Goal: Task Accomplishment & Management: Complete application form

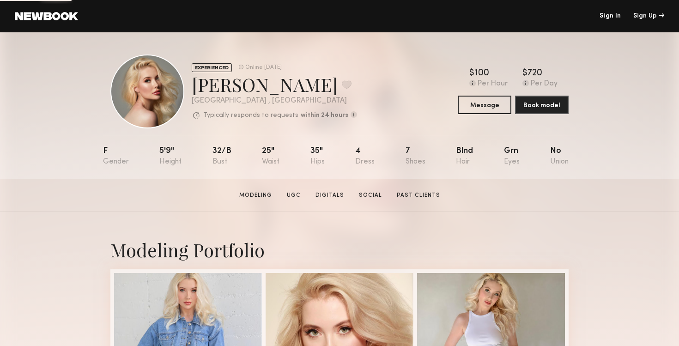
click at [611, 12] on header "Sign In Sign Up" at bounding box center [339, 16] width 679 height 32
click at [610, 18] on link "Sign In" at bounding box center [610, 16] width 21 height 6
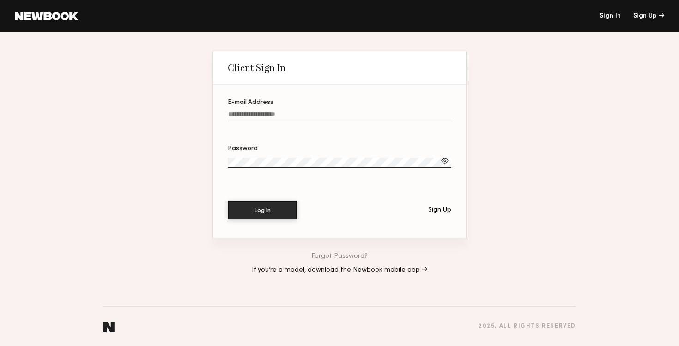
click at [382, 108] on label "E-mail Address" at bounding box center [340, 114] width 224 height 31
click at [382, 111] on input "E-mail Address" at bounding box center [340, 116] width 224 height 11
click at [228, 109] on div at bounding box center [228, 109] width 0 height 0
click at [441, 117] on input "E-mail Address" at bounding box center [340, 116] width 224 height 11
click at [400, 109] on label "E-mail Address Required" at bounding box center [340, 114] width 224 height 31
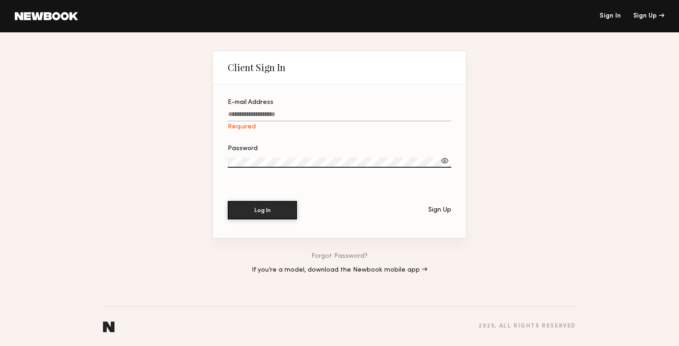
click at [400, 111] on input "E-mail Address Required" at bounding box center [340, 116] width 224 height 11
click at [376, 151] on label "Password" at bounding box center [340, 160] width 224 height 31
click at [373, 107] on label "E-mail Address Required" at bounding box center [340, 114] width 224 height 31
click at [373, 111] on input "E-mail Address Required" at bounding box center [340, 116] width 224 height 11
click at [228, 109] on div at bounding box center [228, 109] width 0 height 0
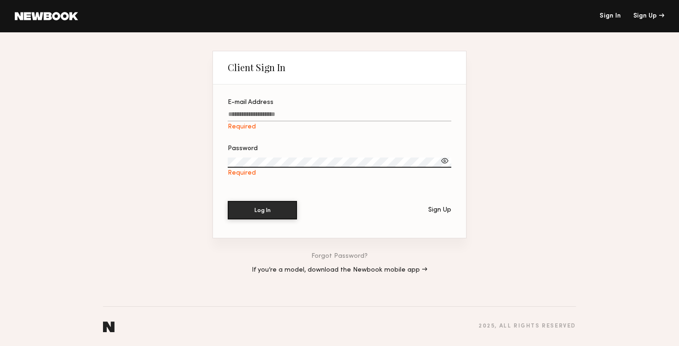
click at [445, 114] on input "E-mail Address Required" at bounding box center [340, 116] width 224 height 11
click at [155, 179] on div "Client Sign In E-mail Address Required Password Required Log In Sign Up Forgot …" at bounding box center [339, 189] width 679 height 314
click at [359, 109] on label "E-mail Address Required" at bounding box center [340, 114] width 224 height 31
click at [359, 111] on input "E-mail Address Required" at bounding box center [340, 116] width 224 height 11
type input "**********"
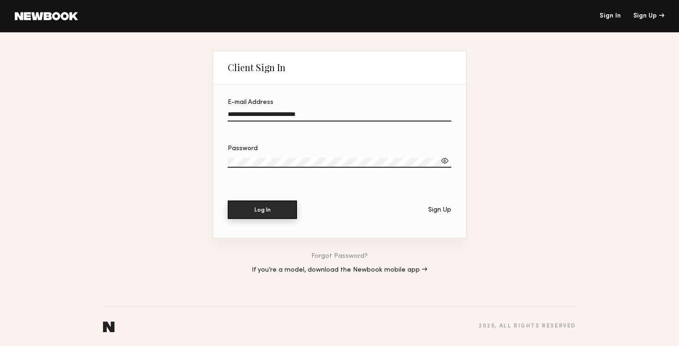
click at [264, 213] on button "Log In" at bounding box center [262, 209] width 69 height 18
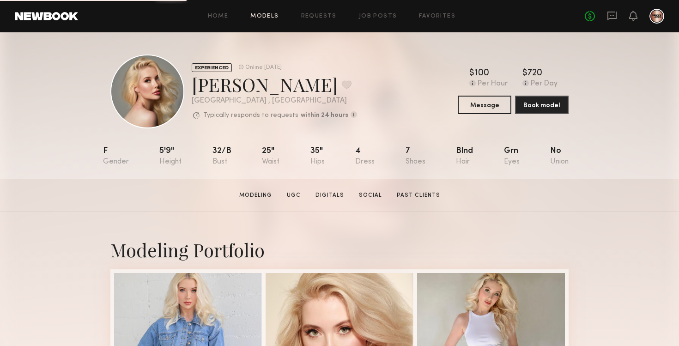
click at [262, 17] on link "Models" at bounding box center [264, 16] width 28 height 6
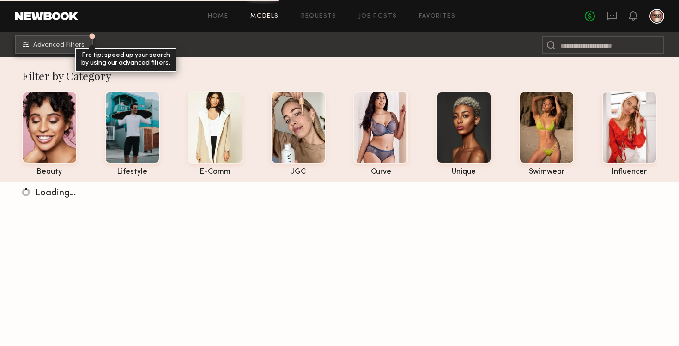
click at [74, 44] on span "Advanced Filters" at bounding box center [58, 45] width 51 height 6
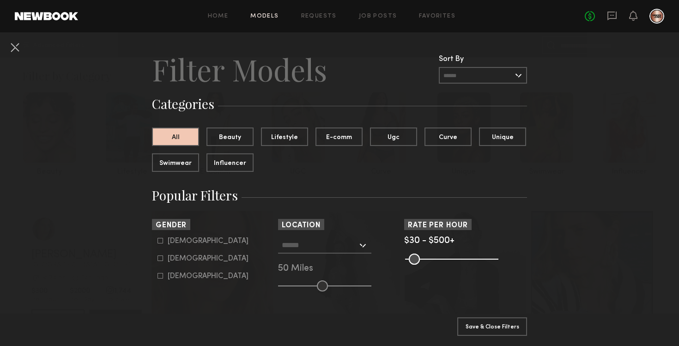
scroll to position [13, 0]
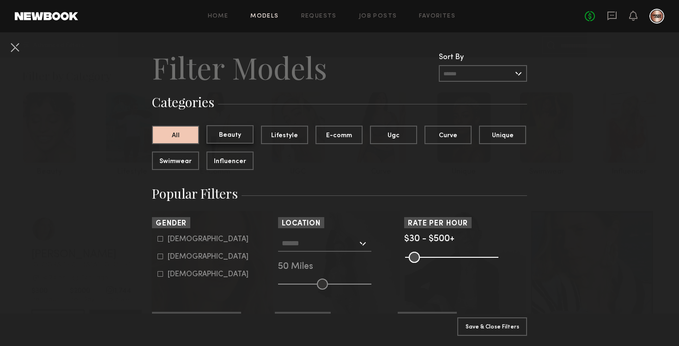
click at [237, 132] on button "Beauty" at bounding box center [229, 134] width 47 height 18
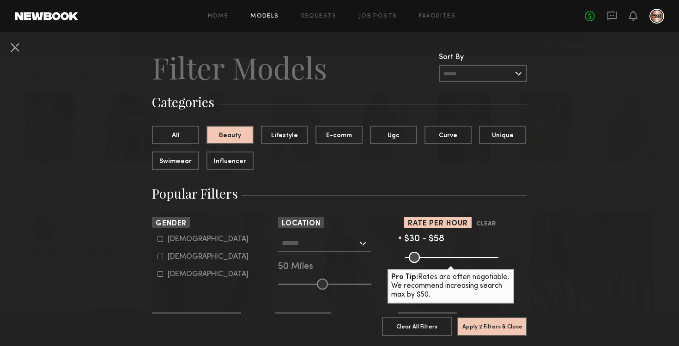
drag, startPoint x: 493, startPoint y: 259, endPoint x: 416, endPoint y: 258, distance: 77.6
click at [416, 258] on input "range" at bounding box center [451, 257] width 93 height 11
drag, startPoint x: 415, startPoint y: 259, endPoint x: 409, endPoint y: 259, distance: 5.5
type input "**"
click at [409, 259] on input "range" at bounding box center [451, 257] width 93 height 11
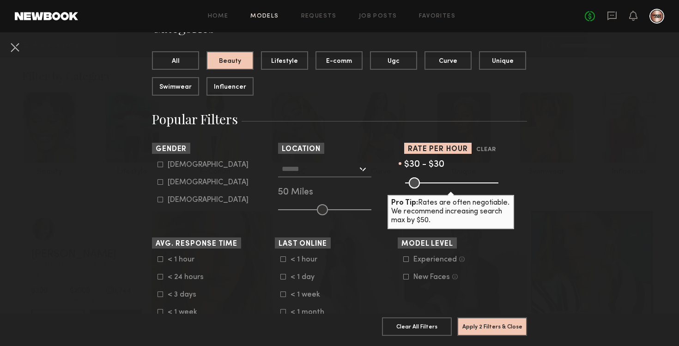
scroll to position [89, 0]
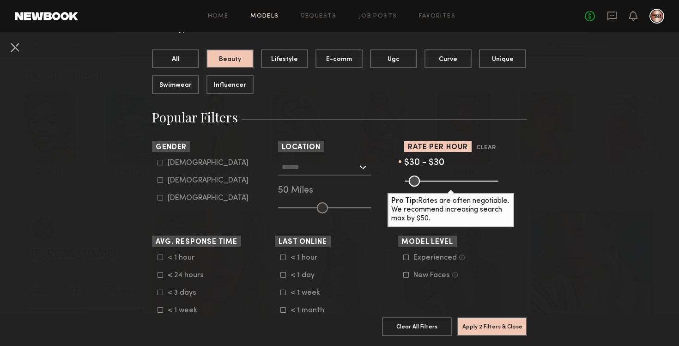
click at [160, 184] on common-framework-checkbox "Female" at bounding box center [215, 180] width 117 height 8
click at [160, 183] on icon at bounding box center [160, 180] width 6 height 6
type input "**"
click at [338, 163] on input "text" at bounding box center [320, 167] width 76 height 16
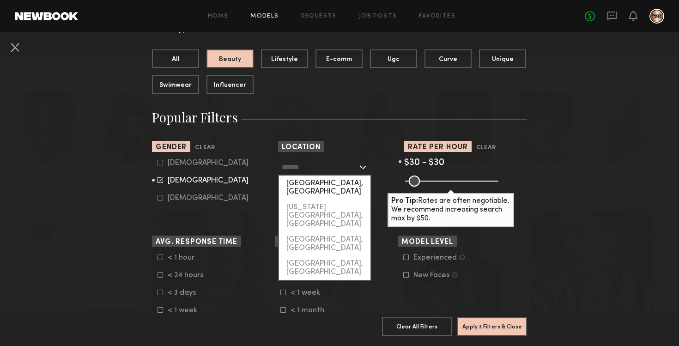
click at [336, 183] on div "[GEOGRAPHIC_DATA], [GEOGRAPHIC_DATA]" at bounding box center [324, 188] width 91 height 24
type input "**********"
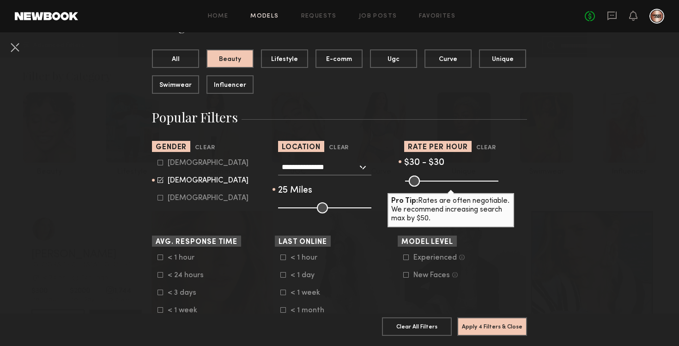
drag, startPoint x: 325, startPoint y: 208, endPoint x: 300, endPoint y: 209, distance: 24.5
type input "**"
click at [300, 209] on input "range" at bounding box center [324, 207] width 93 height 11
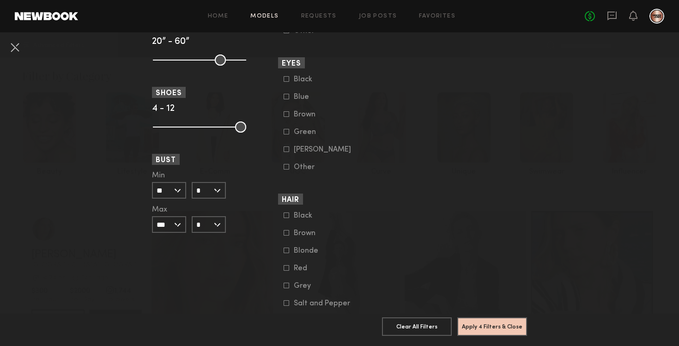
scroll to position [705, 0]
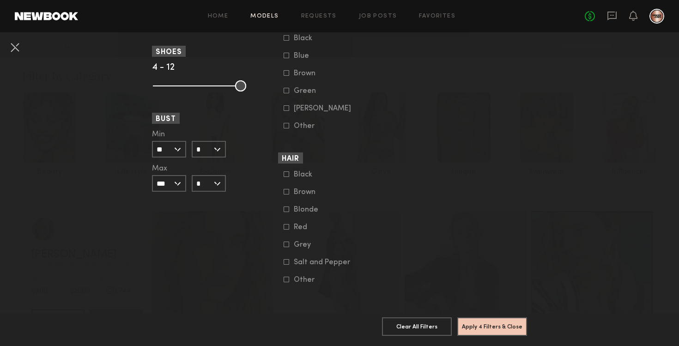
click at [289, 206] on common-framework-checkbox "Blonde" at bounding box center [342, 210] width 117 height 8
click at [287, 209] on icon at bounding box center [287, 209] width 6 height 6
click at [496, 327] on button "Apply 5 Filters & Close" at bounding box center [492, 326] width 70 height 18
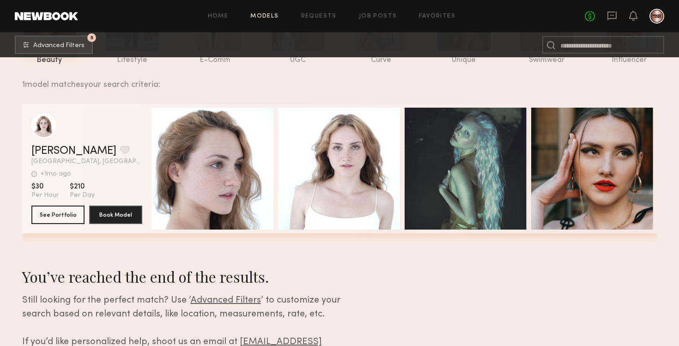
click at [107, 137] on div "grid" at bounding box center [86, 125] width 111 height 25
click at [56, 149] on link "Randella D." at bounding box center [73, 150] width 85 height 11
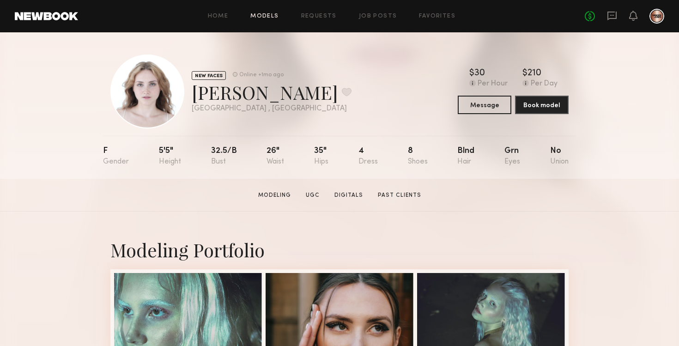
click at [265, 14] on link "Models" at bounding box center [264, 16] width 28 height 6
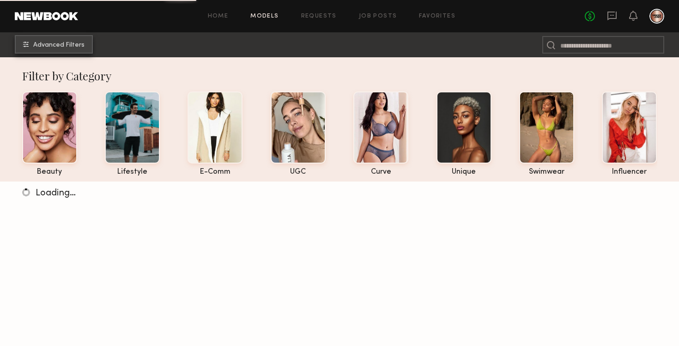
click at [52, 42] on span "Advanced Filters" at bounding box center [58, 45] width 51 height 6
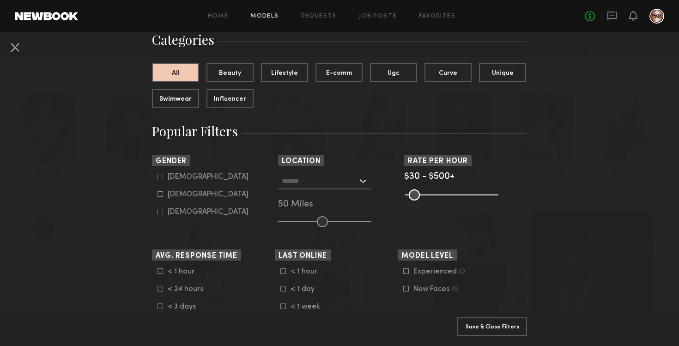
scroll to position [82, 0]
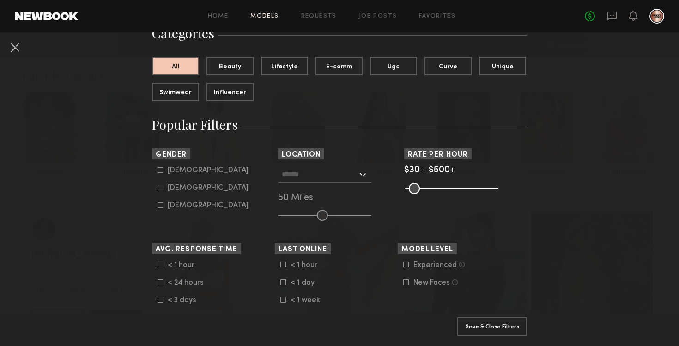
click at [161, 192] on common-framework-checkbox "[DEMOGRAPHIC_DATA]" at bounding box center [215, 188] width 117 height 8
click at [161, 189] on icon at bounding box center [160, 188] width 6 height 6
type input "**"
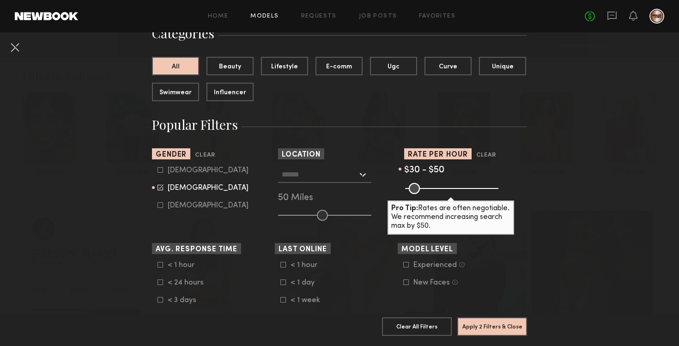
drag, startPoint x: 489, startPoint y: 190, endPoint x: 414, endPoint y: 191, distance: 75.3
type input "**"
click at [414, 191] on input "range" at bounding box center [451, 188] width 93 height 11
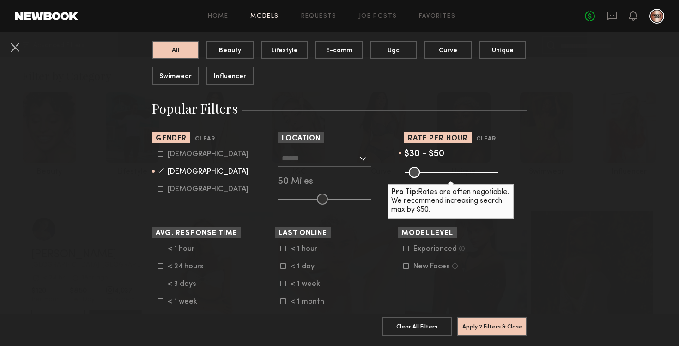
scroll to position [98, 0]
click at [349, 158] on input "text" at bounding box center [320, 158] width 76 height 16
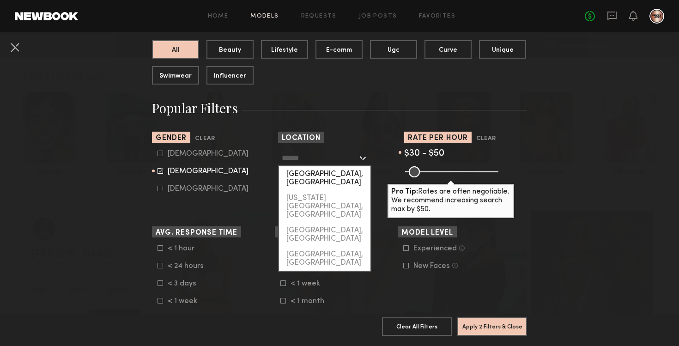
click at [342, 173] on div "[GEOGRAPHIC_DATA], [GEOGRAPHIC_DATA]" at bounding box center [324, 178] width 91 height 24
type input "**********"
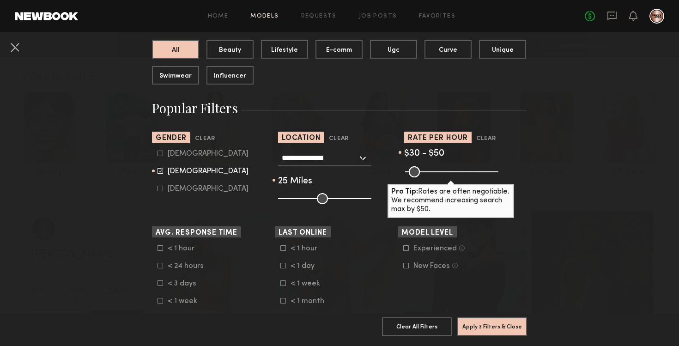
type input "**"
drag, startPoint x: 324, startPoint y: 199, endPoint x: 300, endPoint y: 197, distance: 23.6
click at [300, 197] on input "range" at bounding box center [324, 198] width 93 height 11
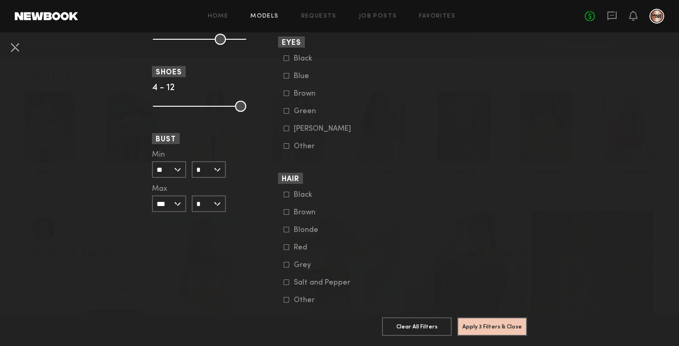
scroll to position [705, 0]
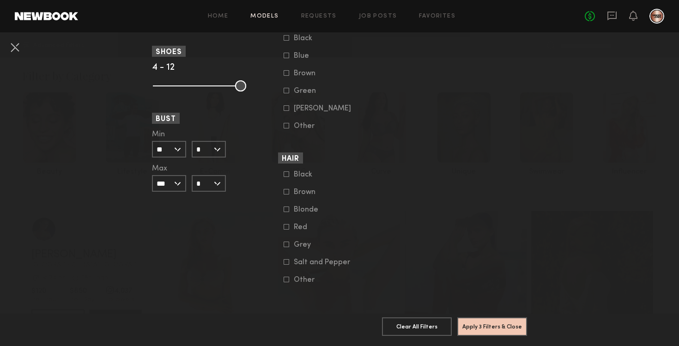
click at [290, 206] on common-framework-checkbox "Blonde" at bounding box center [342, 210] width 117 height 8
click at [289, 208] on icon at bounding box center [286, 209] width 5 height 5
click at [482, 323] on button "Apply 4 Filters & Close" at bounding box center [492, 326] width 70 height 18
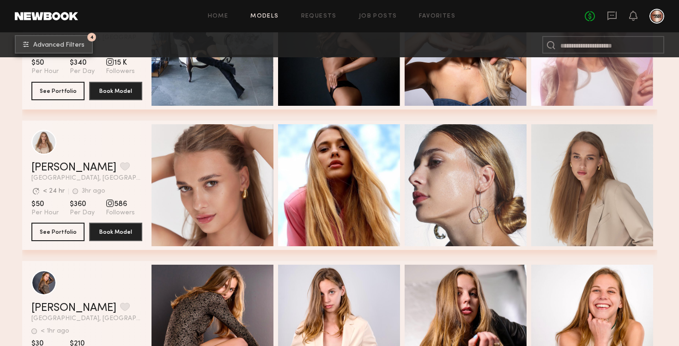
scroll to position [695, 0]
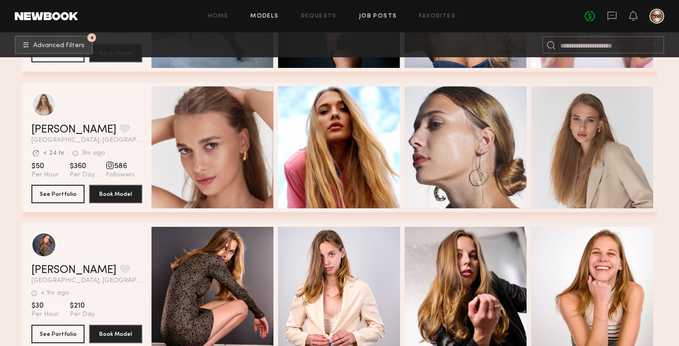
click at [384, 18] on link "Job Posts" at bounding box center [378, 16] width 38 height 6
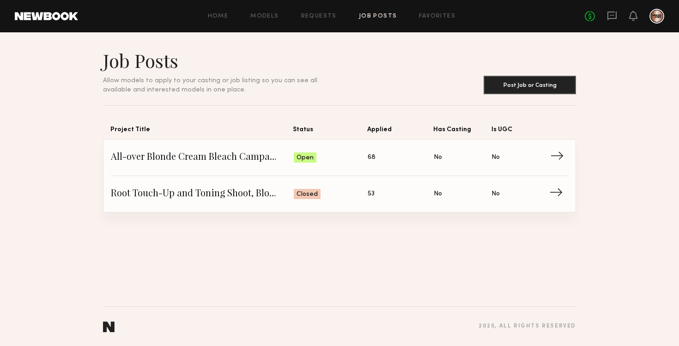
click at [555, 157] on span "→" at bounding box center [559, 158] width 19 height 14
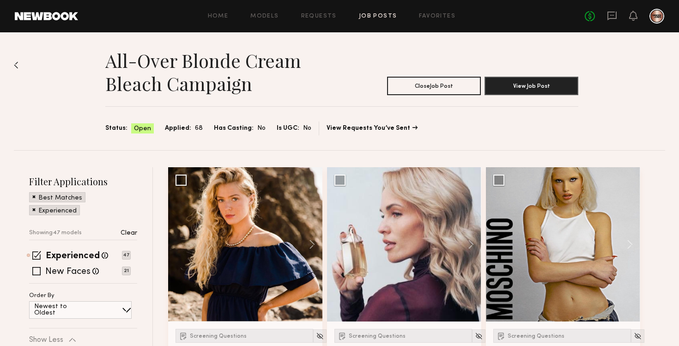
click at [15, 66] on img at bounding box center [16, 64] width 5 height 7
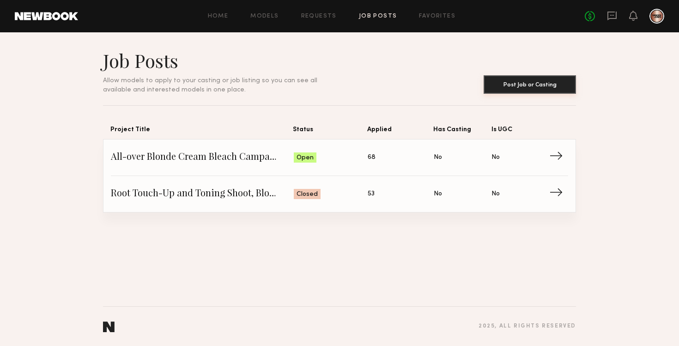
click at [522, 88] on button "Post Job or Casting" at bounding box center [530, 84] width 92 height 18
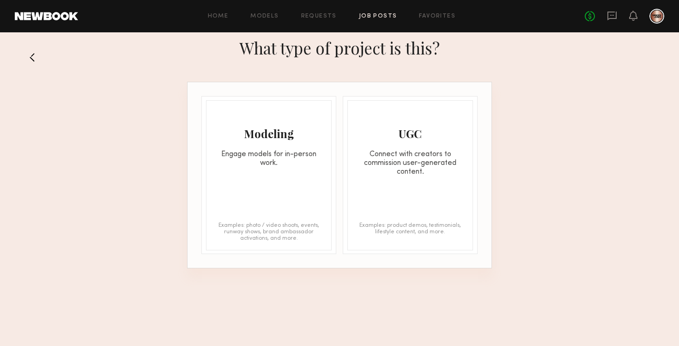
click at [270, 201] on div "Modeling Engage models for in-person work. Examples: photo / video shoots, even…" at bounding box center [269, 175] width 126 height 150
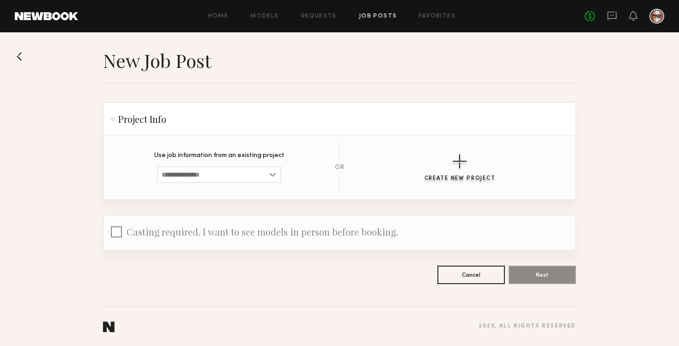
click at [459, 170] on button "Create New Project" at bounding box center [459, 167] width 71 height 27
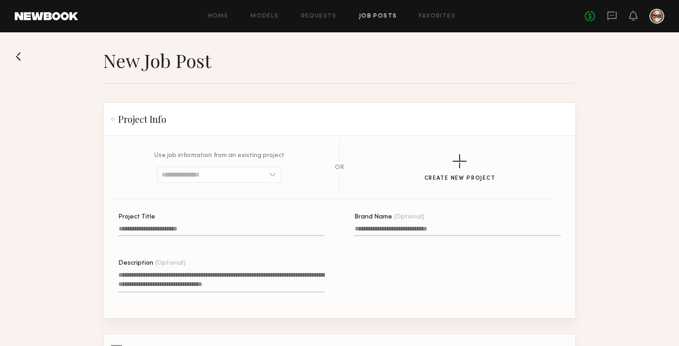
click at [21, 53] on button at bounding box center [22, 56] width 15 height 15
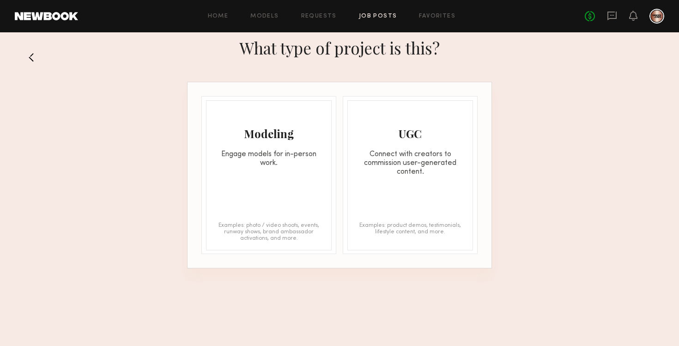
click at [36, 55] on button at bounding box center [35, 57] width 15 height 15
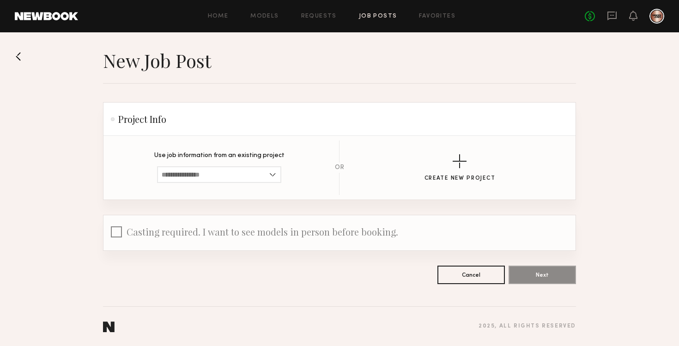
click at [20, 61] on button at bounding box center [22, 56] width 15 height 15
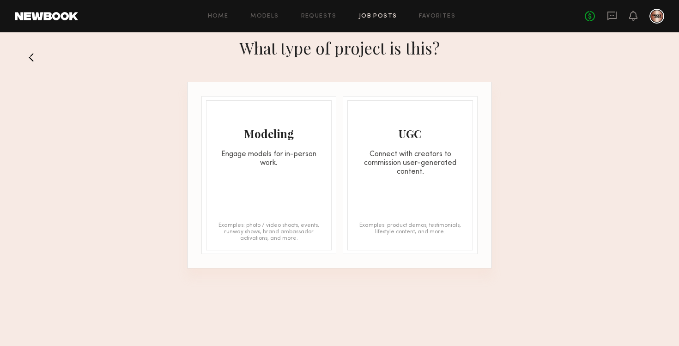
click at [30, 58] on button at bounding box center [35, 57] width 15 height 15
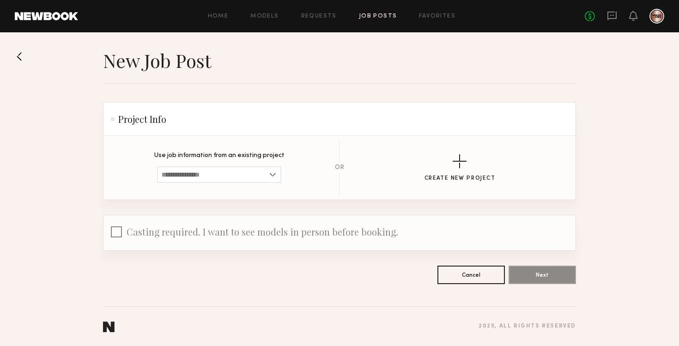
click at [384, 17] on link "Job Posts" at bounding box center [378, 16] width 38 height 6
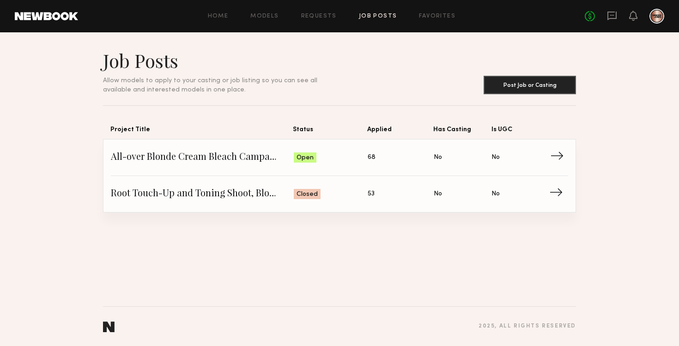
click at [253, 159] on span "All-over Blonde Cream Bleach Campaign" at bounding box center [202, 158] width 183 height 14
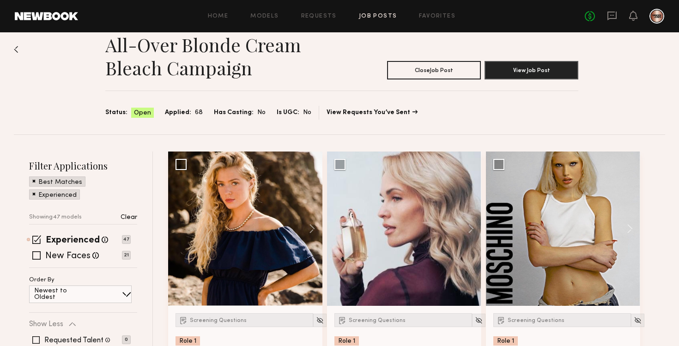
scroll to position [17, 0]
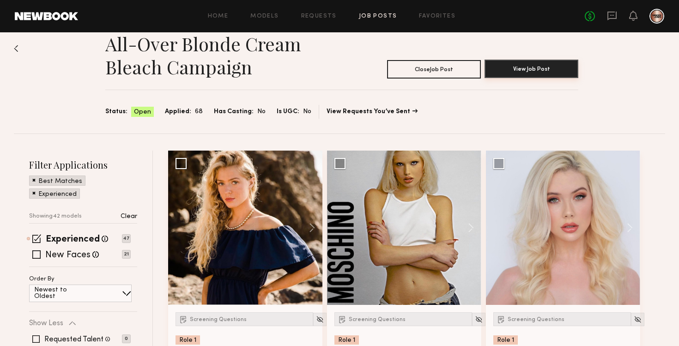
click at [536, 66] on button "View Job Post" at bounding box center [532, 69] width 94 height 18
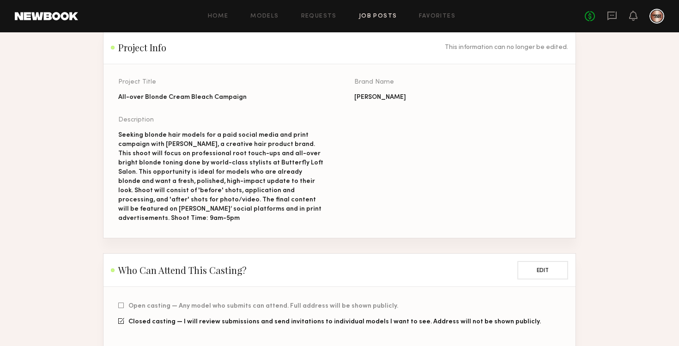
scroll to position [97, 0]
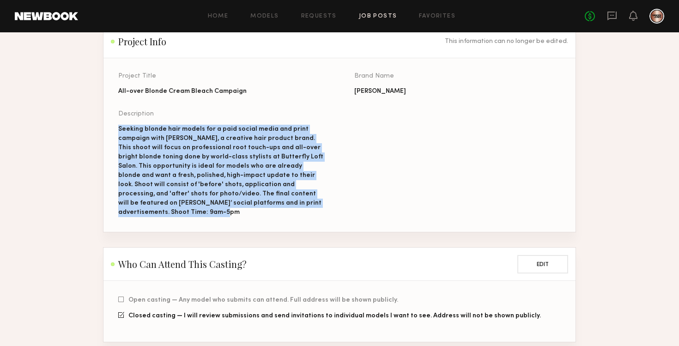
drag, startPoint x: 320, startPoint y: 202, endPoint x: 116, endPoint y: 130, distance: 216.2
click at [116, 130] on section "Project Title All-over Blonde Cream Bleach Campaign Brand Name Danger Jones Des…" at bounding box center [339, 145] width 472 height 174
copy div "Seeking blonde hair models for a paid social media and print campaign with Dang…"
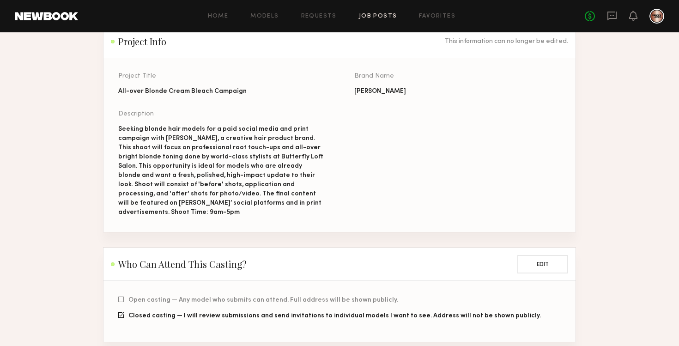
scroll to position [0, 0]
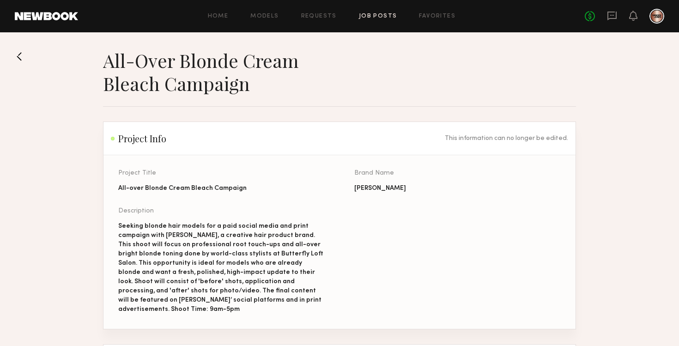
click at [370, 19] on div "Home Models Requests Job Posts Favorites Sign Out No fees up to $5,000" at bounding box center [371, 16] width 586 height 15
click at [382, 18] on link "Job Posts" at bounding box center [378, 16] width 38 height 6
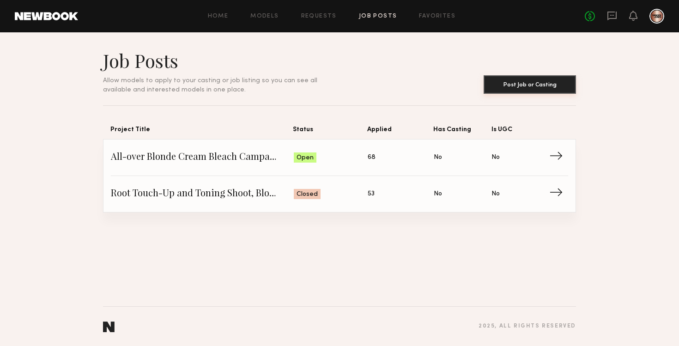
click at [517, 82] on button "Post Job or Casting" at bounding box center [530, 84] width 92 height 18
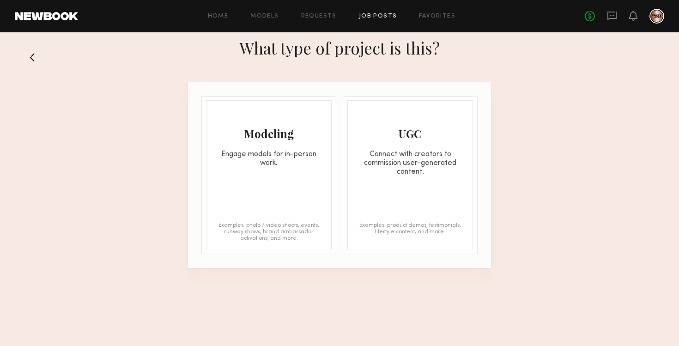
click at [292, 181] on div "Modeling Engage models for in-person work. Examples: photo / video shoots, even…" at bounding box center [269, 175] width 126 height 150
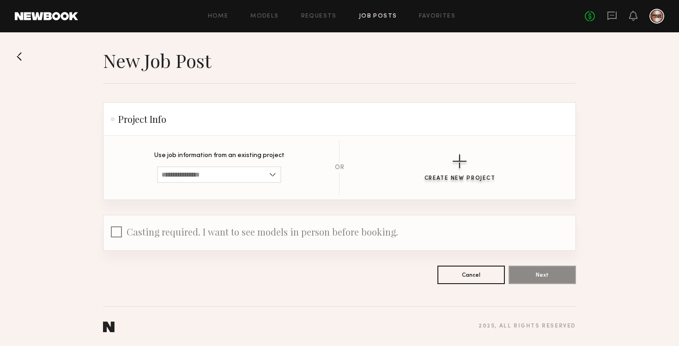
click at [463, 165] on div "button" at bounding box center [460, 161] width 14 height 14
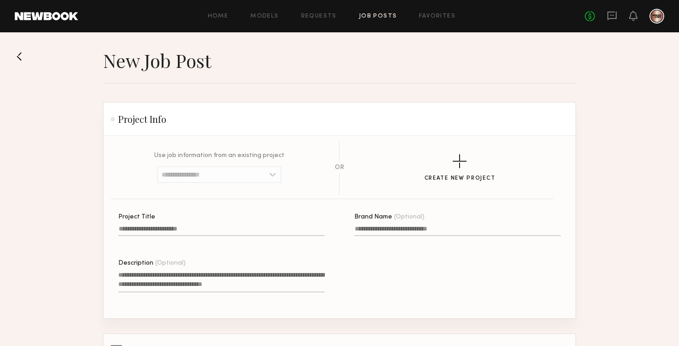
click at [256, 286] on textarea "Description (Optional)" at bounding box center [221, 281] width 206 height 22
paste textarea "**********"
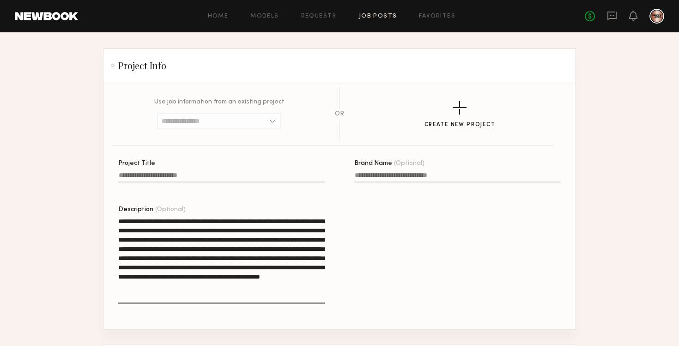
scroll to position [55, 0]
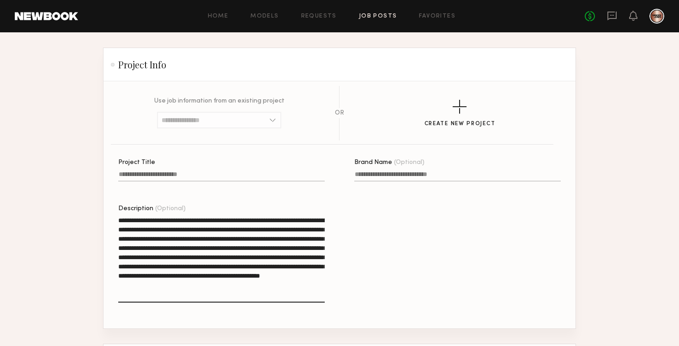
click at [230, 218] on textarea "**********" at bounding box center [221, 259] width 206 height 87
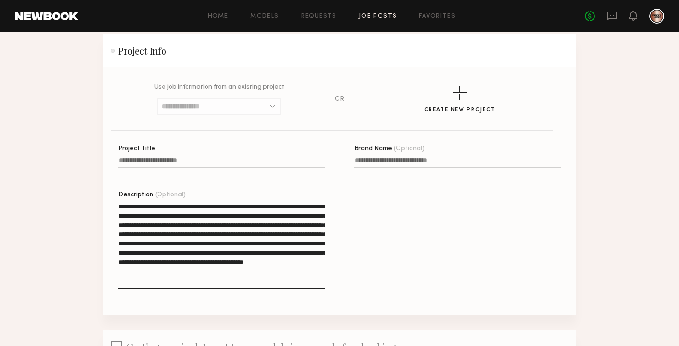
scroll to position [70, 0]
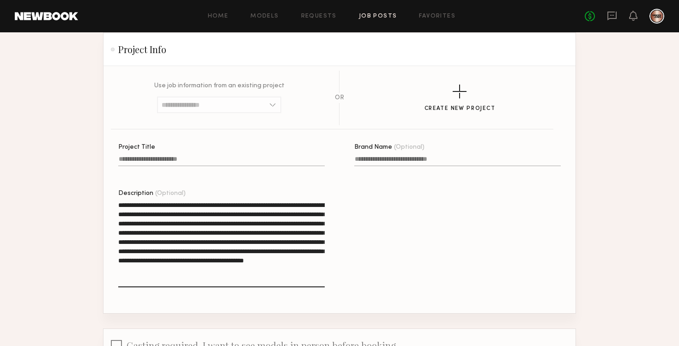
click at [278, 206] on textarea "**********" at bounding box center [221, 243] width 206 height 87
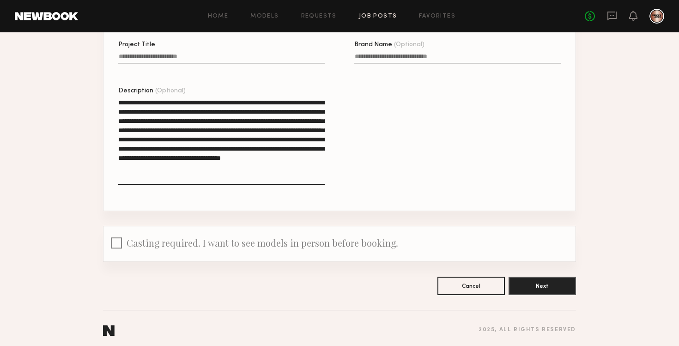
scroll to position [171, 0]
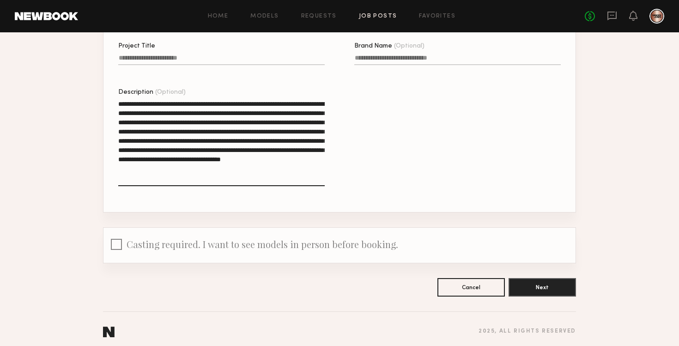
click at [180, 179] on textarea "**********" at bounding box center [221, 142] width 206 height 87
click at [178, 178] on textarea "**********" at bounding box center [221, 142] width 206 height 87
click at [223, 197] on div at bounding box center [221, 193] width 206 height 7
click at [223, 186] on textarea "**********" at bounding box center [221, 142] width 206 height 87
click at [307, 167] on textarea "**********" at bounding box center [221, 142] width 206 height 87
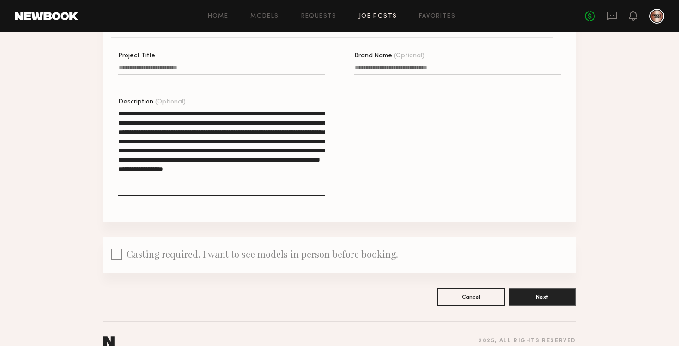
scroll to position [167, 0]
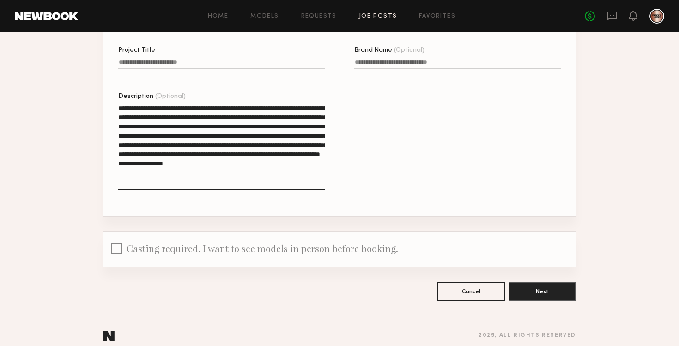
click at [213, 109] on textarea "**********" at bounding box center [221, 146] width 206 height 87
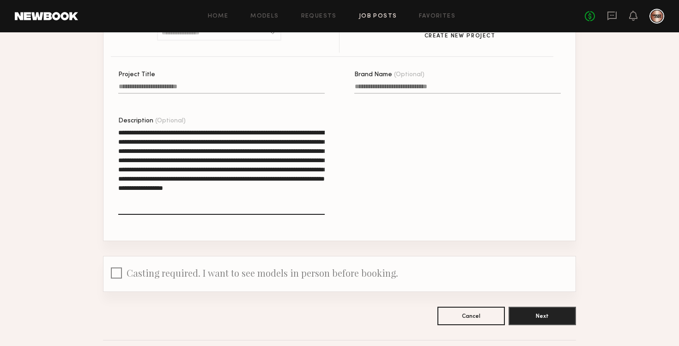
scroll to position [141, 0]
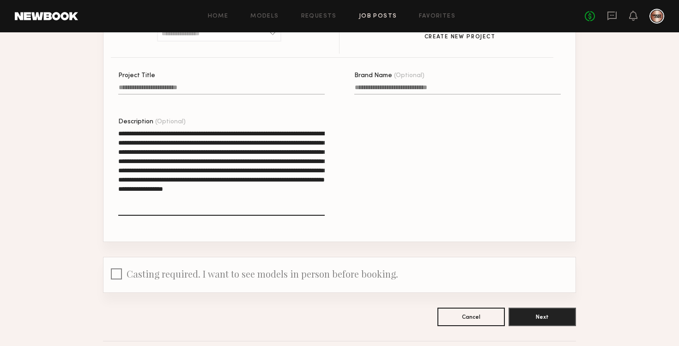
type textarea "**********"
click at [406, 90] on input "Brand Name (Optional)" at bounding box center [457, 89] width 206 height 11
type input "**********"
click at [292, 85] on input "Project Title" at bounding box center [221, 89] width 206 height 11
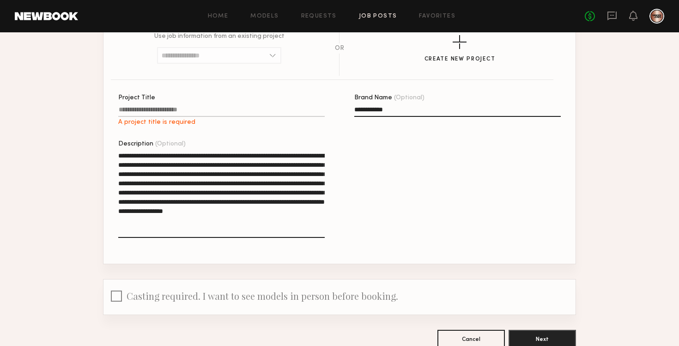
scroll to position [121, 0]
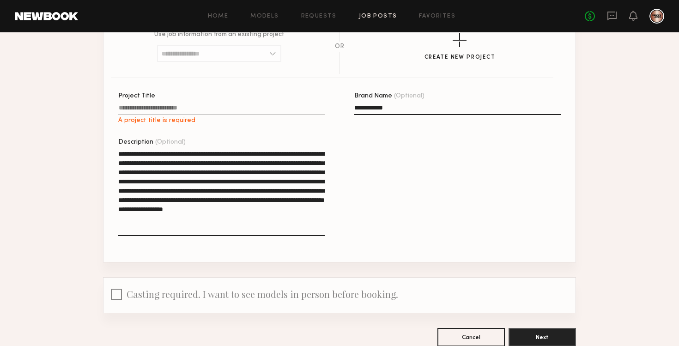
click at [249, 105] on input "Project Title A project title is required" at bounding box center [221, 109] width 206 height 11
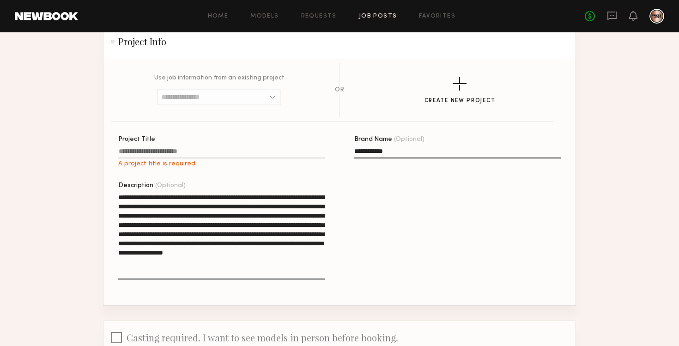
scroll to position [79, 0]
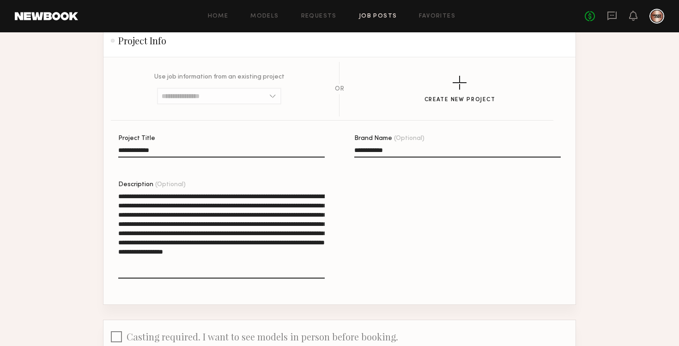
type input "**********"
click at [424, 260] on div "**********" at bounding box center [354, 219] width 472 height 169
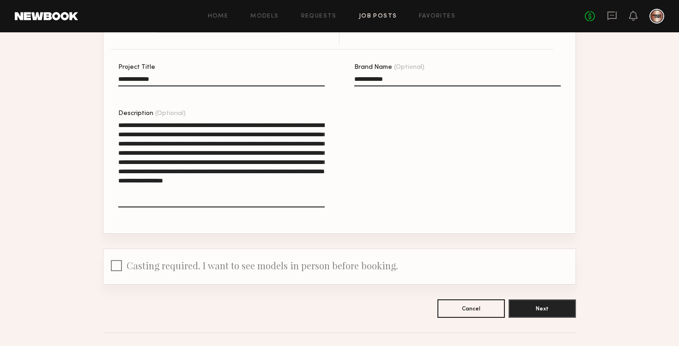
scroll to position [160, 0]
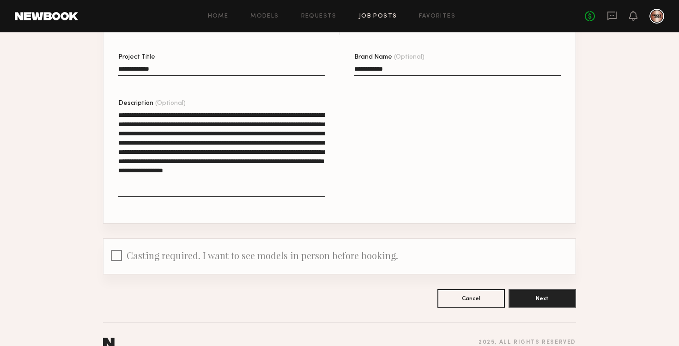
drag, startPoint x: 156, startPoint y: 134, endPoint x: 300, endPoint y: 129, distance: 144.2
click at [300, 129] on textarea "**********" at bounding box center [221, 153] width 206 height 87
click at [136, 153] on textarea "**********" at bounding box center [221, 153] width 206 height 87
click at [141, 149] on textarea "**********" at bounding box center [221, 153] width 206 height 87
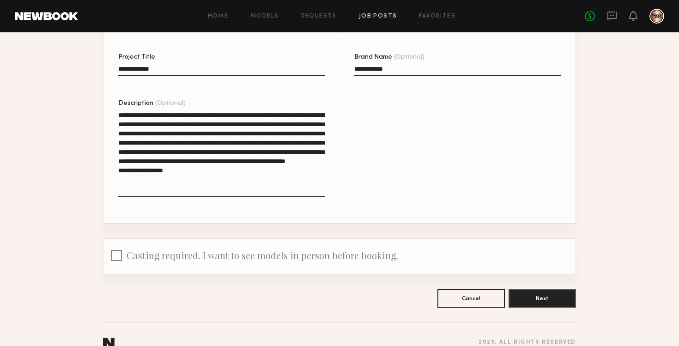
click at [163, 151] on textarea "**********" at bounding box center [221, 153] width 206 height 87
click at [176, 149] on textarea "**********" at bounding box center [221, 153] width 206 height 87
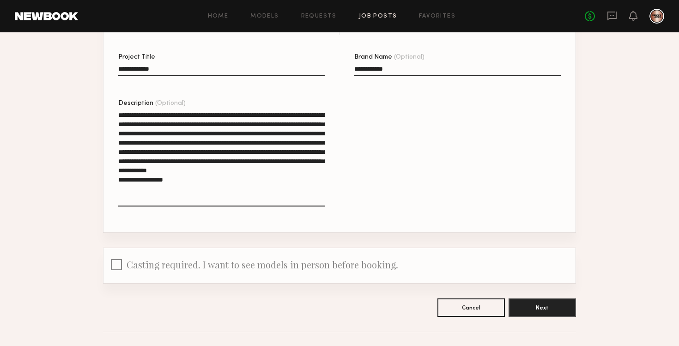
click at [241, 158] on textarea "**********" at bounding box center [221, 158] width 206 height 96
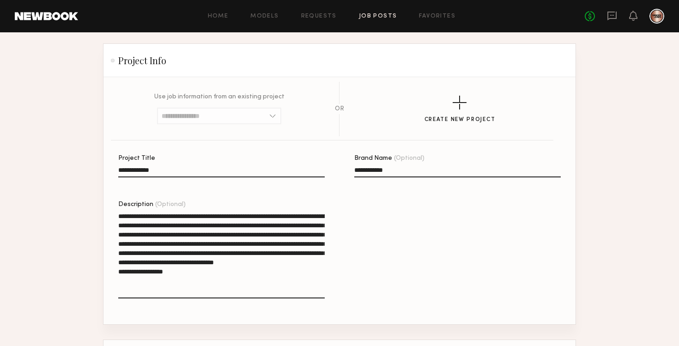
scroll to position [55, 0]
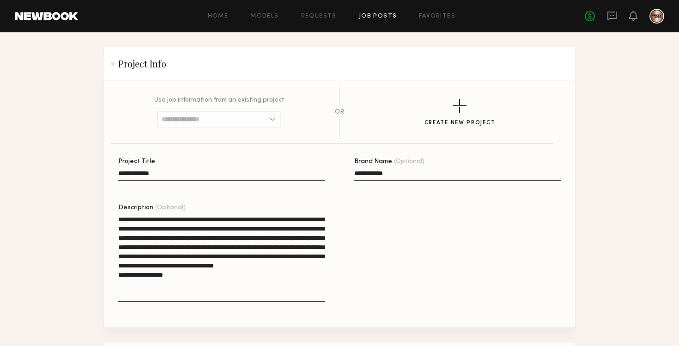
type textarea "**********"
click at [140, 175] on input "**********" at bounding box center [221, 175] width 206 height 11
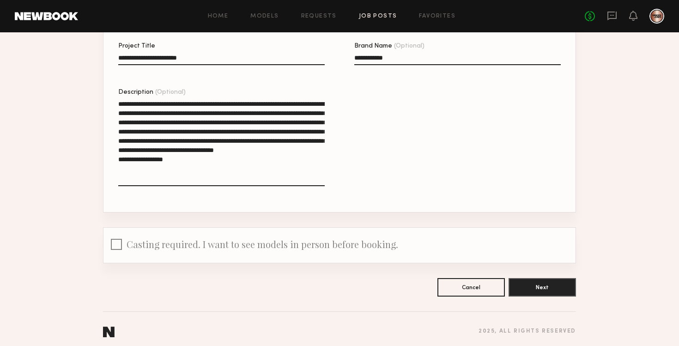
scroll to position [176, 0]
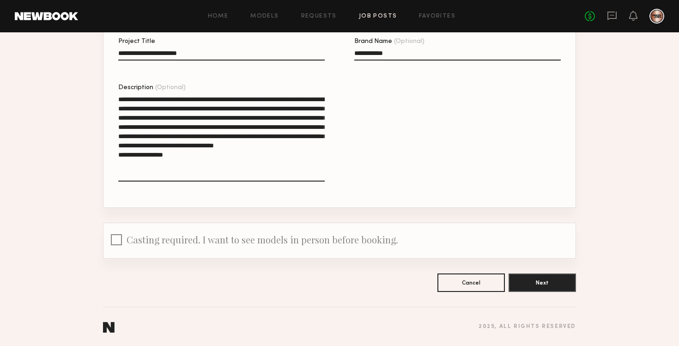
type input "**********"
click at [503, 299] on div "**********" at bounding box center [339, 102] width 679 height 490
click at [533, 278] on button "Next" at bounding box center [542, 282] width 67 height 18
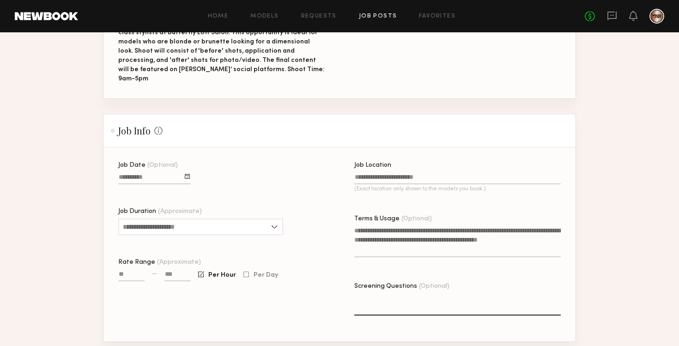
scroll to position [207, 0]
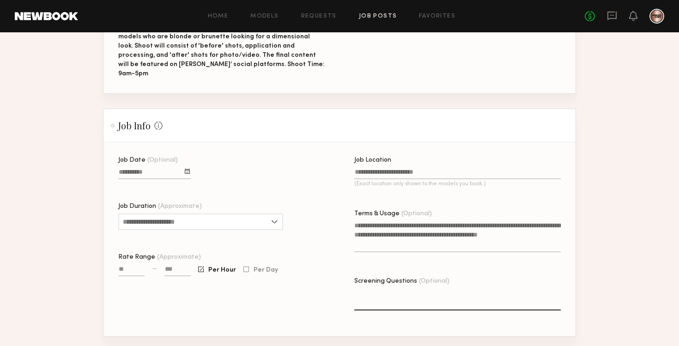
click at [185, 169] on div at bounding box center [187, 171] width 5 height 5
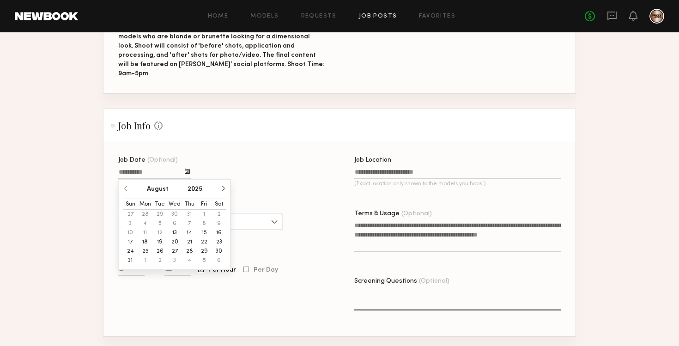
click at [161, 237] on button "19" at bounding box center [159, 241] width 15 height 9
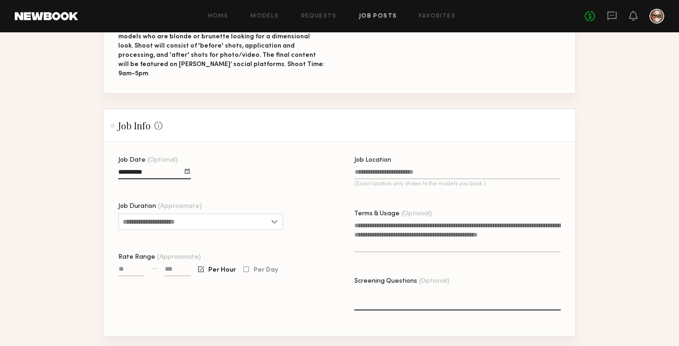
click at [395, 157] on label "Job Location (Exact location only shown to the models you book.)" at bounding box center [457, 176] width 206 height 39
click at [395, 169] on input "Job Location (Exact location only shown to the models you book.)" at bounding box center [457, 174] width 206 height 11
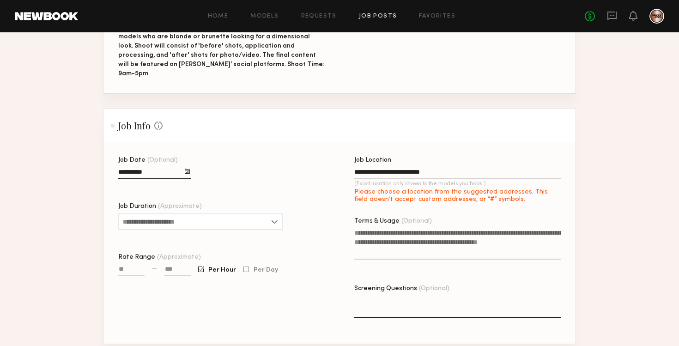
type input "**********"
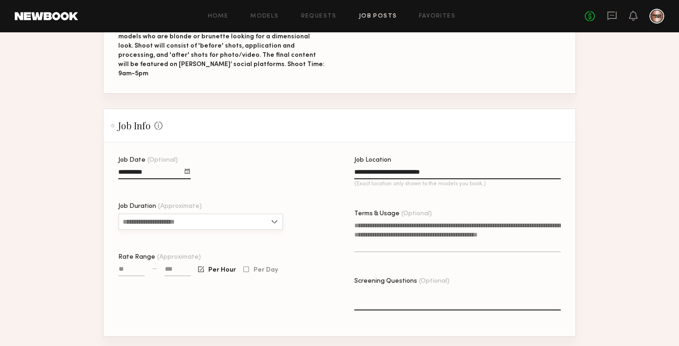
click at [249, 214] on input "Job Duration (Approximate)" at bounding box center [200, 221] width 165 height 17
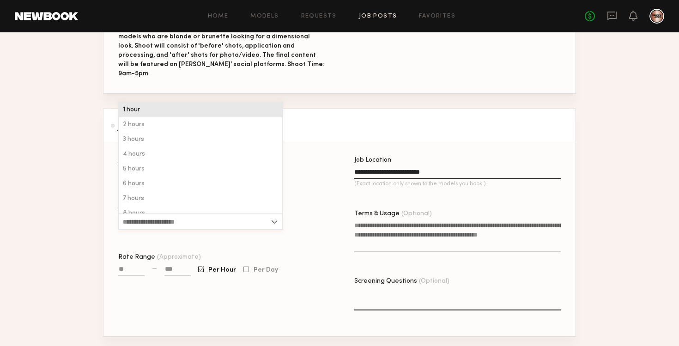
click at [249, 214] on input "Job Duration (Approximate)" at bounding box center [200, 221] width 165 height 17
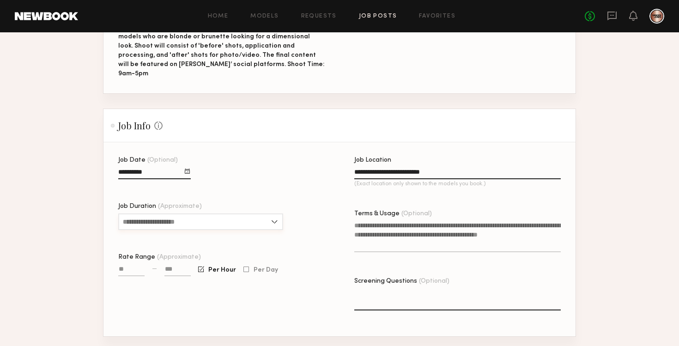
click at [188, 218] on input "Job Duration (Approximate)" at bounding box center [200, 221] width 165 height 17
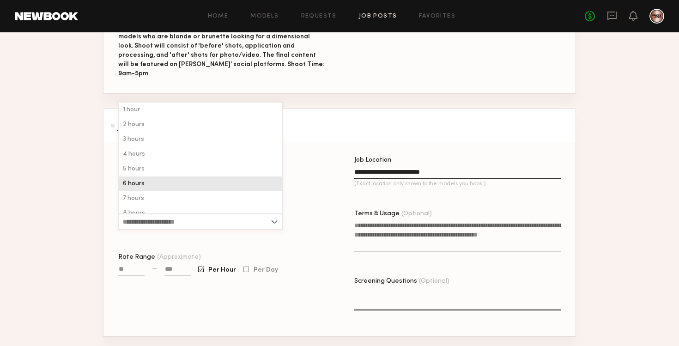
scroll to position [22, 0]
click at [180, 184] on div "8 hours" at bounding box center [200, 191] width 163 height 15
type input "*******"
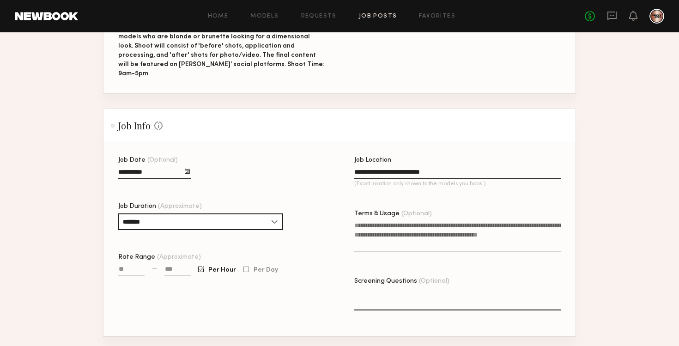
click at [124, 266] on input "Rate Range (Approximate)" at bounding box center [131, 271] width 26 height 11
type input "**"
type input "***"
click at [177, 266] on input at bounding box center [177, 271] width 26 height 11
type input "***"
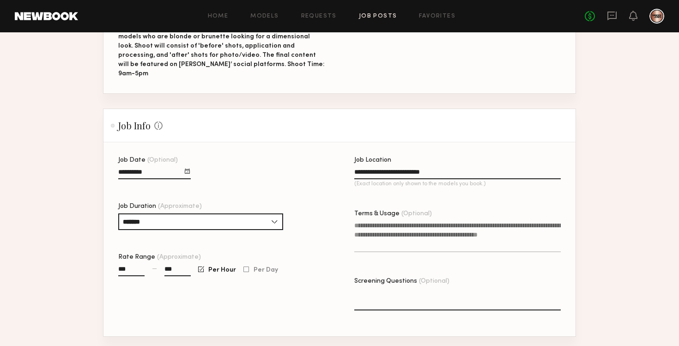
click at [210, 294] on div "Job Date (Optional) Job Duration (Approximate) ******* 1 hour 2 hours 3 hours 4…" at bounding box center [221, 246] width 206 height 179
click at [375, 290] on textarea "Screening Questions (Optional)" at bounding box center [457, 299] width 206 height 22
type textarea "*"
type textarea "**********"
click at [532, 266] on div "**********" at bounding box center [457, 246] width 206 height 179
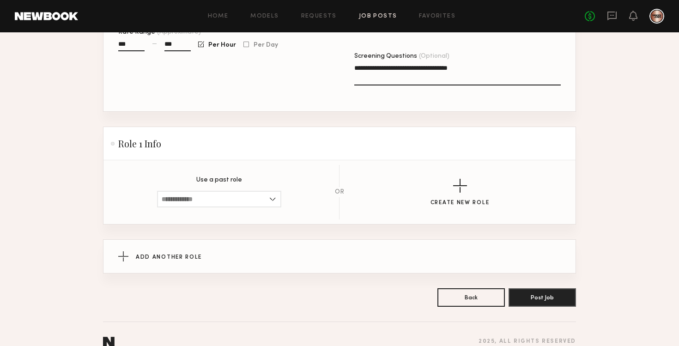
scroll to position [437, 0]
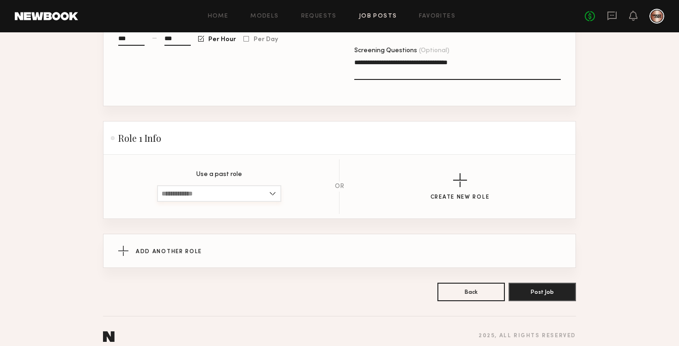
click at [260, 185] on input at bounding box center [219, 193] width 124 height 17
click at [256, 202] on div "[DEMOGRAPHIC_DATA], 18–35, All ethnicities" at bounding box center [219, 209] width 122 height 15
type input "**********"
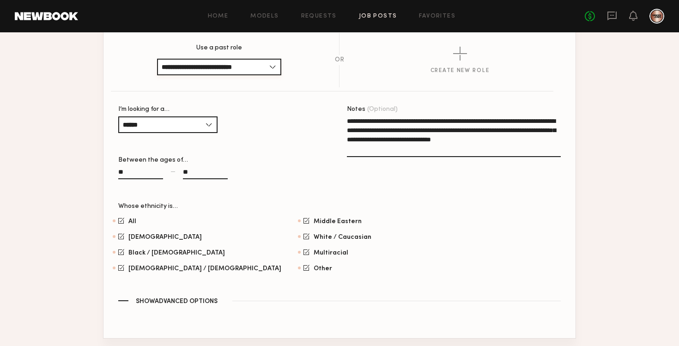
scroll to position [565, 0]
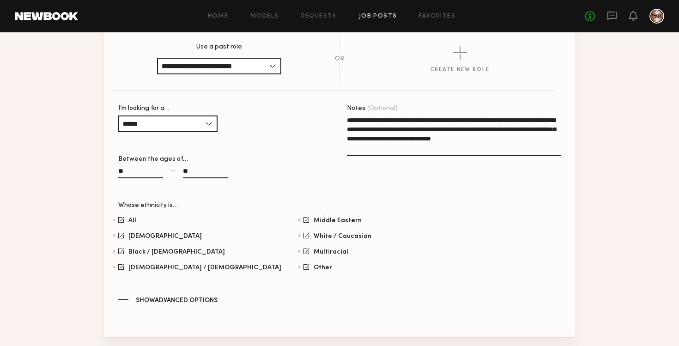
drag, startPoint x: 363, startPoint y: 138, endPoint x: 339, endPoint y: 109, distance: 37.7
click at [339, 109] on section "**********" at bounding box center [339, 200] width 442 height 190
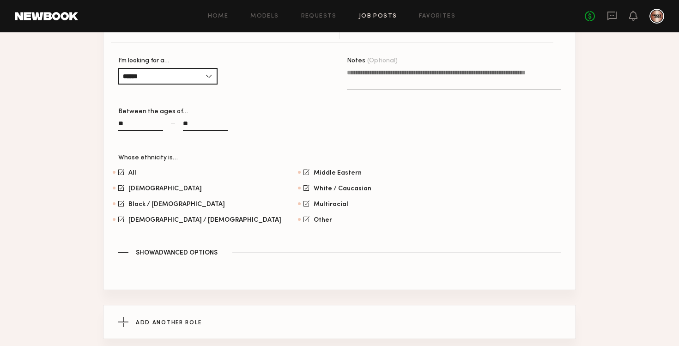
scroll to position [685, 0]
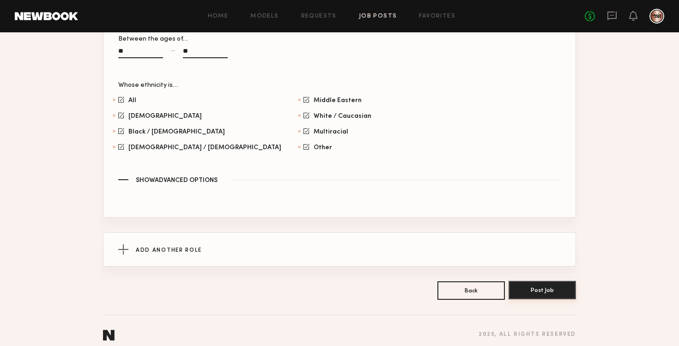
click at [537, 283] on button "Post Job" at bounding box center [542, 290] width 67 height 18
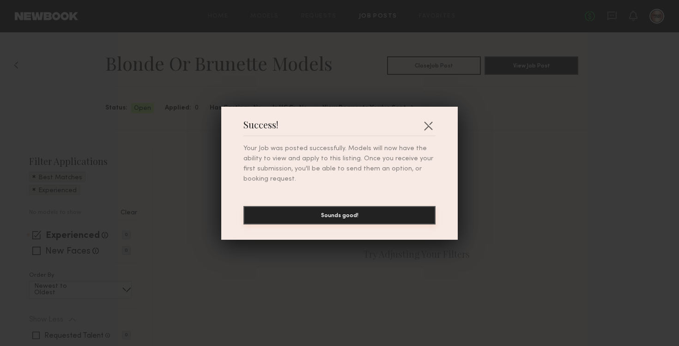
click at [393, 215] on button "Sounds good!" at bounding box center [339, 215] width 192 height 18
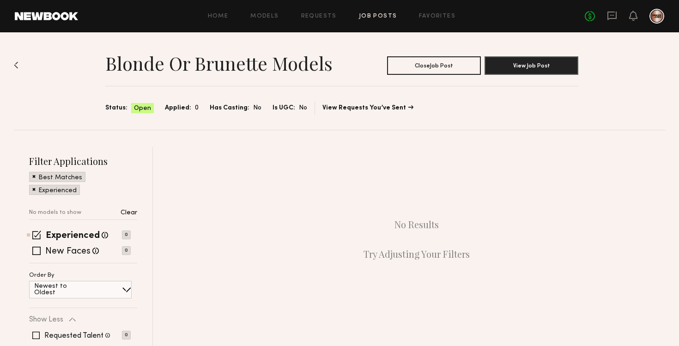
click at [19, 66] on div "Blonde or Brunette Models Close Job Post View Job Post Status: Open Applied: 0 …" at bounding box center [339, 80] width 651 height 97
click at [16, 63] on img at bounding box center [16, 64] width 5 height 7
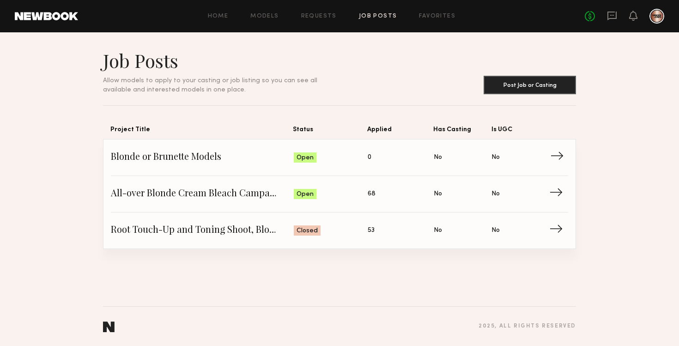
click at [230, 157] on span "Blonde or Brunette Models" at bounding box center [202, 158] width 183 height 14
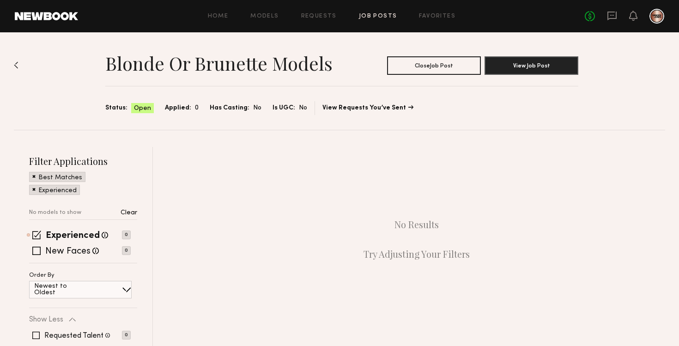
click at [12, 63] on div "Blonde or Brunette Models Close Job Post View Job Post Status: Open Applied: 0 …" at bounding box center [339, 233] width 679 height 403
click at [15, 63] on img at bounding box center [16, 64] width 5 height 7
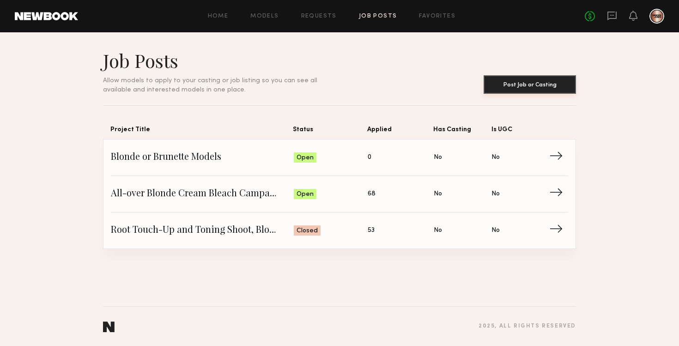
click at [557, 87] on button "Post Job or Casting" at bounding box center [530, 84] width 92 height 18
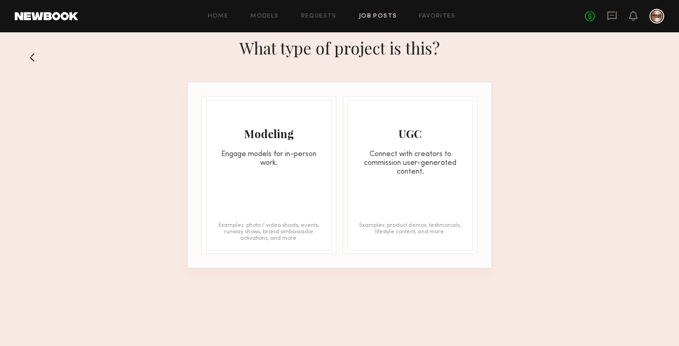
click at [319, 174] on div "Modeling Engage models for in-person work. Examples: photo / video shoots, even…" at bounding box center [269, 175] width 126 height 150
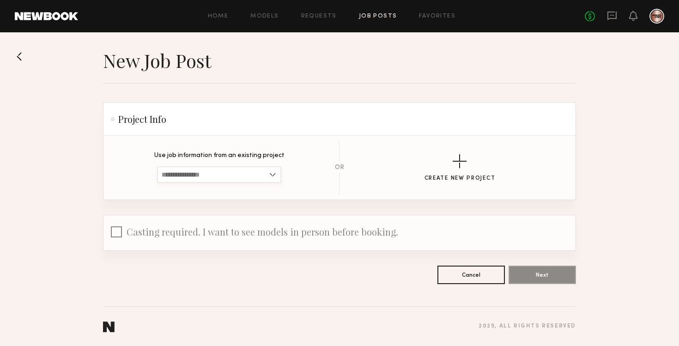
click at [257, 172] on input at bounding box center [219, 174] width 124 height 17
click at [249, 189] on div "Blonde or Brunette Models" at bounding box center [219, 190] width 122 height 15
type input "**********"
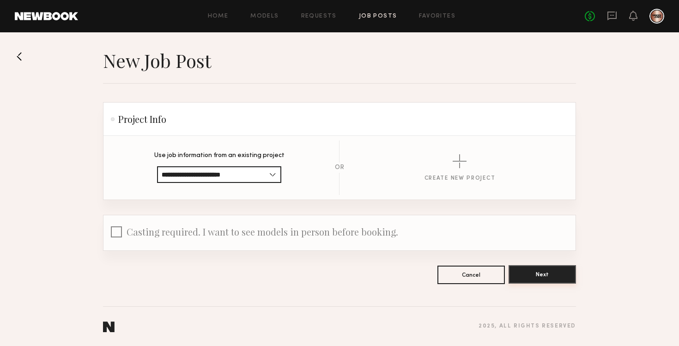
click at [532, 278] on button "Next" at bounding box center [542, 274] width 67 height 18
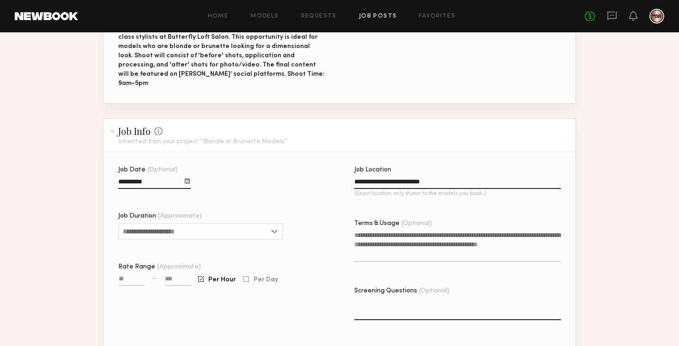
scroll to position [200, 0]
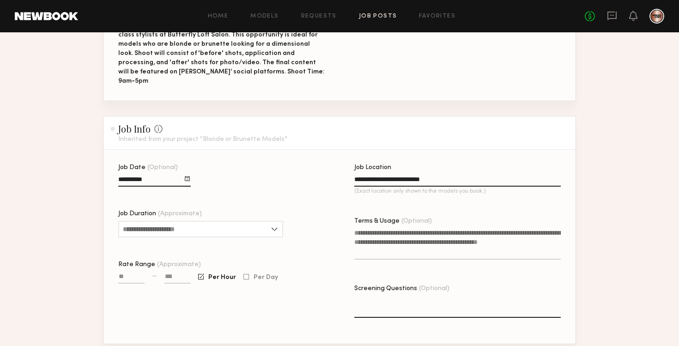
click at [187, 176] on div at bounding box center [187, 178] width 5 height 5
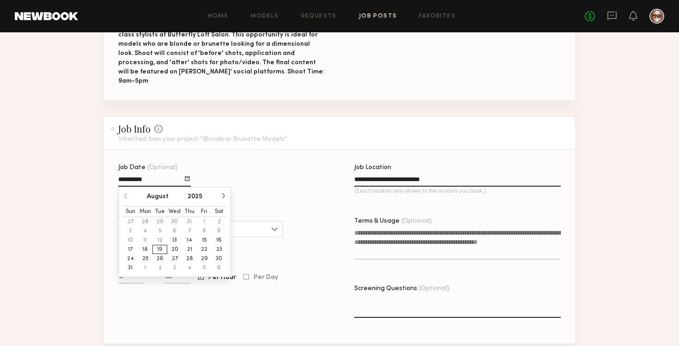
click at [177, 245] on button "20" at bounding box center [174, 249] width 15 height 9
type input "**********"
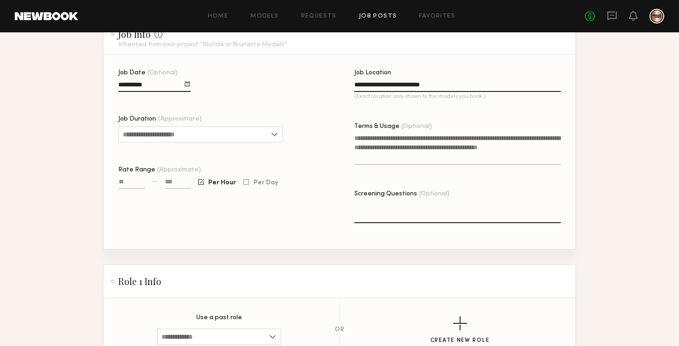
scroll to position [268, 0]
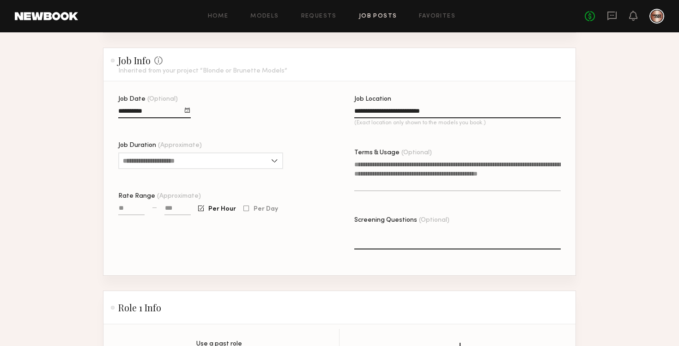
click at [387, 227] on textarea "Screening Questions (Optional)" at bounding box center [457, 238] width 206 height 22
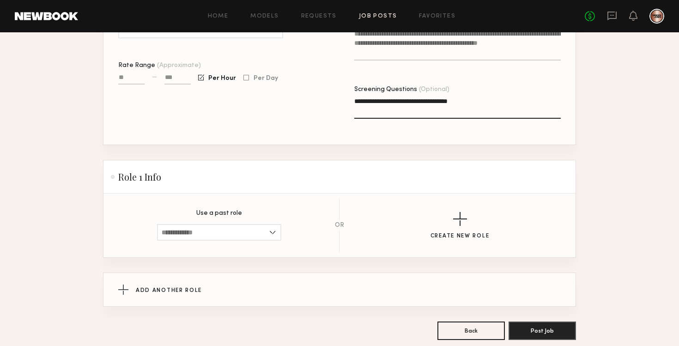
scroll to position [430, 0]
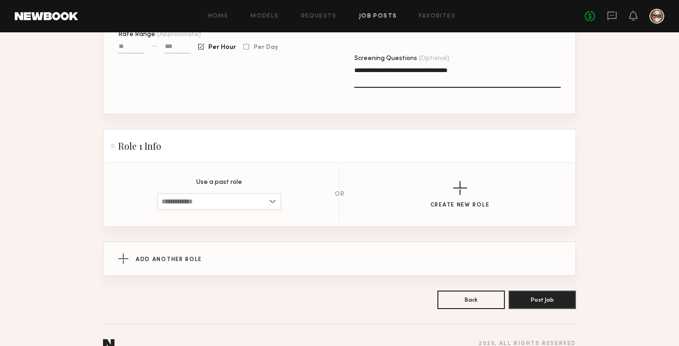
type textarea "**********"
click at [249, 194] on input at bounding box center [219, 201] width 124 height 17
click at [240, 214] on span "[DEMOGRAPHIC_DATA], 18–35, All ethnicities" at bounding box center [219, 217] width 115 height 6
type input "**********"
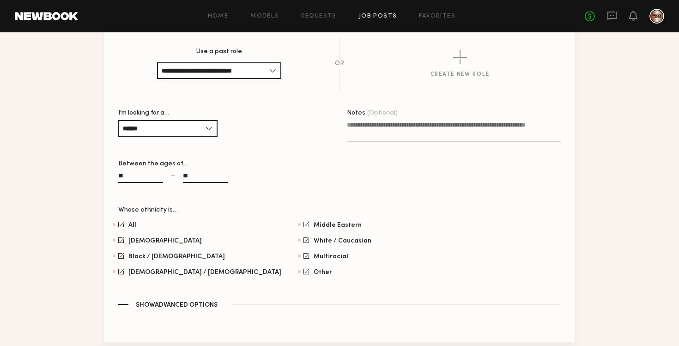
scroll to position [685, 0]
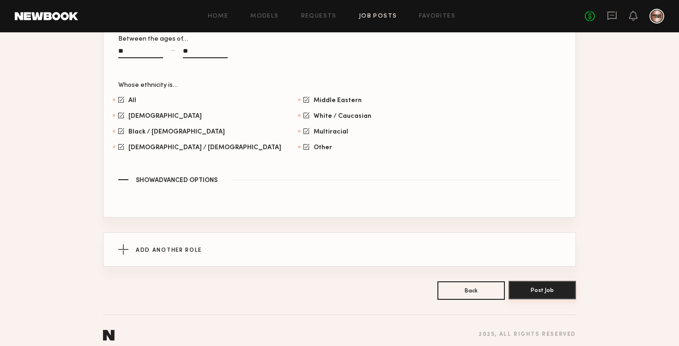
click at [535, 285] on button "Post Job" at bounding box center [542, 290] width 67 height 18
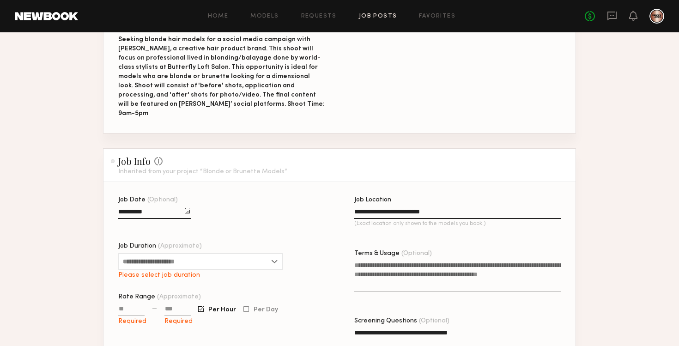
scroll to position [263, 0]
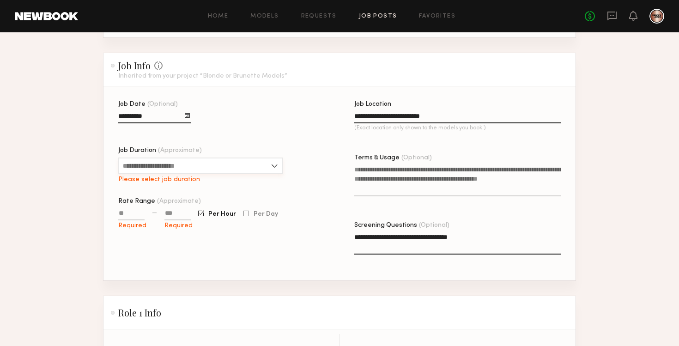
click at [259, 157] on input "Job Duration (Approximate)" at bounding box center [200, 165] width 165 height 17
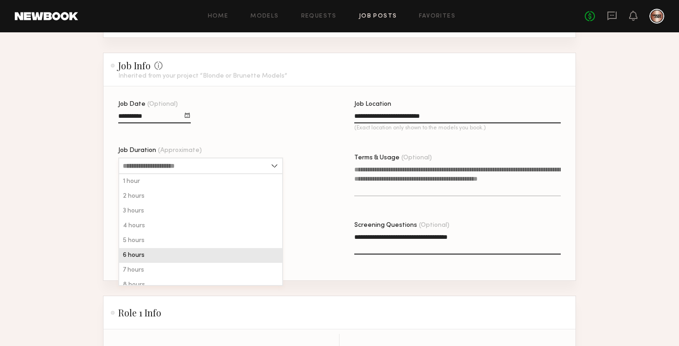
scroll to position [22, 0]
click at [195, 255] on div "8 hours" at bounding box center [200, 262] width 163 height 15
type input "*******"
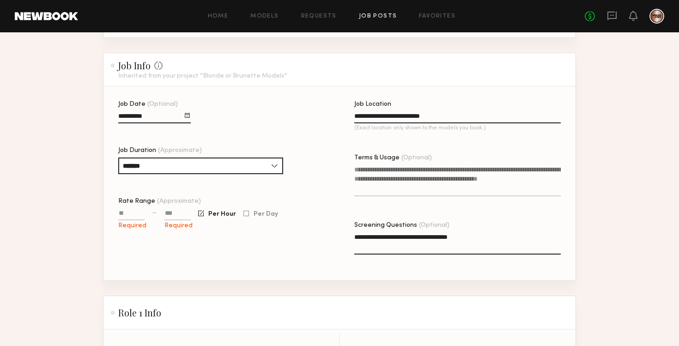
click at [139, 208] on div "Required" at bounding box center [131, 218] width 26 height 21
click at [132, 210] on input "Rate Range (Approximate)" at bounding box center [131, 215] width 26 height 11
type input "***"
click at [176, 210] on input at bounding box center [177, 215] width 26 height 11
type input "***"
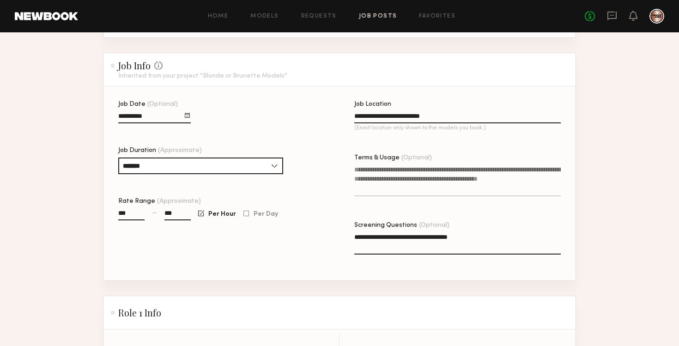
click at [192, 260] on div "**********" at bounding box center [221, 190] width 206 height 179
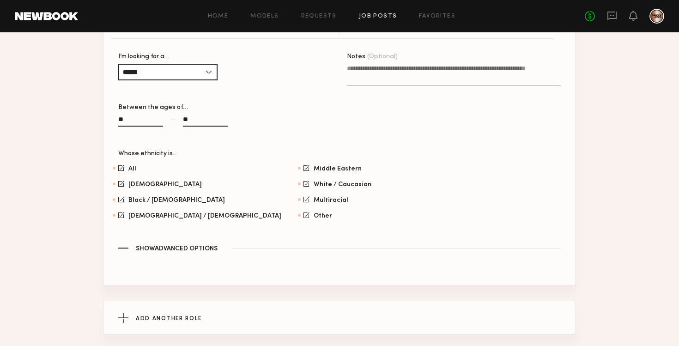
scroll to position [685, 0]
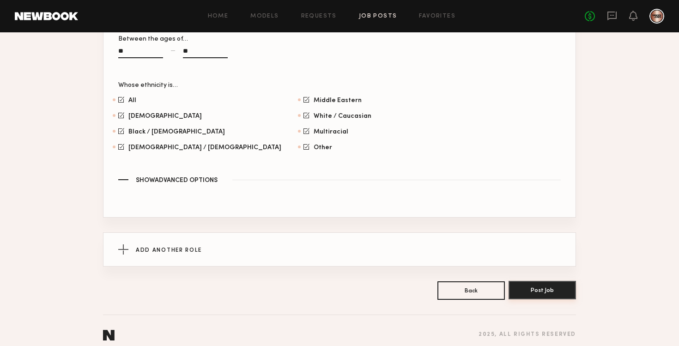
click at [534, 285] on button "Post Job" at bounding box center [542, 290] width 67 height 18
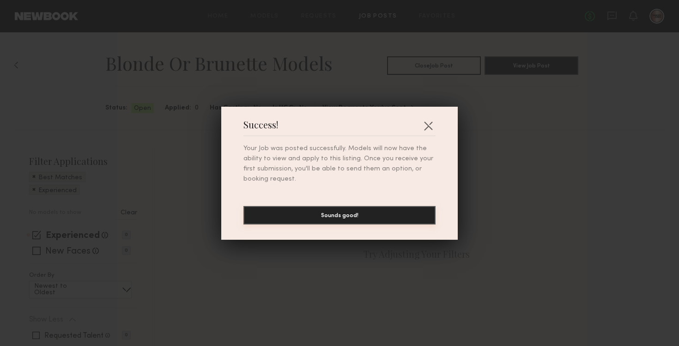
click at [396, 214] on button "Sounds good!" at bounding box center [339, 215] width 192 height 18
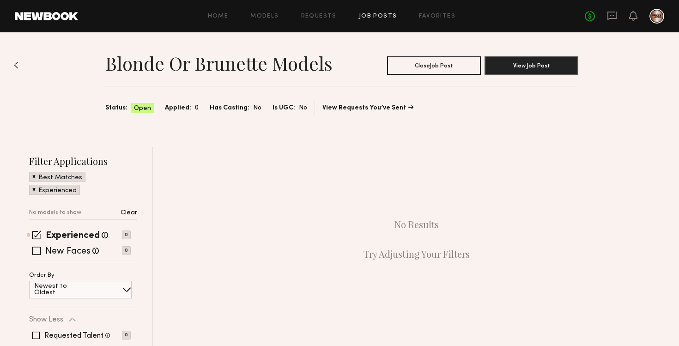
click at [14, 62] on img at bounding box center [16, 64] width 5 height 7
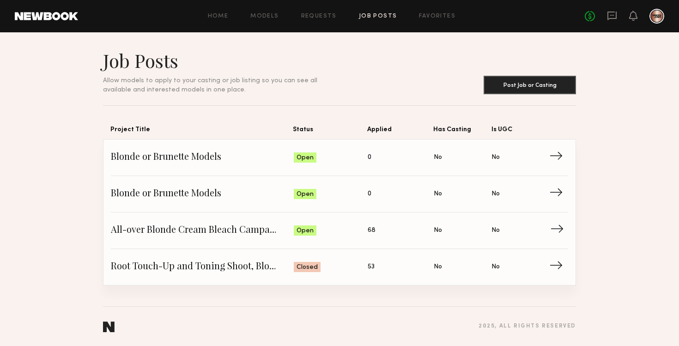
click at [555, 231] on span "→" at bounding box center [559, 231] width 19 height 14
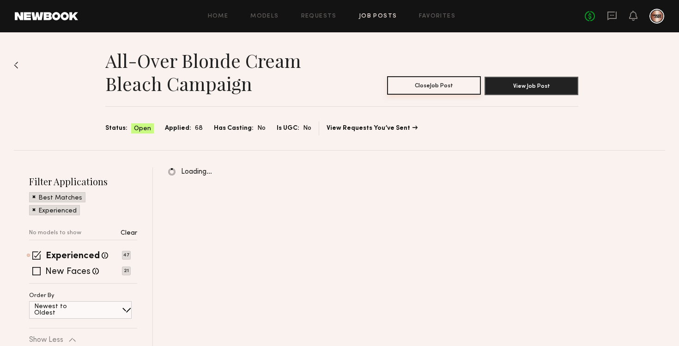
click at [452, 86] on button "Close Job Post" at bounding box center [434, 85] width 94 height 18
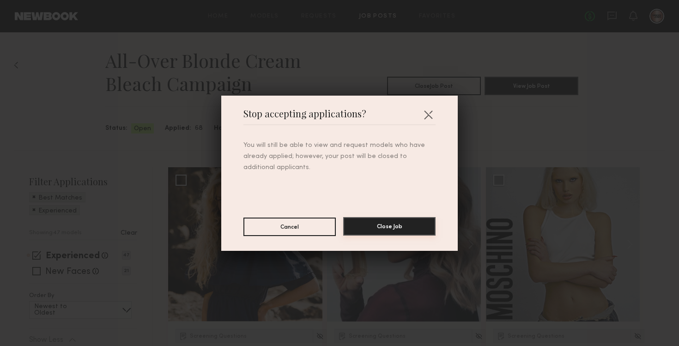
click at [390, 224] on button "Close Job" at bounding box center [389, 226] width 92 height 18
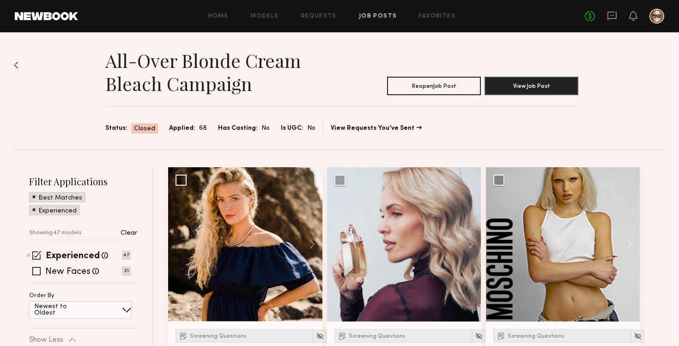
click at [20, 65] on div "All-over Blonde Cream Bleach Campaign Reopen Job Post View Job Post Status: Clo…" at bounding box center [339, 91] width 651 height 118
click at [16, 65] on img at bounding box center [16, 64] width 5 height 7
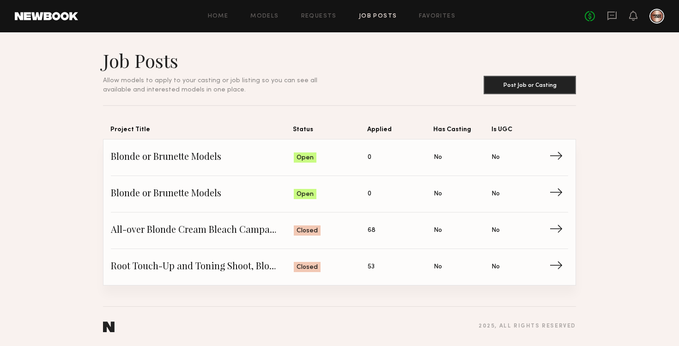
click at [255, 50] on h1 "Job Posts" at bounding box center [221, 60] width 236 height 23
click at [558, 199] on span "→" at bounding box center [559, 194] width 19 height 14
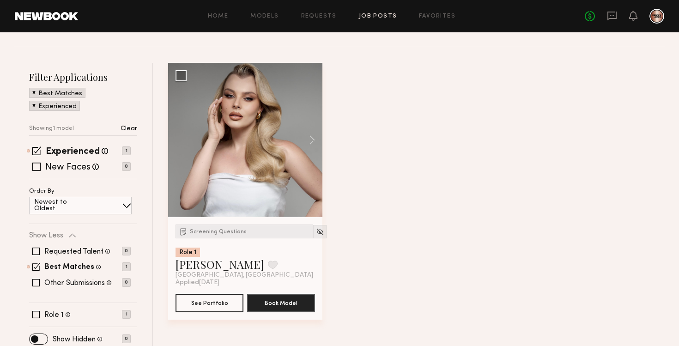
scroll to position [90, 0]
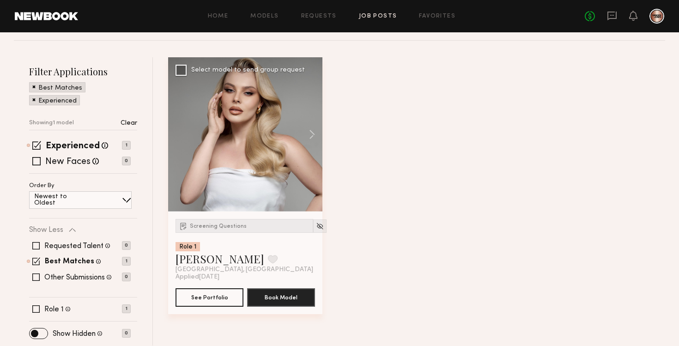
click at [261, 166] on div at bounding box center [245, 134] width 154 height 154
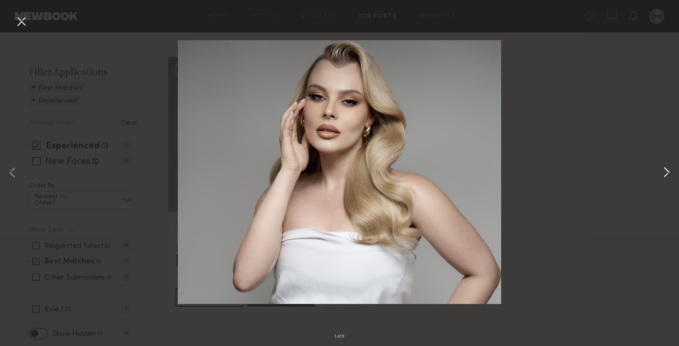
click at [664, 171] on button at bounding box center [666, 173] width 11 height 277
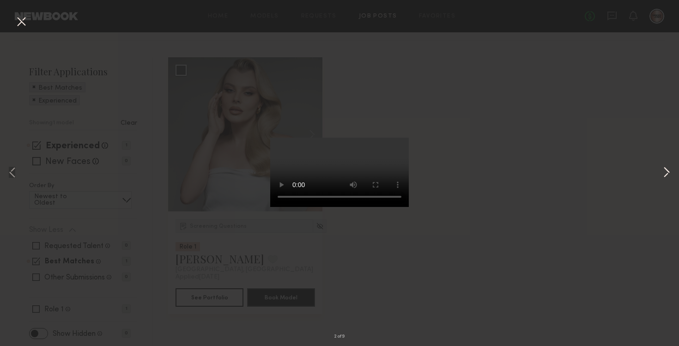
click at [665, 174] on button at bounding box center [666, 173] width 11 height 277
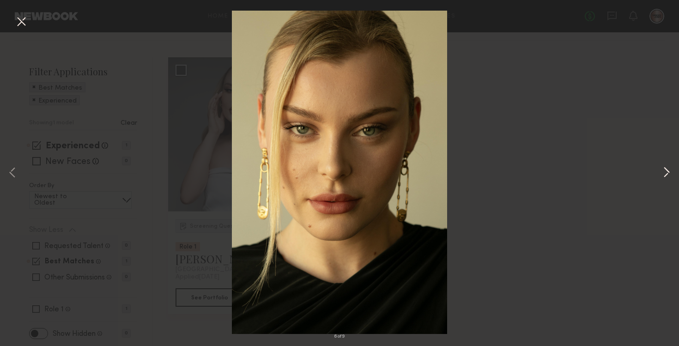
click at [665, 174] on button at bounding box center [666, 173] width 11 height 277
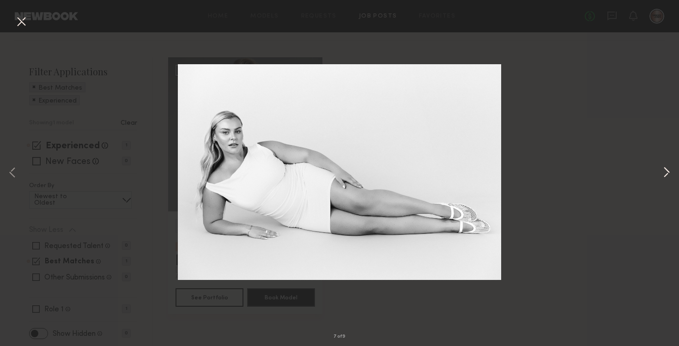
click at [665, 174] on button at bounding box center [666, 173] width 11 height 277
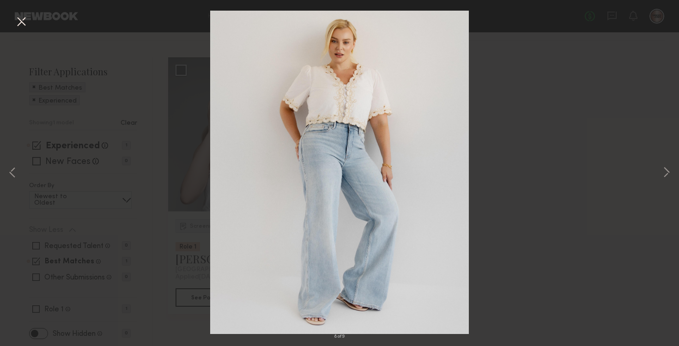
click at [605, 187] on div "8 of 9" at bounding box center [339, 173] width 679 height 346
click at [592, 135] on div "8 of 9" at bounding box center [339, 173] width 679 height 346
click at [18, 24] on button at bounding box center [21, 22] width 15 height 17
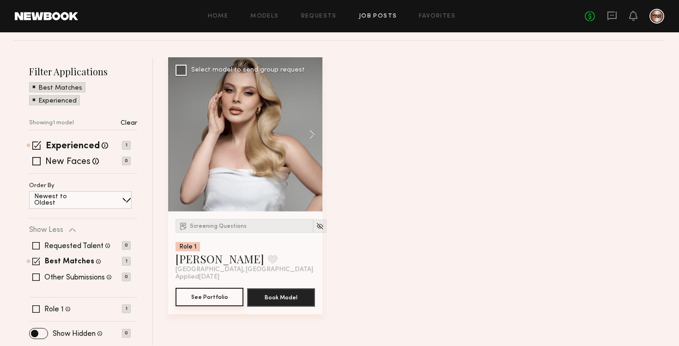
click at [222, 292] on button "See Portfolio" at bounding box center [210, 297] width 68 height 18
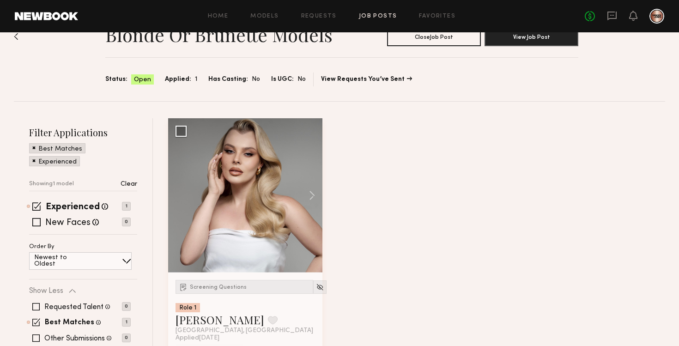
scroll to position [0, 0]
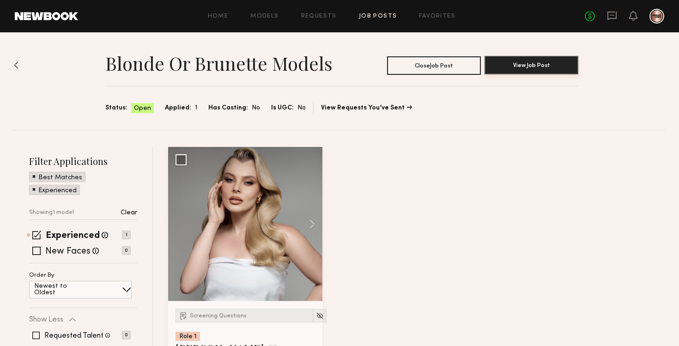
click at [528, 66] on button "View Job Post" at bounding box center [532, 65] width 94 height 18
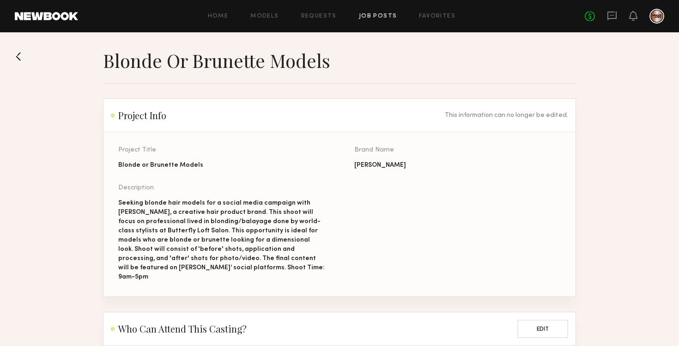
click at [20, 57] on button at bounding box center [22, 56] width 15 height 15
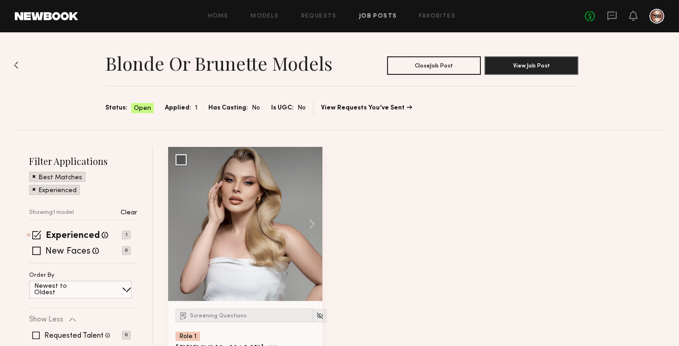
click at [16, 66] on img at bounding box center [16, 64] width 5 height 7
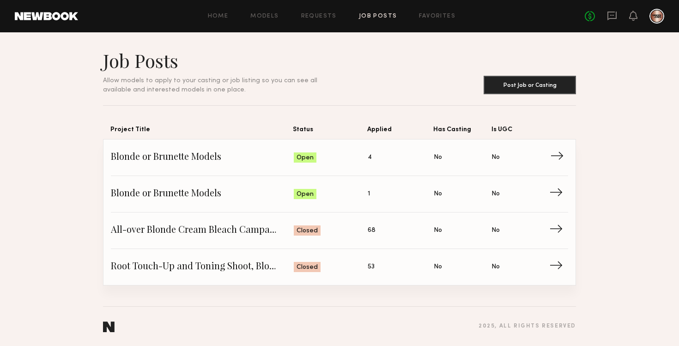
click at [555, 160] on span "→" at bounding box center [559, 158] width 19 height 14
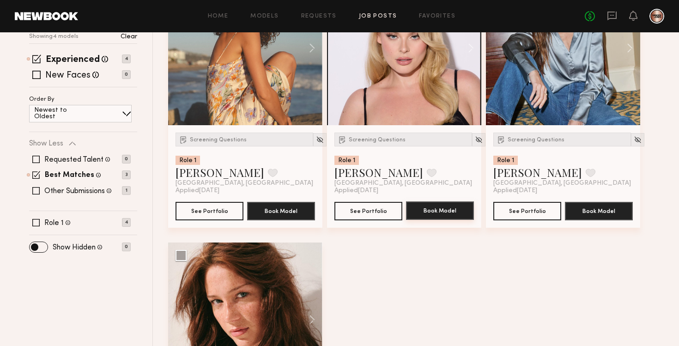
scroll to position [129, 0]
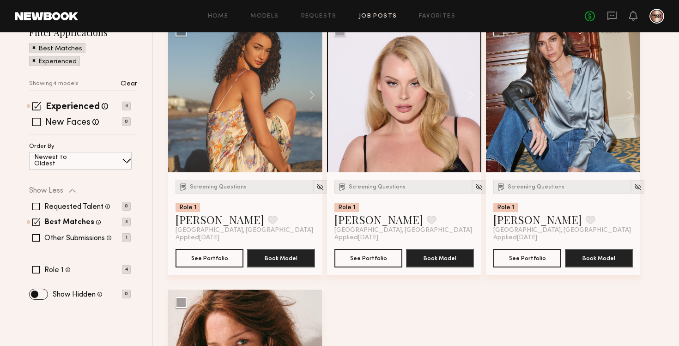
click at [553, 140] on div at bounding box center [563, 95] width 154 height 154
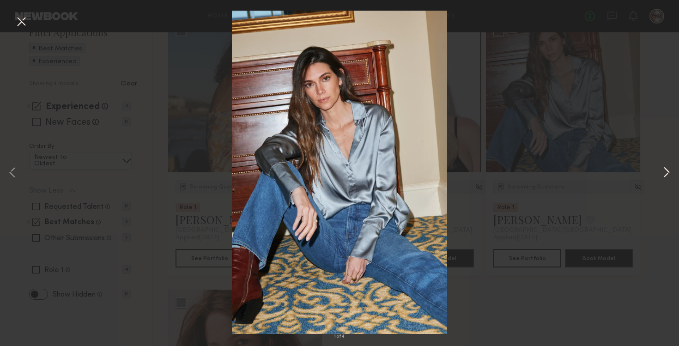
click at [669, 175] on button at bounding box center [666, 173] width 11 height 277
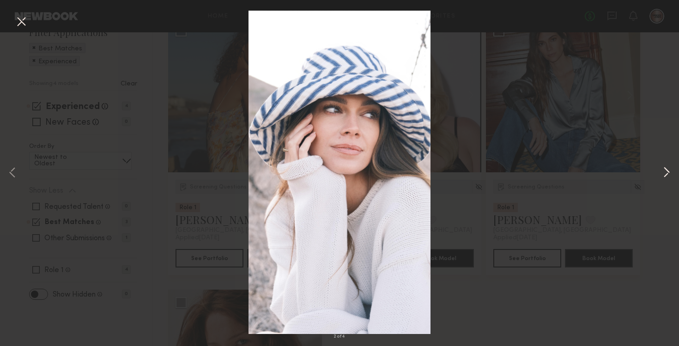
click at [669, 175] on button at bounding box center [666, 173] width 11 height 277
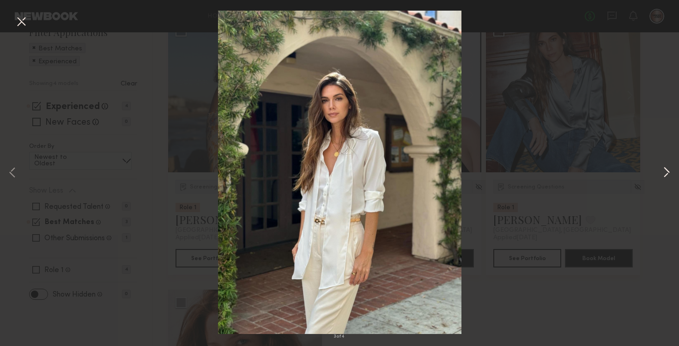
click at [669, 175] on button at bounding box center [666, 173] width 11 height 277
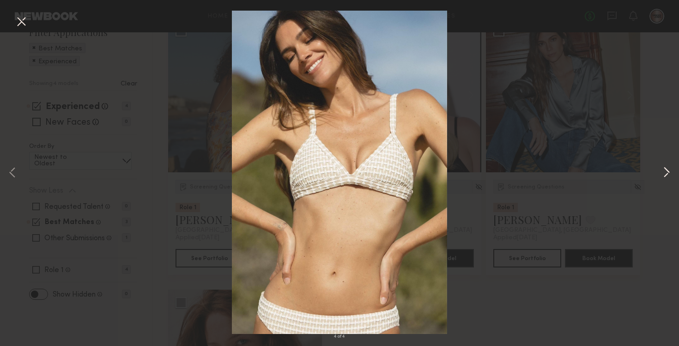
click at [669, 175] on button at bounding box center [666, 173] width 11 height 277
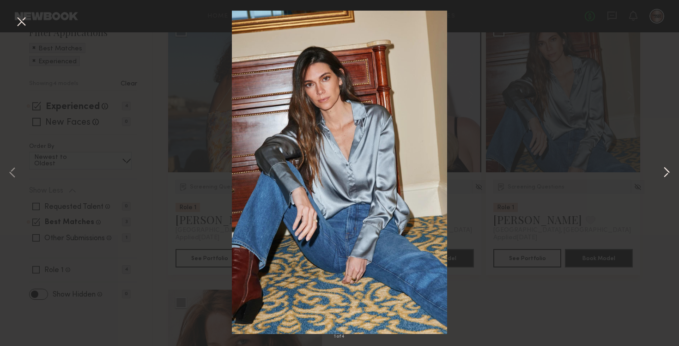
click at [669, 175] on button at bounding box center [666, 173] width 11 height 277
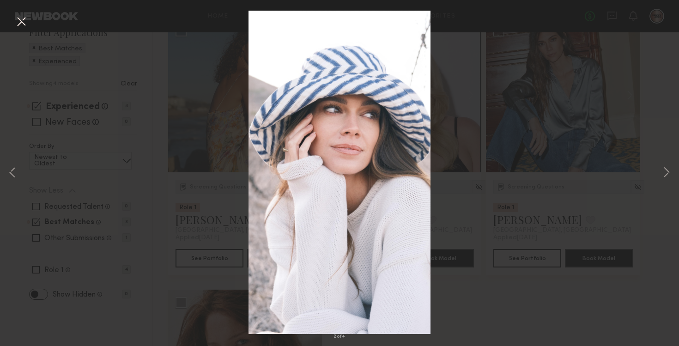
click at [545, 333] on div "2 of 4" at bounding box center [339, 173] width 679 height 346
click at [536, 317] on div "2 of 4" at bounding box center [339, 173] width 679 height 346
click at [24, 22] on button at bounding box center [21, 22] width 15 height 17
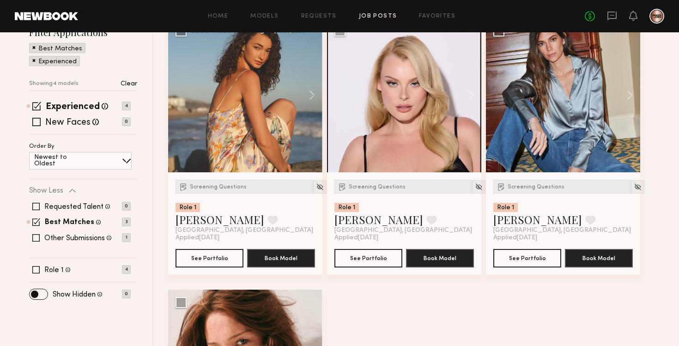
click at [260, 95] on div at bounding box center [245, 95] width 154 height 154
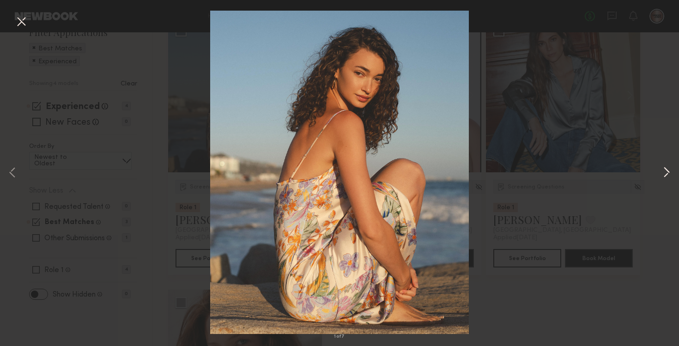
click at [663, 172] on button at bounding box center [666, 173] width 11 height 277
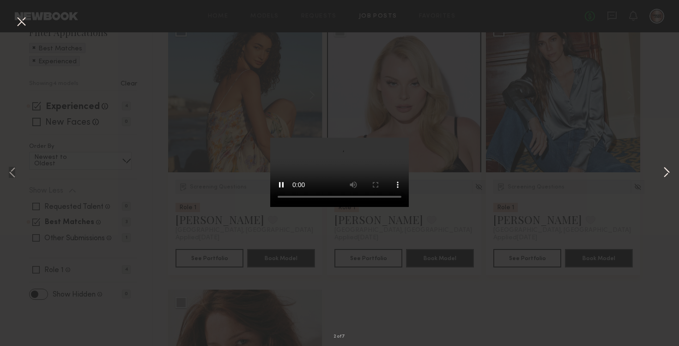
click at [663, 171] on button at bounding box center [666, 173] width 11 height 277
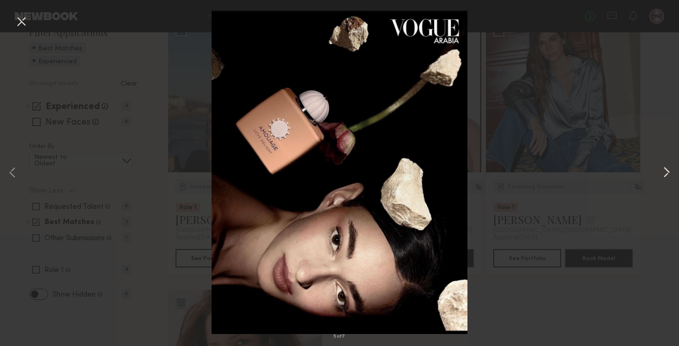
click at [663, 171] on button at bounding box center [666, 173] width 11 height 277
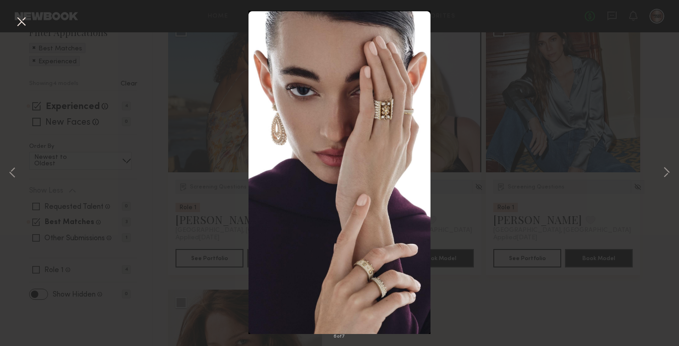
click at [636, 103] on div "6 of 7" at bounding box center [339, 173] width 679 height 346
click at [20, 23] on button at bounding box center [21, 22] width 15 height 17
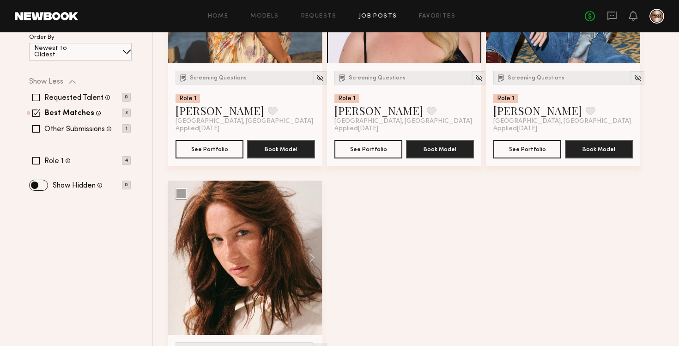
scroll to position [324, 0]
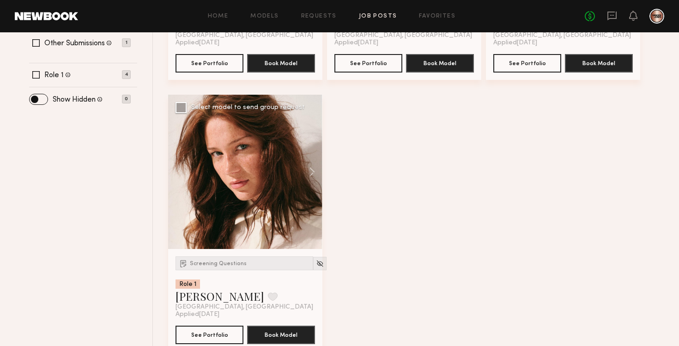
click at [279, 145] on div at bounding box center [245, 172] width 154 height 154
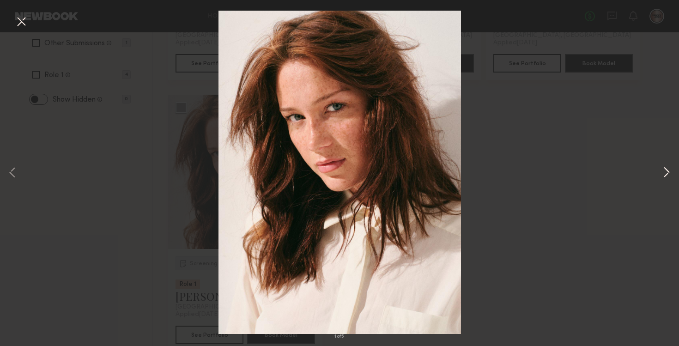
click at [666, 173] on button at bounding box center [666, 173] width 11 height 277
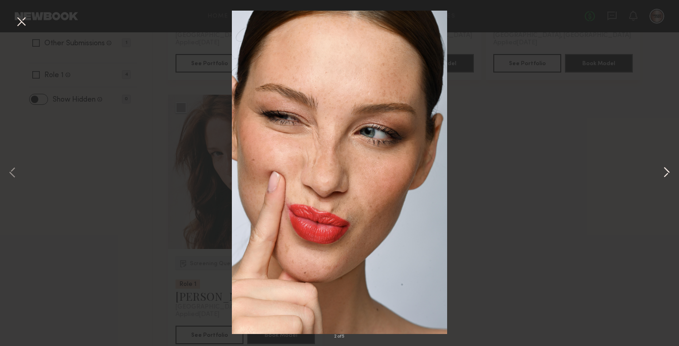
click at [666, 173] on button at bounding box center [666, 173] width 11 height 277
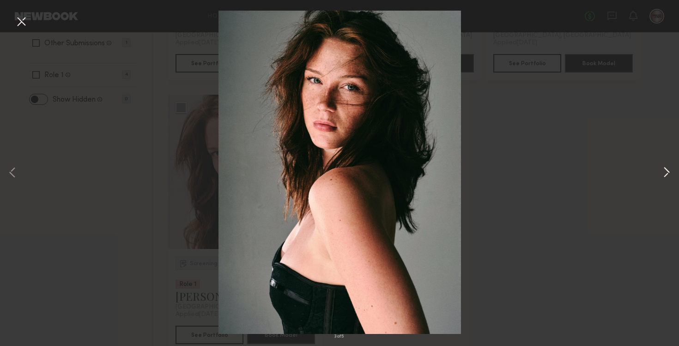
click at [666, 173] on button at bounding box center [666, 173] width 11 height 277
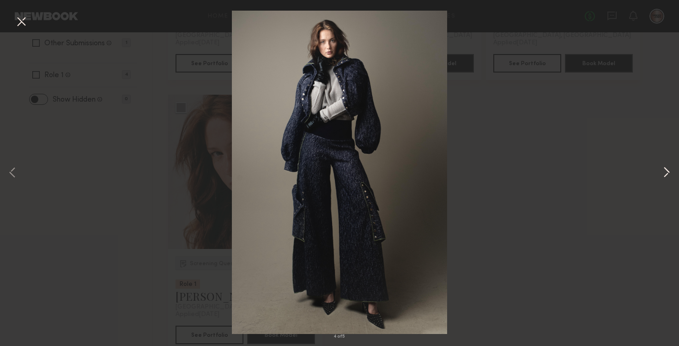
click at [666, 173] on button at bounding box center [666, 173] width 11 height 277
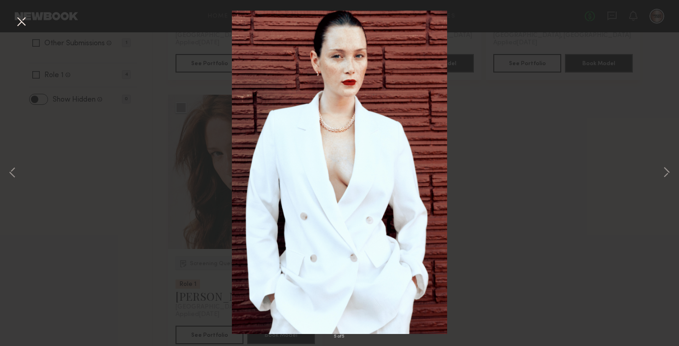
click at [24, 17] on button at bounding box center [21, 22] width 15 height 17
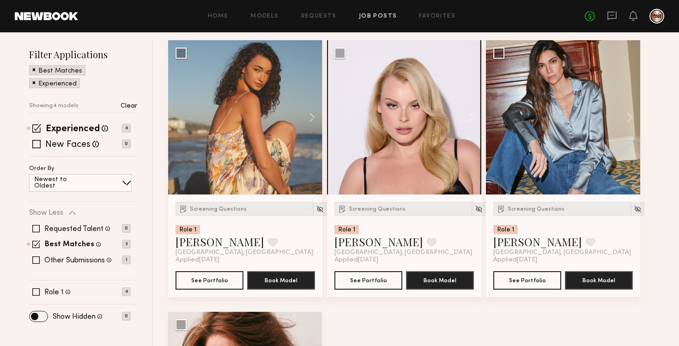
scroll to position [106, 0]
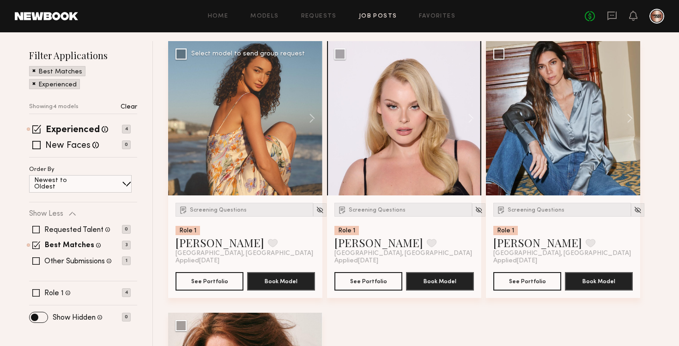
click at [271, 161] on div at bounding box center [245, 118] width 154 height 154
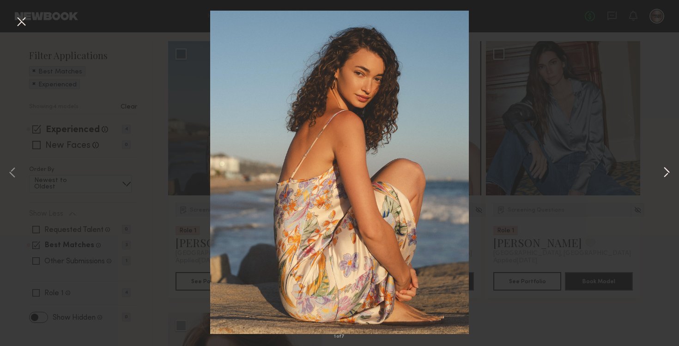
click at [668, 180] on button at bounding box center [666, 173] width 11 height 277
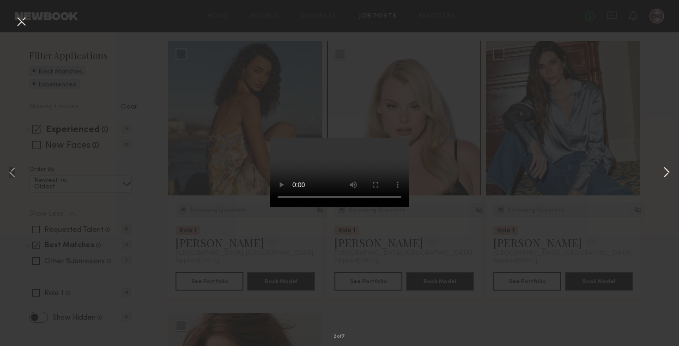
click at [668, 180] on button at bounding box center [666, 173] width 11 height 277
click at [545, 227] on div "4 of 7" at bounding box center [339, 173] width 679 height 346
click at [26, 19] on button at bounding box center [21, 22] width 15 height 17
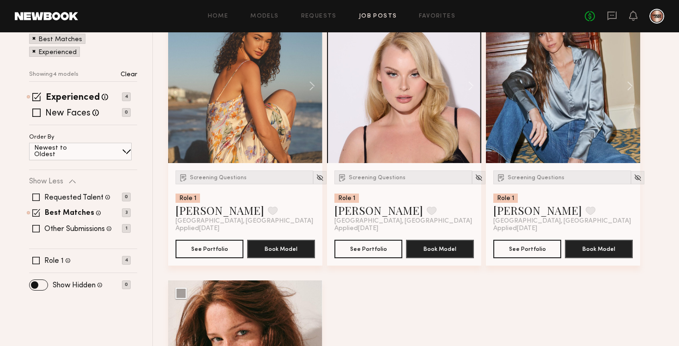
scroll to position [140, 0]
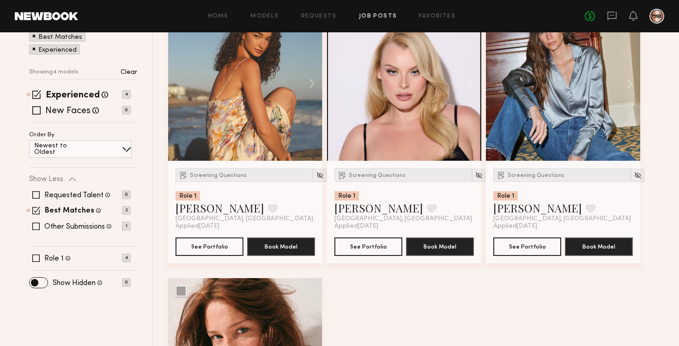
click at [570, 120] on div at bounding box center [563, 83] width 154 height 154
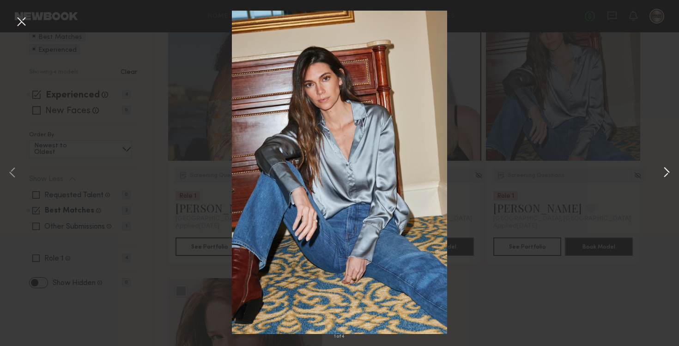
click at [667, 173] on button at bounding box center [666, 173] width 11 height 277
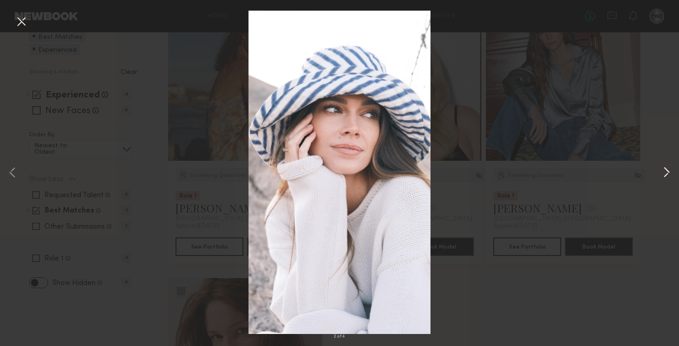
click at [667, 173] on button at bounding box center [666, 173] width 11 height 277
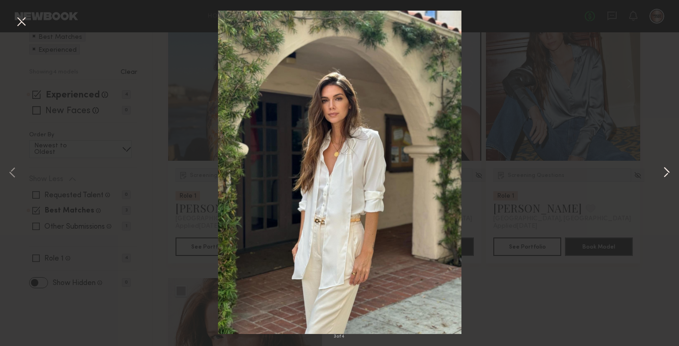
click at [667, 173] on button at bounding box center [666, 173] width 11 height 277
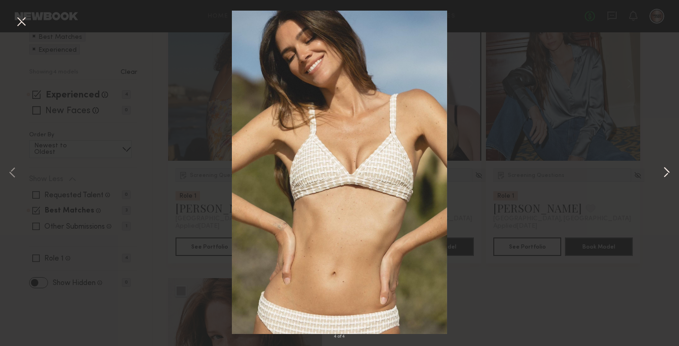
click at [667, 173] on button at bounding box center [666, 173] width 11 height 277
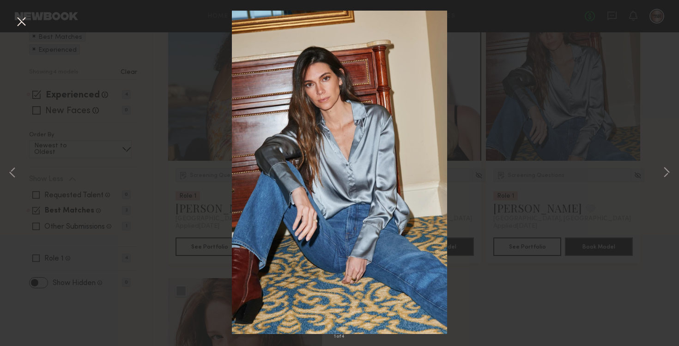
click at [24, 14] on button at bounding box center [21, 22] width 15 height 17
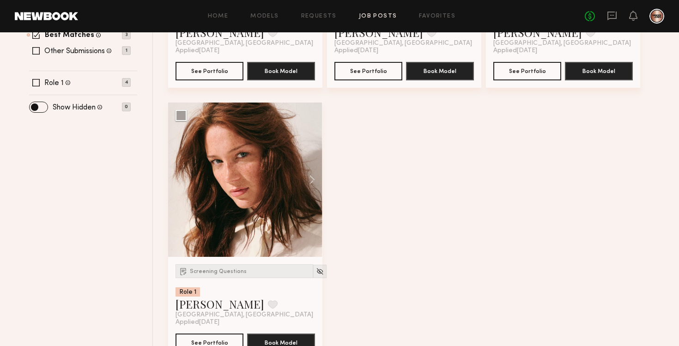
scroll to position [341, 0]
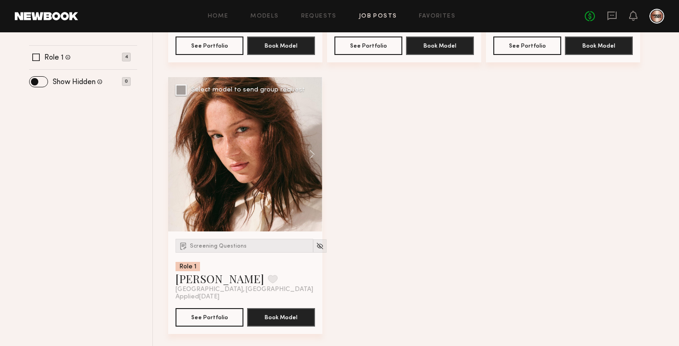
click at [226, 153] on div at bounding box center [245, 154] width 154 height 154
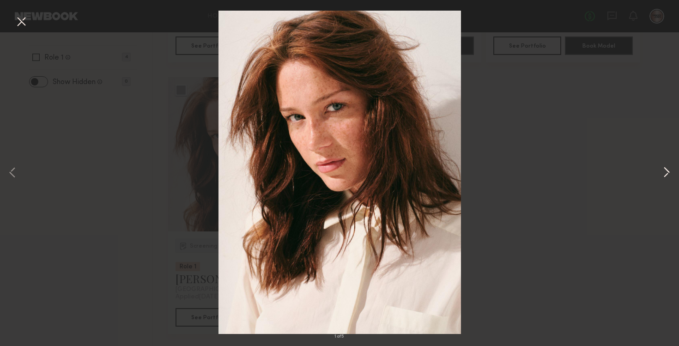
click at [669, 171] on button at bounding box center [666, 173] width 11 height 277
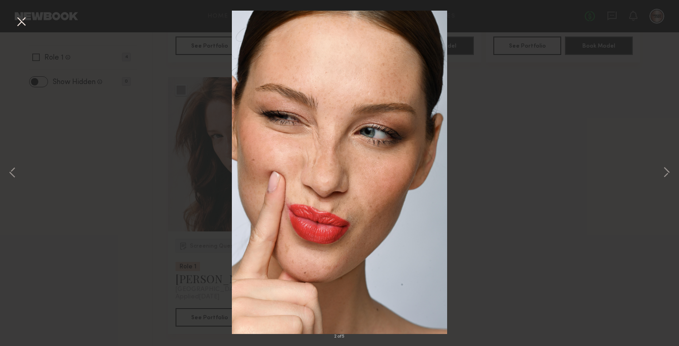
click at [27, 21] on button at bounding box center [21, 22] width 15 height 17
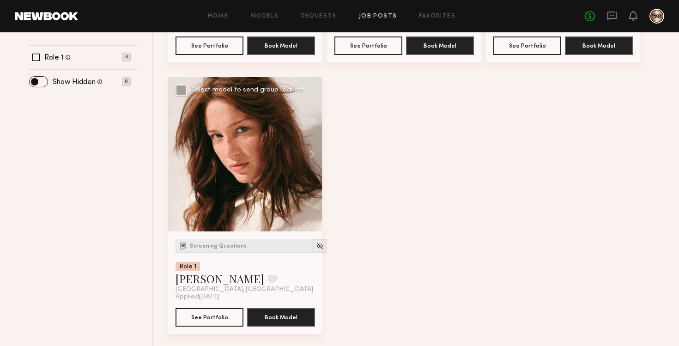
click at [224, 178] on div at bounding box center [245, 154] width 154 height 154
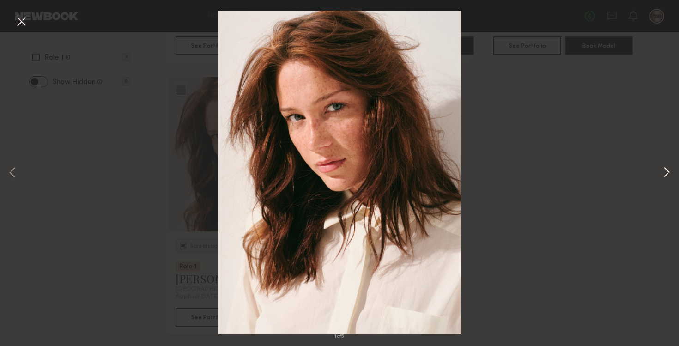
click at [667, 172] on button at bounding box center [666, 173] width 11 height 277
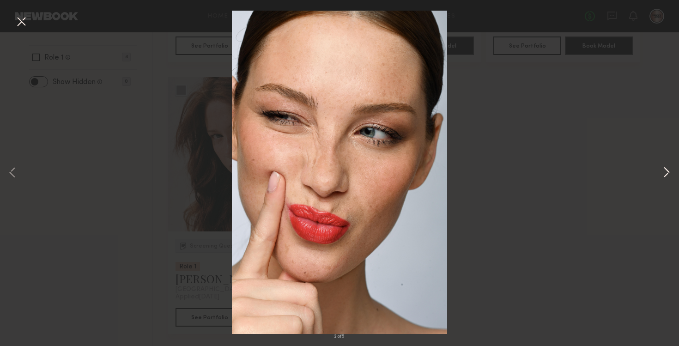
click at [667, 172] on button at bounding box center [666, 173] width 11 height 277
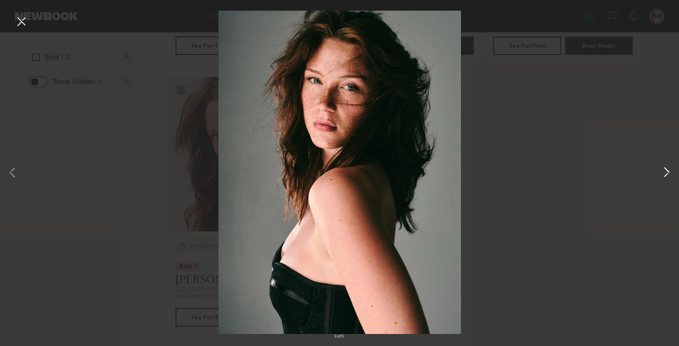
click at [667, 172] on button at bounding box center [666, 173] width 11 height 277
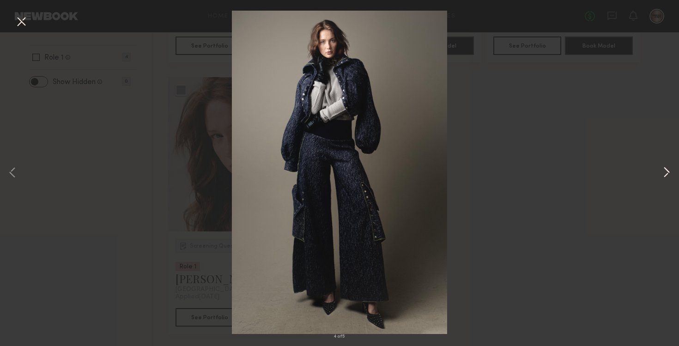
click at [669, 171] on button at bounding box center [666, 173] width 11 height 277
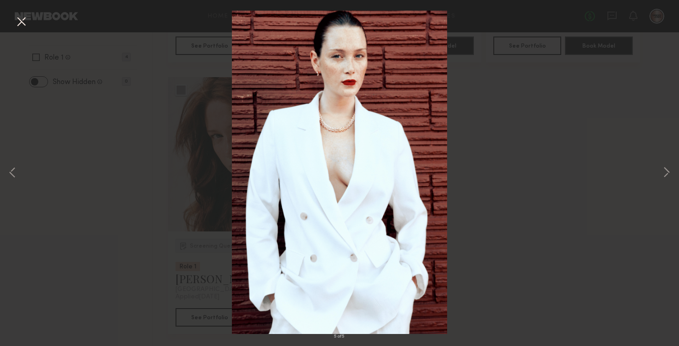
click at [18, 19] on button at bounding box center [21, 22] width 15 height 17
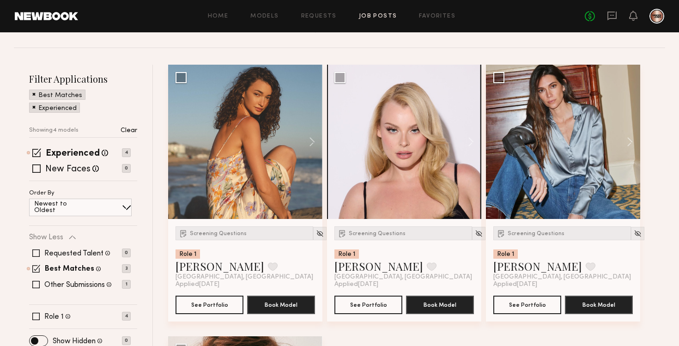
scroll to position [82, 0]
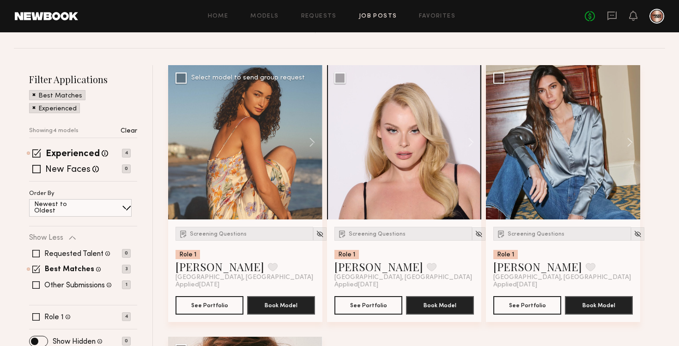
click at [243, 106] on div at bounding box center [245, 142] width 154 height 154
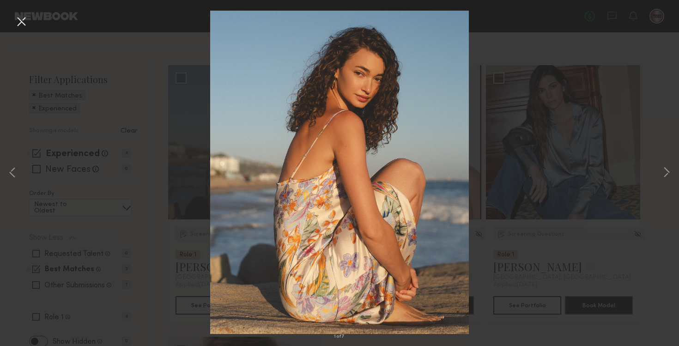
click at [18, 18] on button at bounding box center [21, 22] width 15 height 17
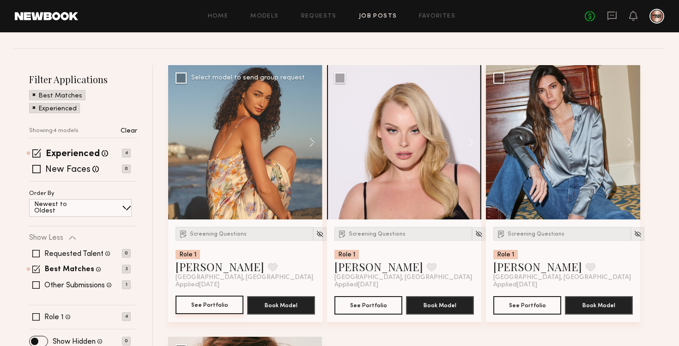
click at [209, 302] on button "See Portfolio" at bounding box center [210, 305] width 68 height 18
click at [526, 263] on link "Carrie A." at bounding box center [537, 266] width 89 height 15
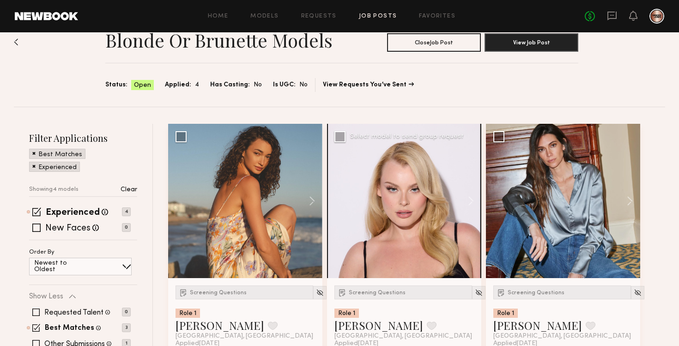
scroll to position [0, 0]
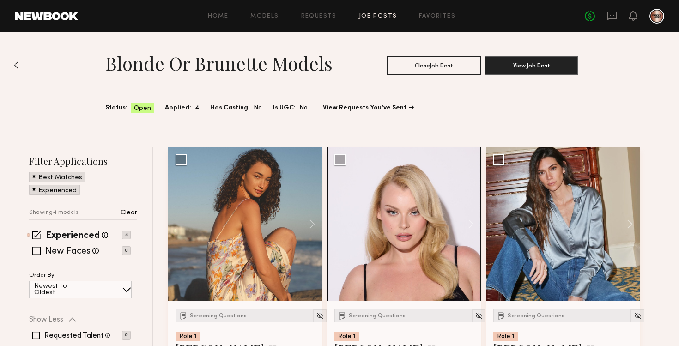
click at [19, 65] on div "Blonde or Brunette Models Close Job Post View Job Post Status: Open Applied: 4 …" at bounding box center [339, 80] width 651 height 97
click at [16, 65] on img at bounding box center [16, 64] width 5 height 7
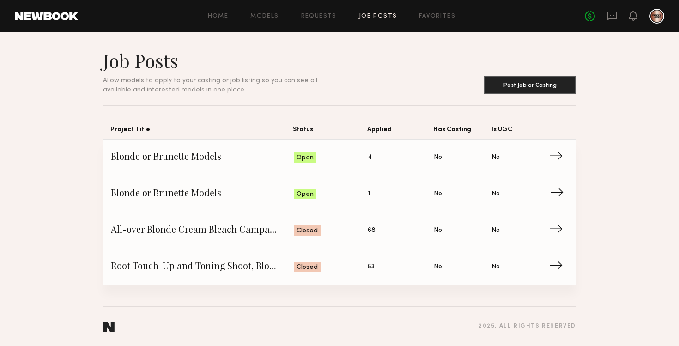
click at [556, 193] on span "→" at bounding box center [559, 194] width 19 height 14
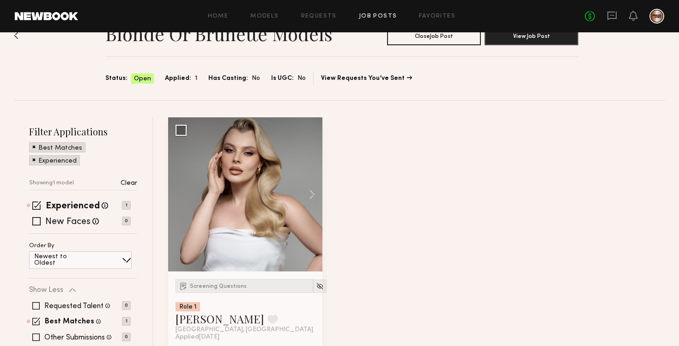
scroll to position [90, 0]
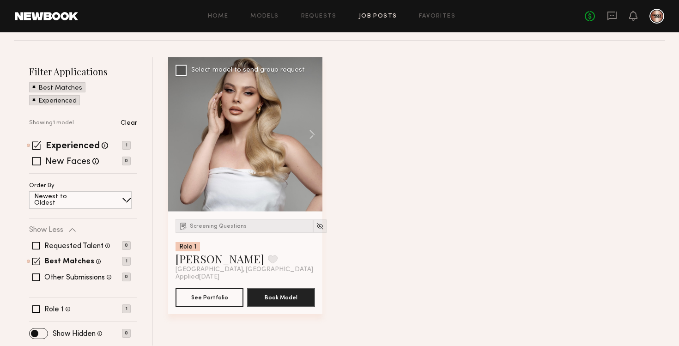
click at [260, 164] on div at bounding box center [245, 134] width 154 height 154
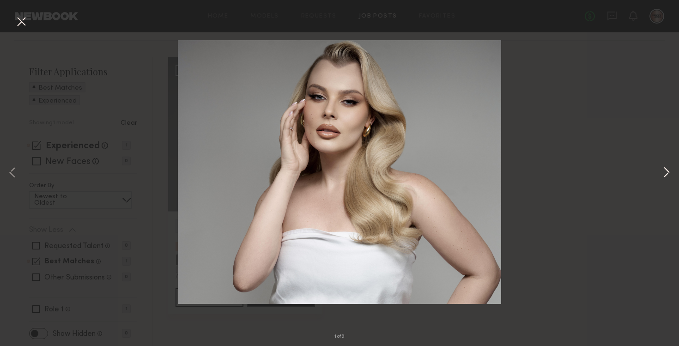
click at [665, 167] on button at bounding box center [666, 173] width 11 height 277
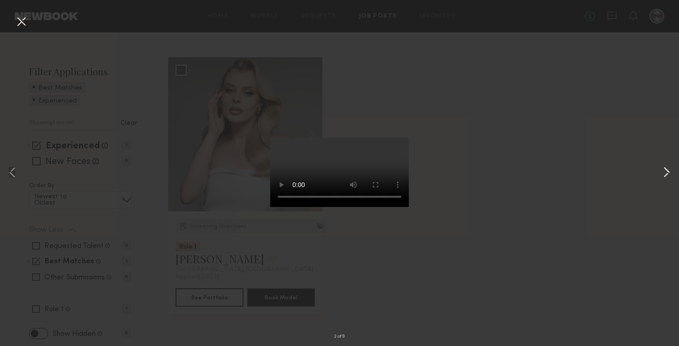
click at [667, 170] on button at bounding box center [666, 173] width 11 height 277
click at [662, 173] on button at bounding box center [666, 173] width 11 height 277
click at [666, 174] on button at bounding box center [666, 173] width 11 height 277
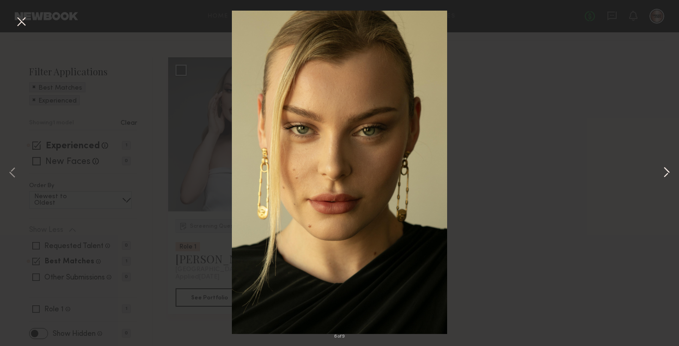
click at [666, 174] on button at bounding box center [666, 173] width 11 height 277
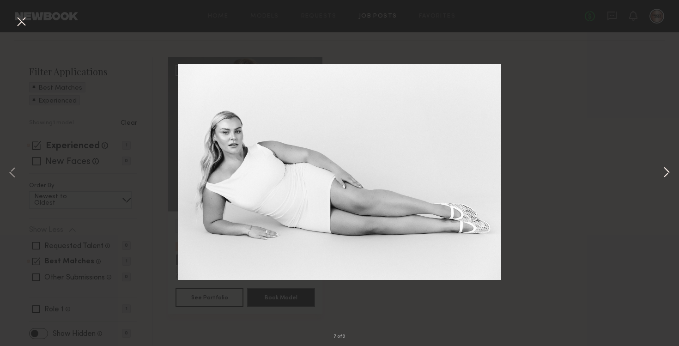
click at [666, 174] on button at bounding box center [666, 173] width 11 height 277
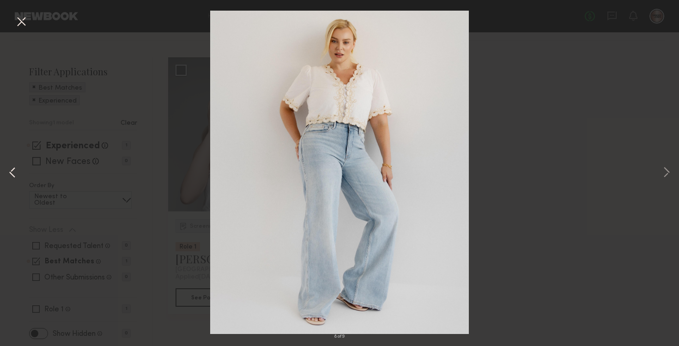
click at [13, 171] on button at bounding box center [12, 173] width 11 height 277
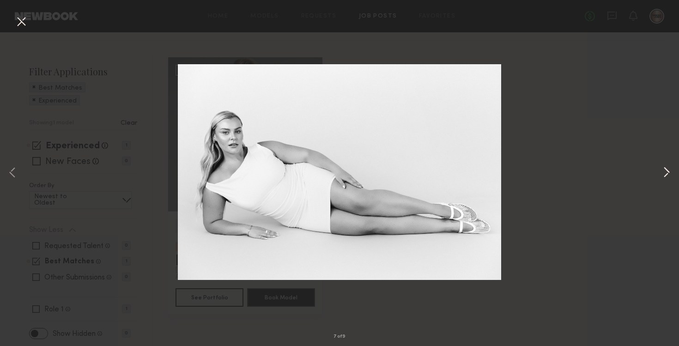
click at [663, 172] on button at bounding box center [666, 173] width 11 height 277
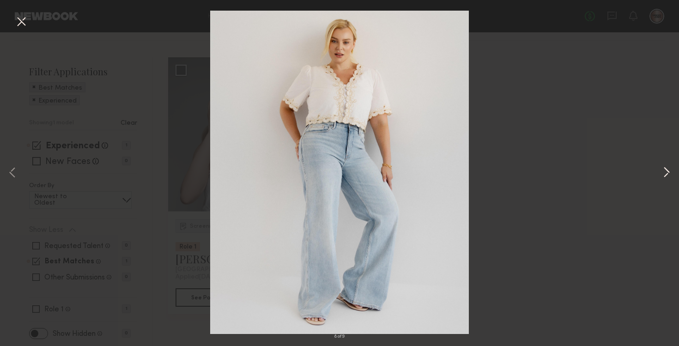
click at [663, 172] on button at bounding box center [666, 173] width 11 height 277
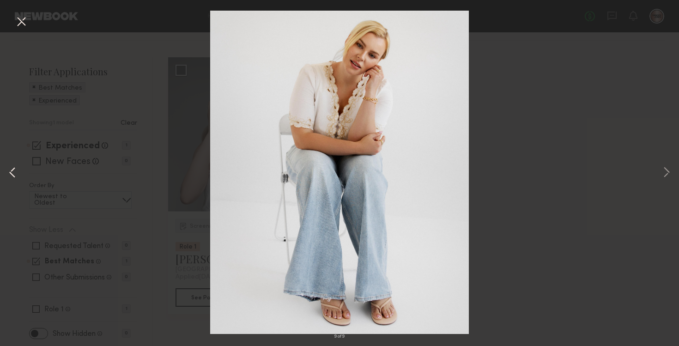
click at [11, 176] on button at bounding box center [12, 173] width 11 height 277
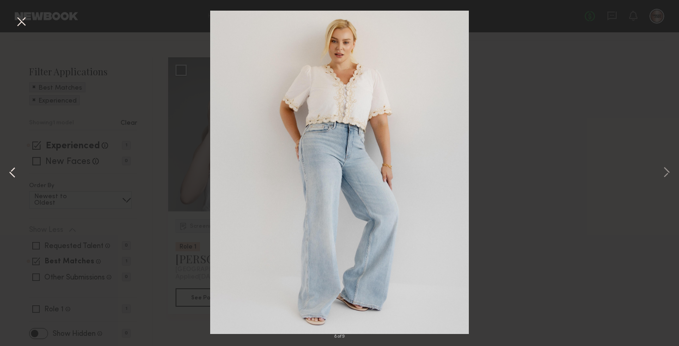
click at [11, 176] on button at bounding box center [12, 173] width 11 height 277
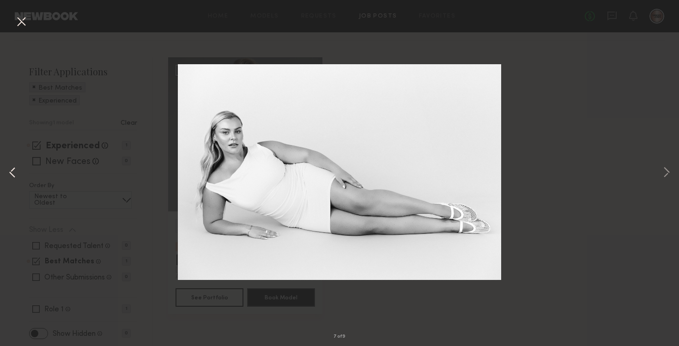
click at [11, 176] on button at bounding box center [12, 173] width 11 height 277
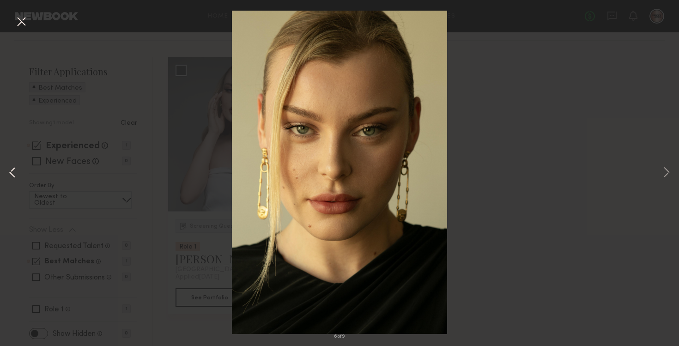
click at [13, 172] on button at bounding box center [12, 173] width 11 height 277
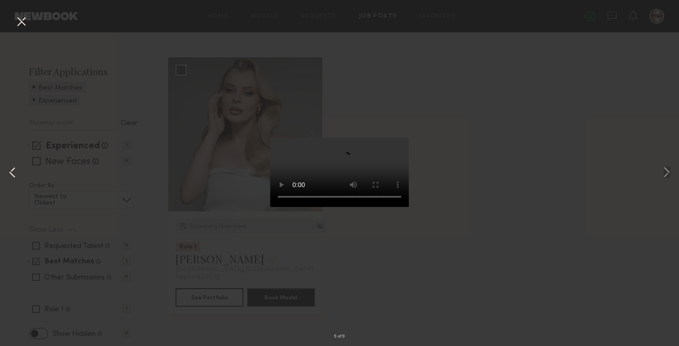
click at [13, 172] on button at bounding box center [12, 173] width 11 height 277
click at [19, 24] on button at bounding box center [21, 22] width 15 height 17
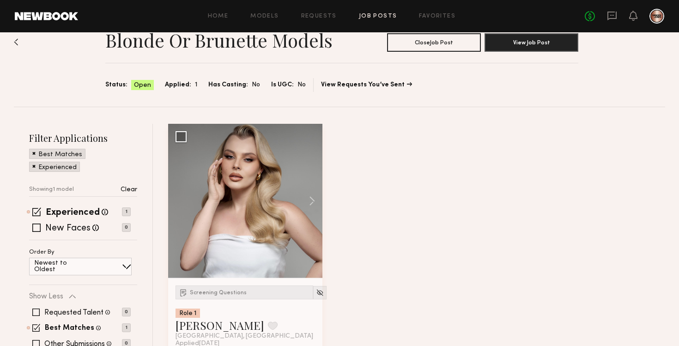
scroll to position [0, 0]
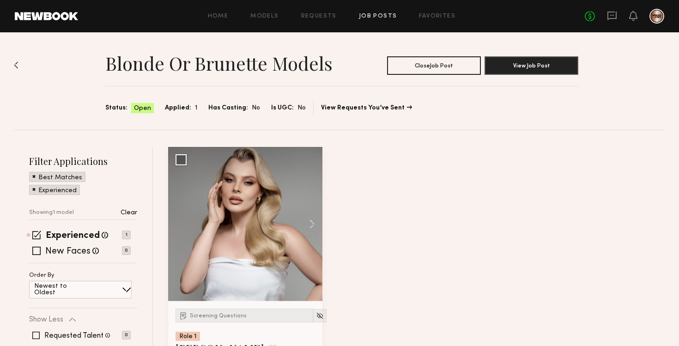
click at [7, 66] on div "Blonde or Brunette Models Close Job Post View Job Post Status: Open Applied: 1 …" at bounding box center [339, 233] width 679 height 403
click at [17, 66] on img at bounding box center [16, 64] width 5 height 7
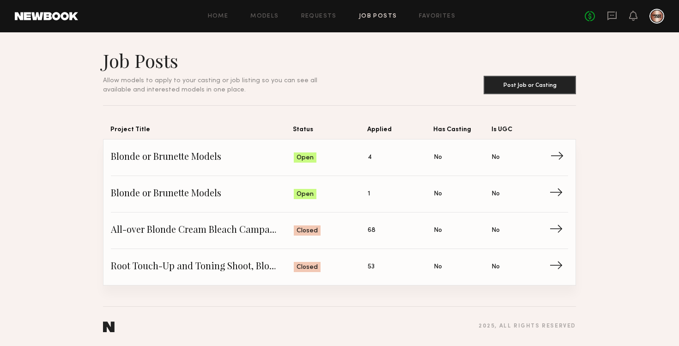
click at [533, 163] on span "Is UGC: No" at bounding box center [520, 158] width 58 height 14
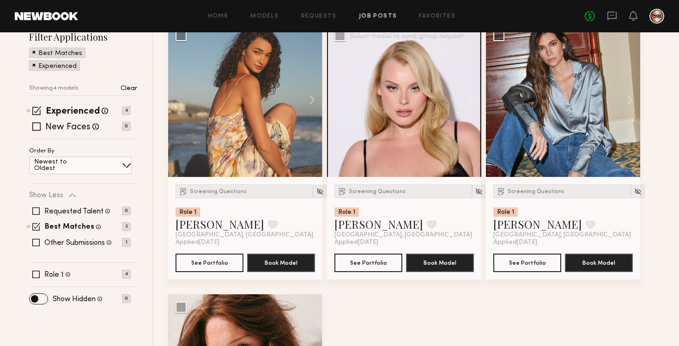
scroll to position [126, 0]
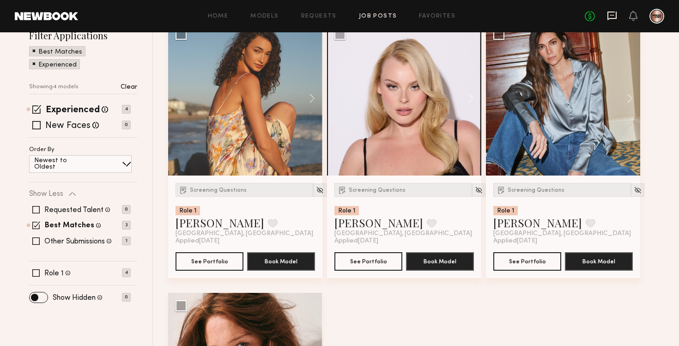
click at [608, 14] on icon at bounding box center [612, 16] width 10 height 10
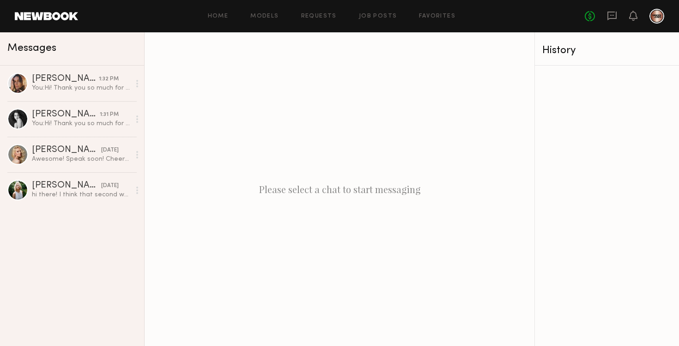
click at [53, 233] on div "Carrie A. 1:32 PM You: Hi! Thank you so much for applying. Are you able to shar…" at bounding box center [72, 206] width 144 height 280
click at [377, 16] on link "Job Posts" at bounding box center [378, 16] width 38 height 6
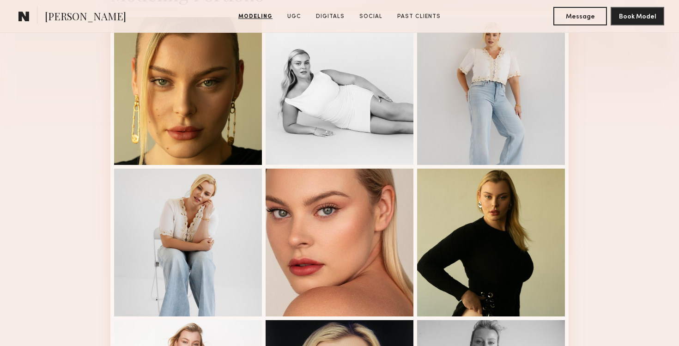
scroll to position [257, 0]
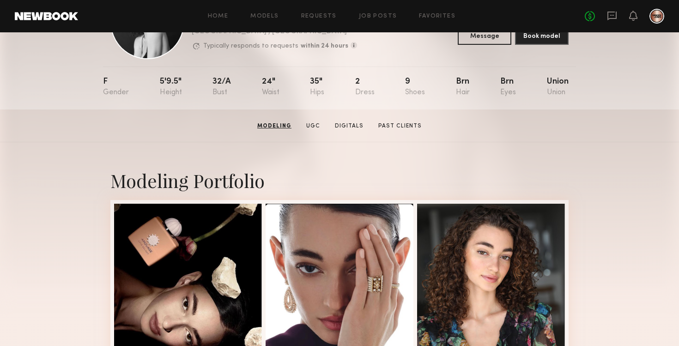
scroll to position [13, 0]
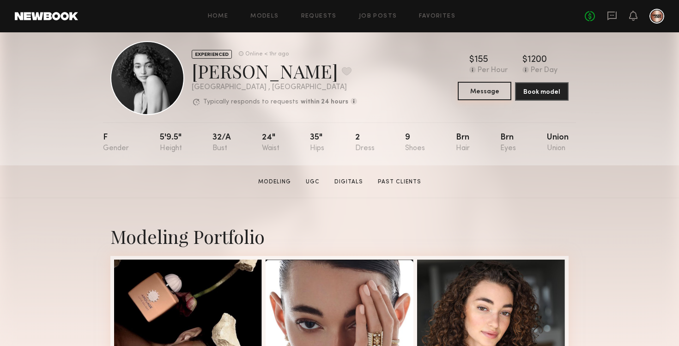
click at [484, 95] on button "Message" at bounding box center [485, 91] width 54 height 18
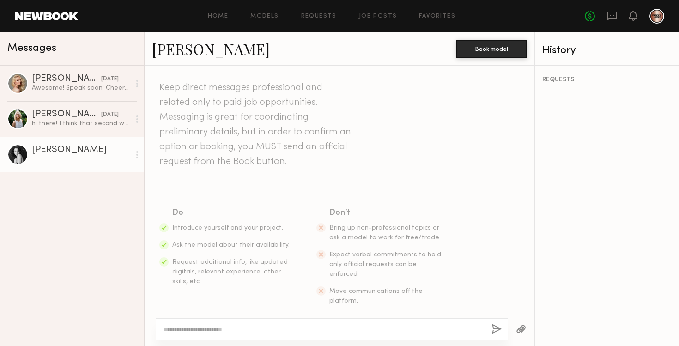
scroll to position [19, 0]
click at [276, 327] on textarea at bounding box center [324, 329] width 321 height 9
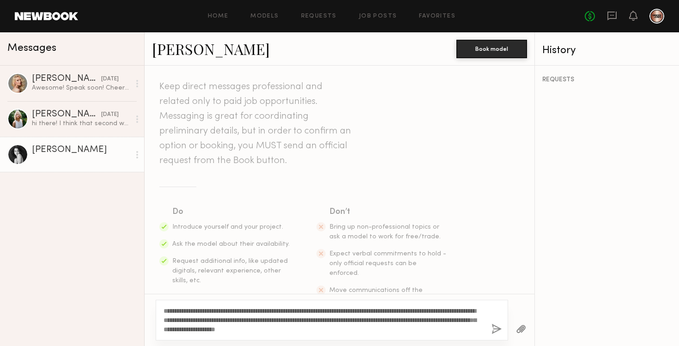
drag, startPoint x: 374, startPoint y: 328, endPoint x: 157, endPoint y: 309, distance: 217.9
click at [157, 309] on div "**********" at bounding box center [332, 320] width 352 height 41
click at [384, 332] on textarea "**********" at bounding box center [324, 320] width 321 height 28
type textarea "**********"
click at [494, 329] on button "button" at bounding box center [496, 330] width 10 height 12
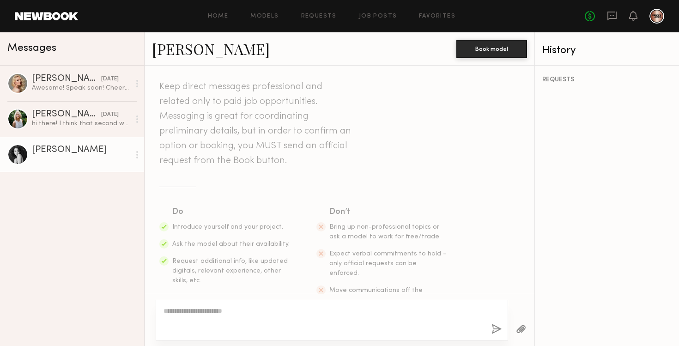
scroll to position [185, 0]
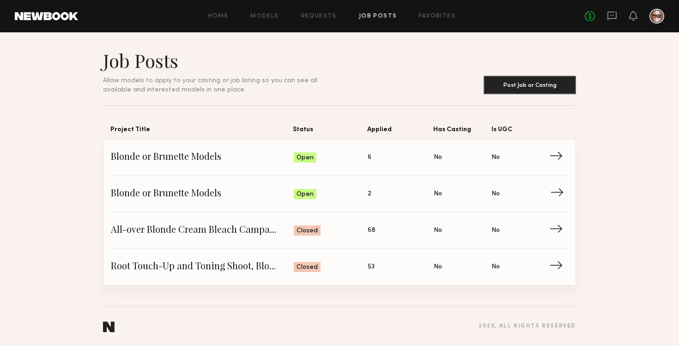
click at [555, 194] on span "→" at bounding box center [559, 194] width 19 height 14
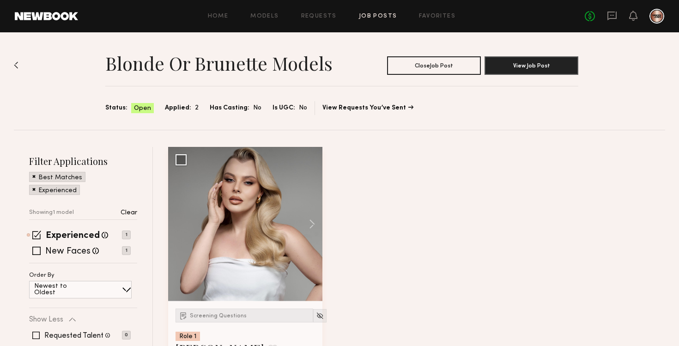
click at [16, 69] on div at bounding box center [16, 95] width 5 height 68
click at [20, 65] on div "Blonde or Brunette Models Close Job Post View Job Post Status: Open Applied: 2 …" at bounding box center [339, 80] width 651 height 97
click at [16, 64] on img at bounding box center [16, 64] width 5 height 7
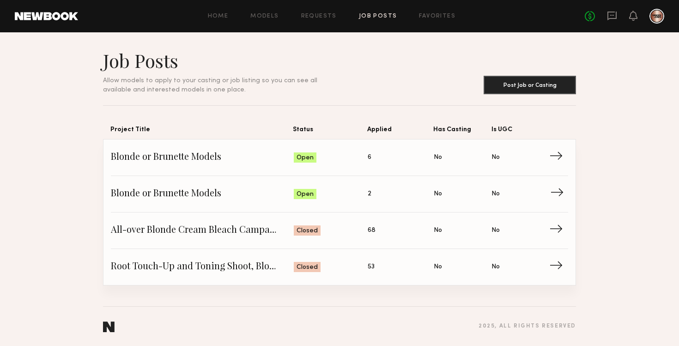
click at [344, 204] on link "Blonde or Brunette Models Status: Open Applied: 2 Has Casting: No Is UGC: No →" at bounding box center [339, 194] width 457 height 36
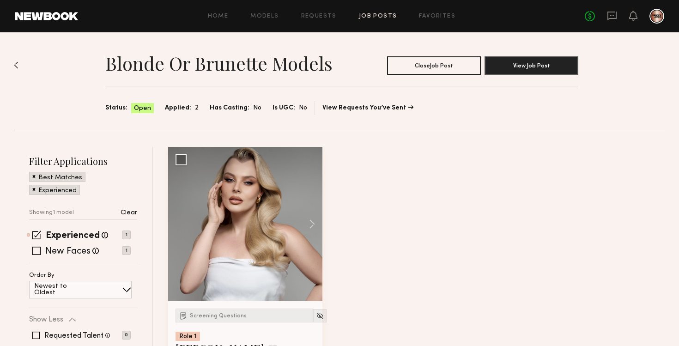
click at [17, 62] on img at bounding box center [16, 64] width 5 height 7
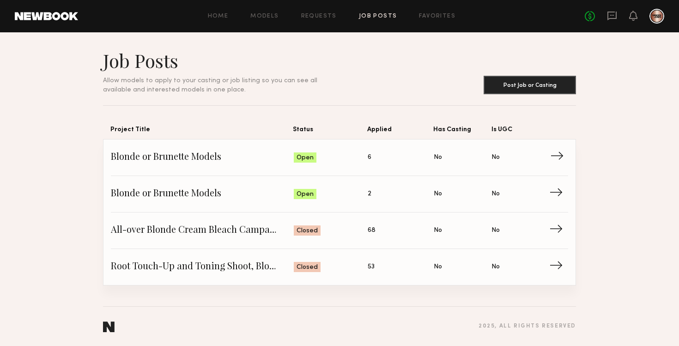
click at [346, 161] on span "Status: Open" at bounding box center [331, 158] width 74 height 14
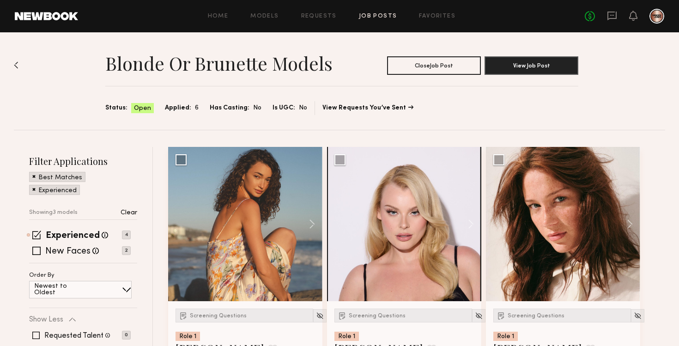
click at [371, 19] on div "Home Models Requests Job Posts Favorites Sign Out No fees up to $5,000" at bounding box center [371, 16] width 586 height 15
click at [374, 11] on div "Home Models Requests Job Posts Favorites Sign Out No fees up to $5,000" at bounding box center [371, 16] width 586 height 15
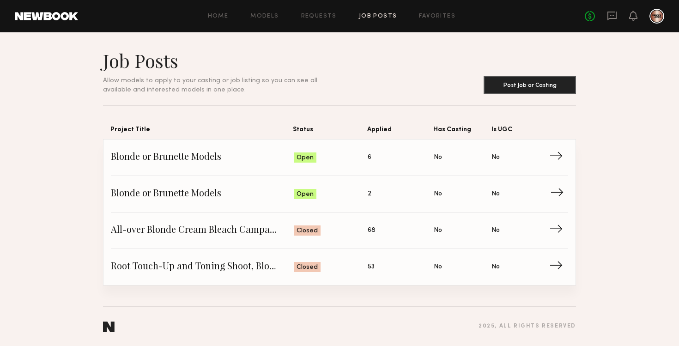
click at [555, 193] on span "→" at bounding box center [559, 194] width 19 height 14
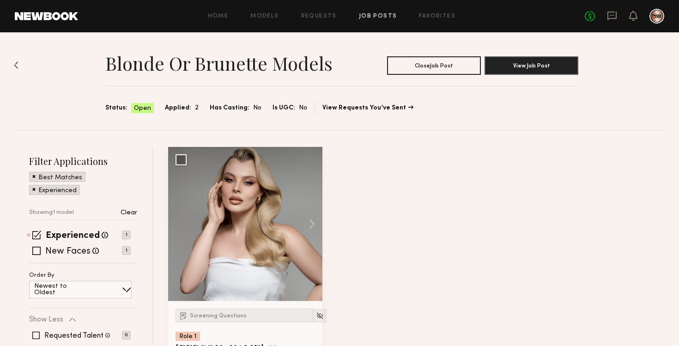
scroll to position [90, 0]
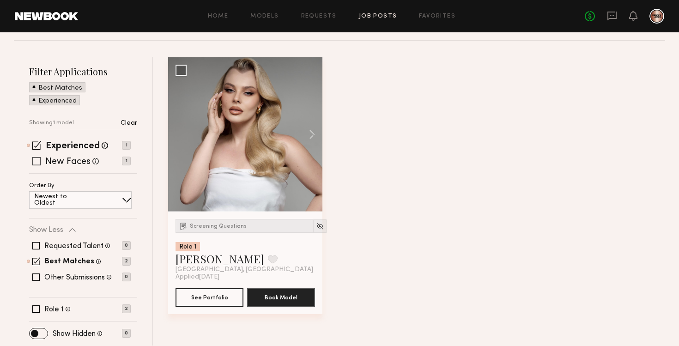
click at [40, 160] on span at bounding box center [36, 161] width 8 height 8
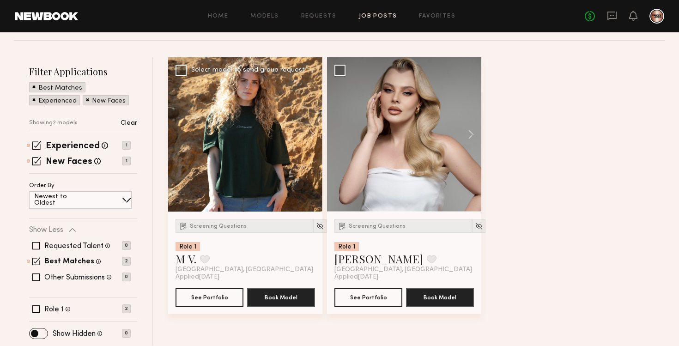
click at [230, 170] on div at bounding box center [245, 134] width 154 height 154
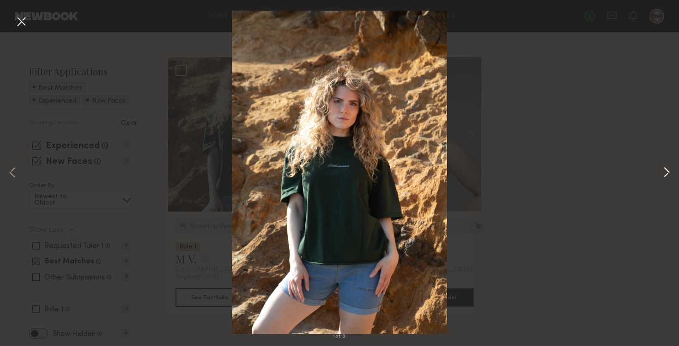
click at [665, 172] on button at bounding box center [666, 173] width 11 height 277
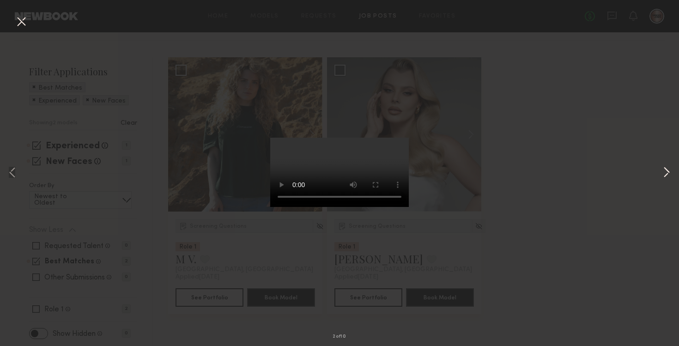
click at [665, 172] on button at bounding box center [666, 173] width 11 height 277
click at [665, 173] on button at bounding box center [666, 173] width 11 height 277
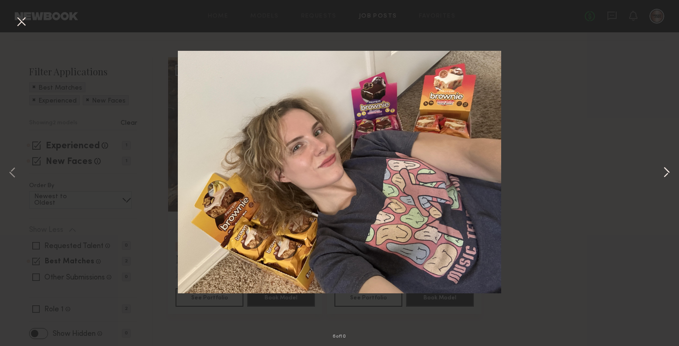
click at [665, 173] on button at bounding box center [666, 173] width 11 height 277
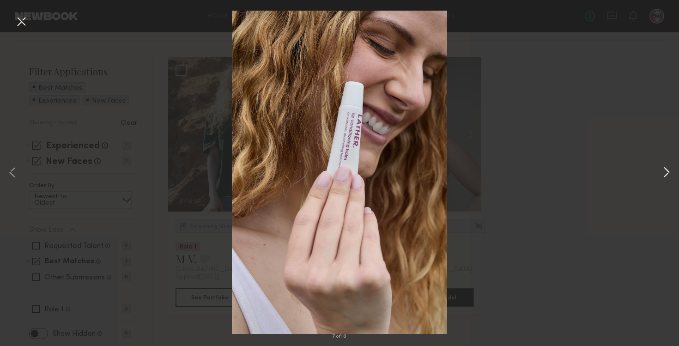
click at [665, 173] on button at bounding box center [666, 173] width 11 height 277
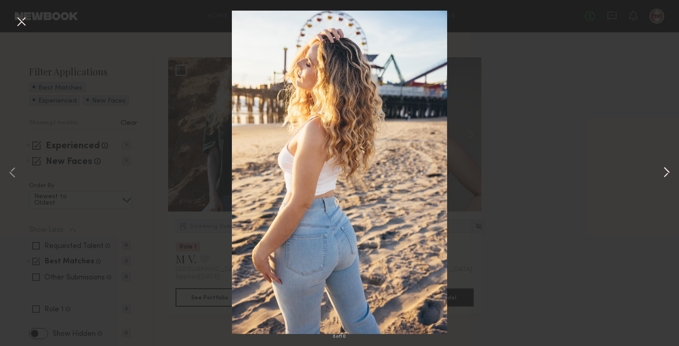
click at [665, 173] on button at bounding box center [666, 173] width 11 height 277
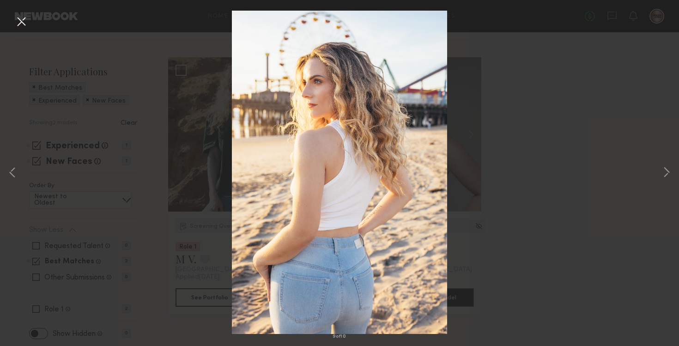
click at [205, 206] on div "9 of 10" at bounding box center [339, 173] width 679 height 346
click at [18, 24] on button at bounding box center [21, 22] width 15 height 17
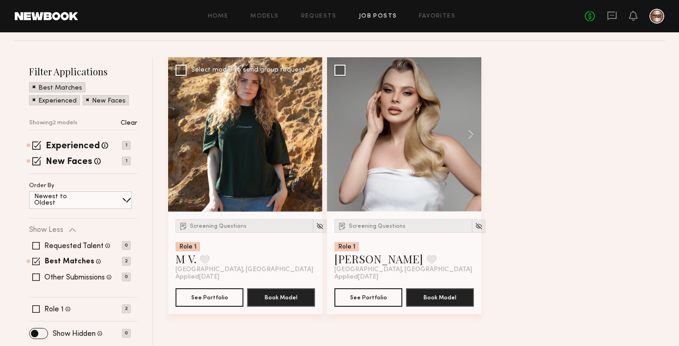
click at [271, 200] on div at bounding box center [245, 134] width 154 height 154
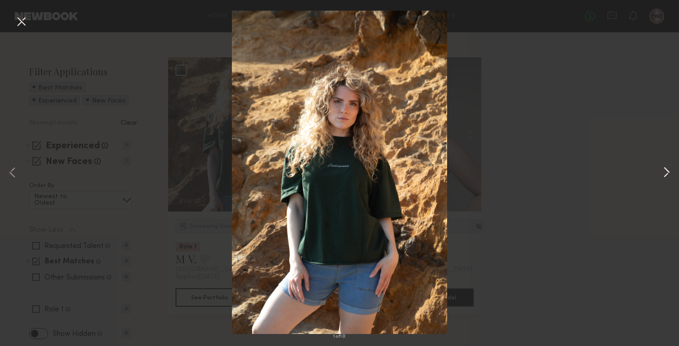
click at [664, 173] on button at bounding box center [666, 173] width 11 height 277
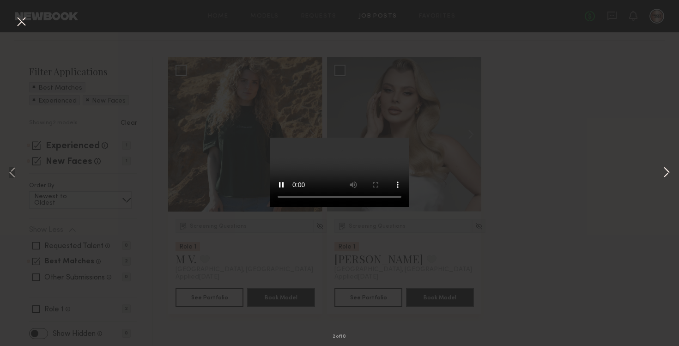
click at [664, 173] on button at bounding box center [666, 173] width 11 height 277
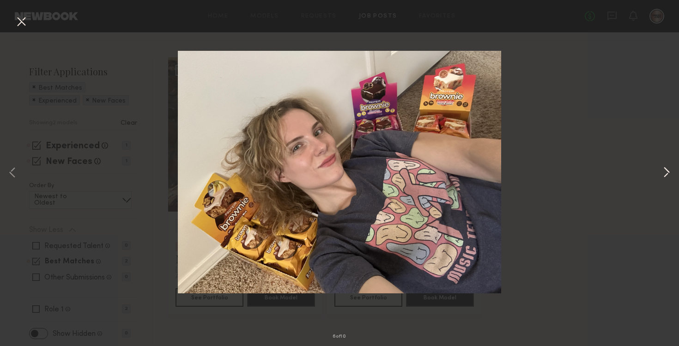
click at [664, 173] on button at bounding box center [666, 173] width 11 height 277
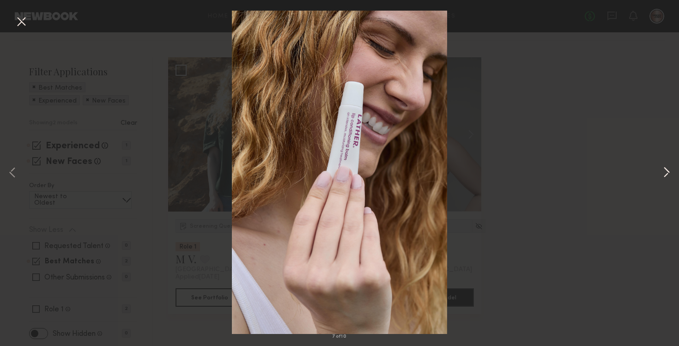
click at [664, 173] on button at bounding box center [666, 173] width 11 height 277
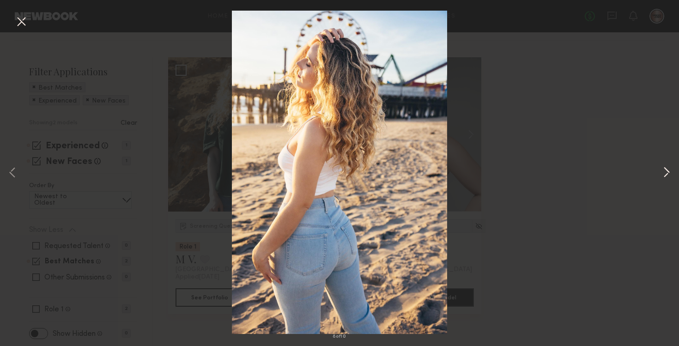
click at [664, 173] on button at bounding box center [666, 173] width 11 height 277
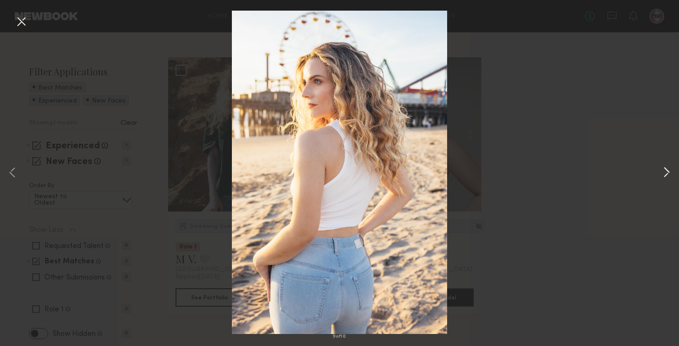
click at [664, 173] on button at bounding box center [666, 173] width 11 height 277
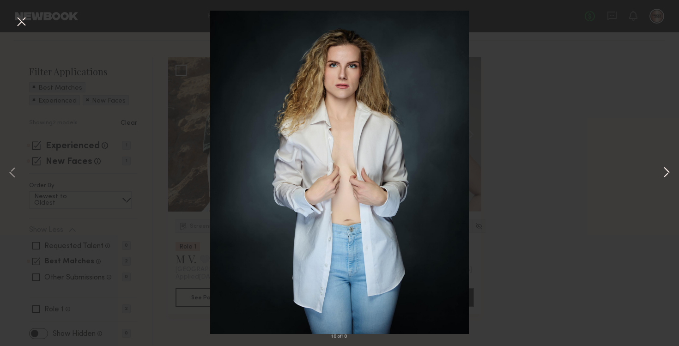
click at [664, 173] on button at bounding box center [666, 173] width 11 height 277
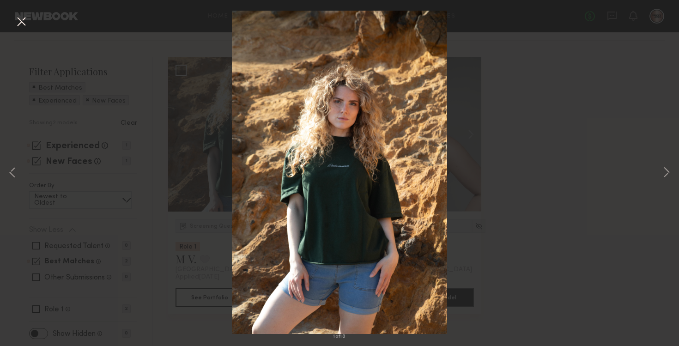
click at [581, 182] on div "1 of 10" at bounding box center [339, 173] width 679 height 346
click at [525, 96] on div "1 of 10" at bounding box center [339, 173] width 679 height 346
click at [24, 19] on button at bounding box center [21, 22] width 15 height 17
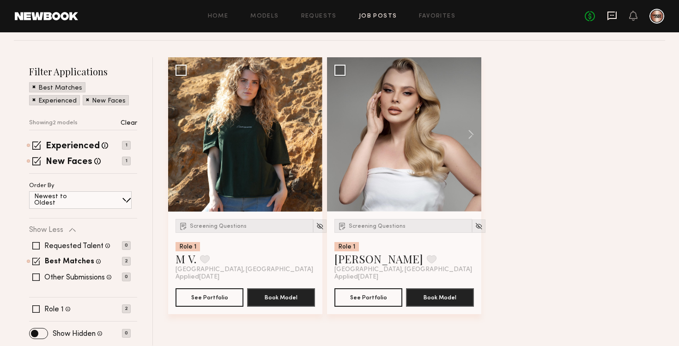
click at [614, 18] on icon at bounding box center [611, 16] width 9 height 9
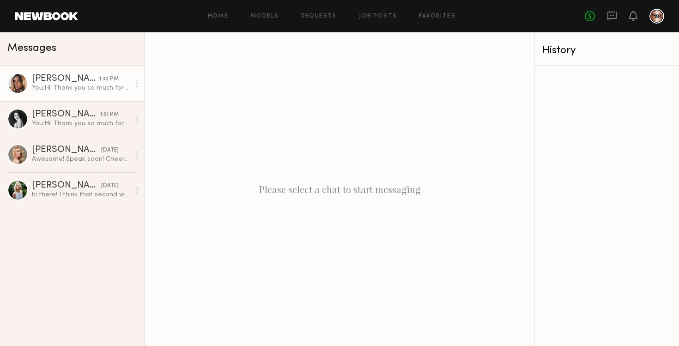
click at [61, 86] on div "You: Hi! Thank you so much for applying. Are you able to share a recent photo o…" at bounding box center [81, 88] width 98 height 9
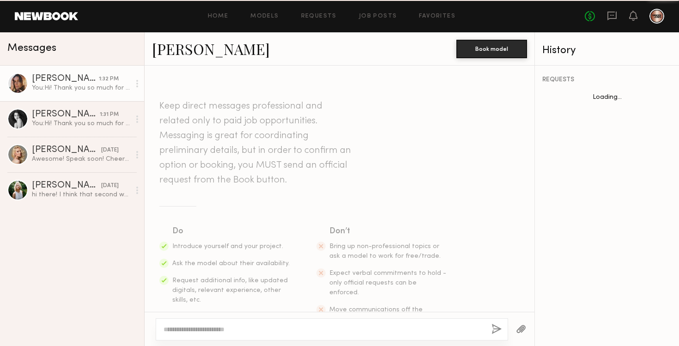
scroll to position [185, 0]
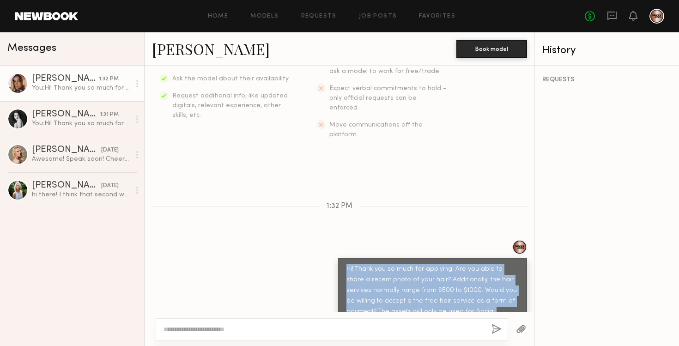
drag, startPoint x: 500, startPoint y: 291, endPoint x: 339, endPoint y: 250, distance: 166.4
click at [339, 258] on div "Hi! Thank you so much for applying. Are you able to share a recent photo of you…" at bounding box center [432, 295] width 189 height 75
copy div "Hi! Thank you so much for applying. Are you able to share a recent photo of you…"
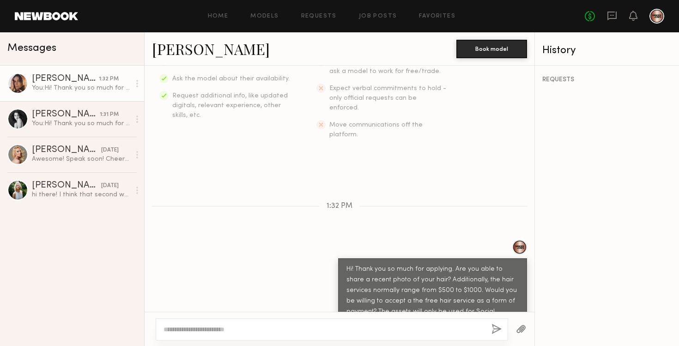
click at [252, 240] on div "Hi! Thank you so much for applying. Are you able to share a recent photo of you…" at bounding box center [340, 287] width 390 height 94
click at [372, 18] on link "Job Posts" at bounding box center [378, 16] width 38 height 6
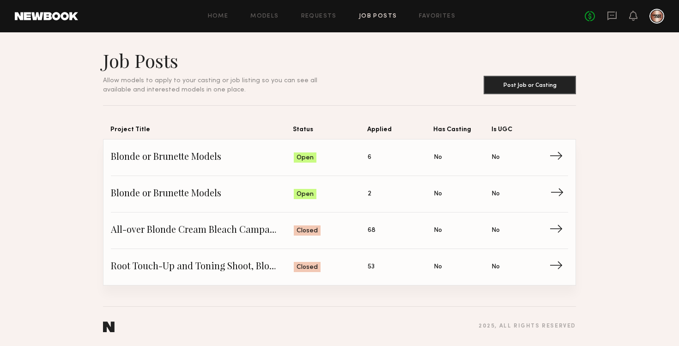
click at [561, 195] on span "→" at bounding box center [559, 194] width 19 height 14
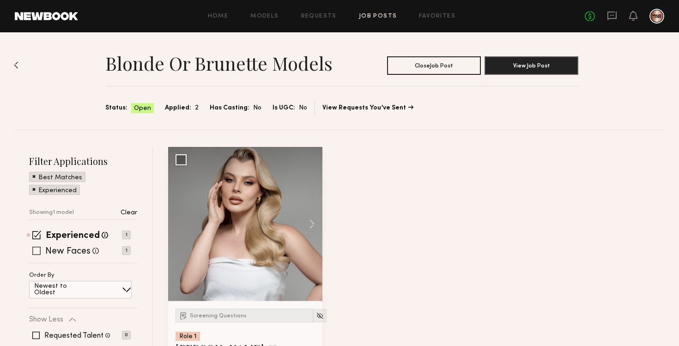
click at [39, 251] on span at bounding box center [36, 251] width 8 height 8
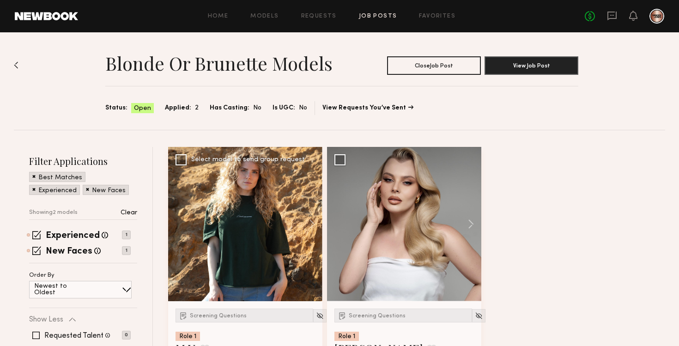
click at [242, 214] on div at bounding box center [245, 224] width 154 height 154
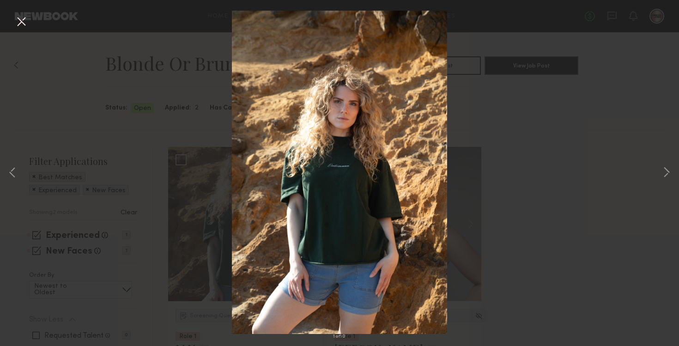
click at [518, 147] on div "1 of 10" at bounding box center [339, 173] width 679 height 346
click at [20, 30] on button at bounding box center [21, 22] width 15 height 17
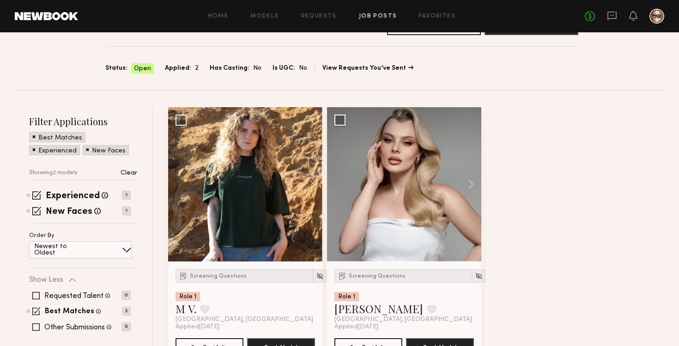
scroll to position [58, 0]
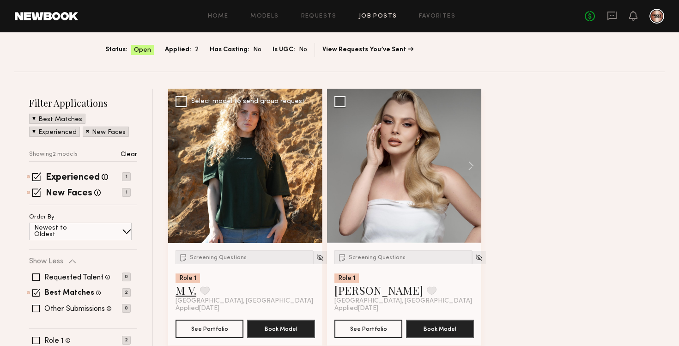
click at [184, 292] on link "M V." at bounding box center [186, 290] width 21 height 15
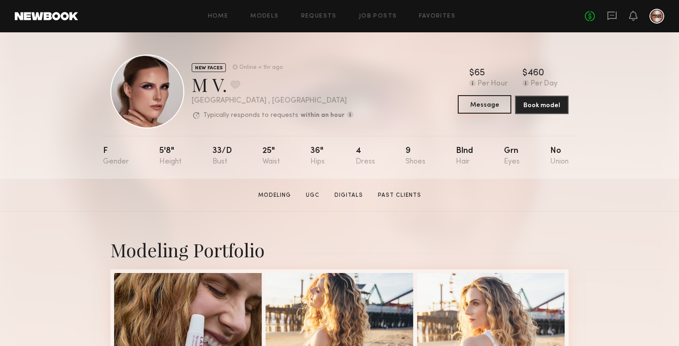
click at [492, 103] on button "Message" at bounding box center [485, 104] width 54 height 18
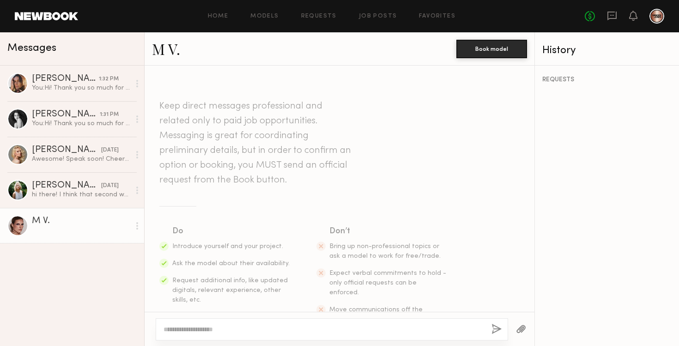
click at [212, 333] on textarea at bounding box center [324, 329] width 321 height 9
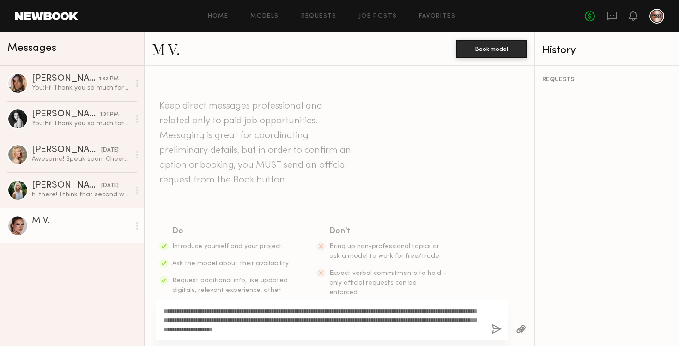
type textarea "**********"
click at [494, 330] on button "button" at bounding box center [496, 330] width 10 height 12
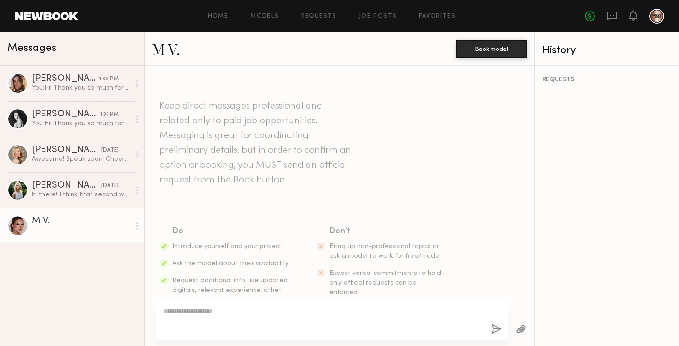
scroll to position [185, 0]
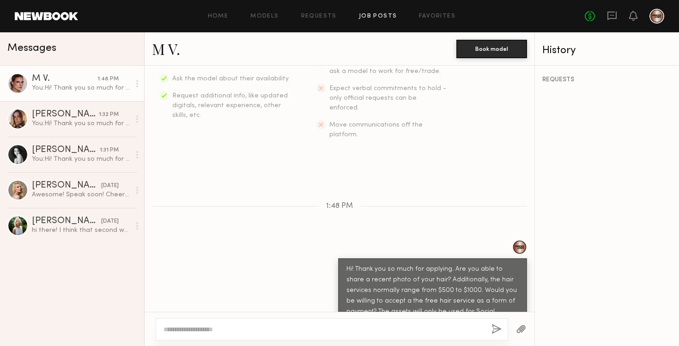
click at [375, 16] on link "Job Posts" at bounding box center [378, 16] width 38 height 6
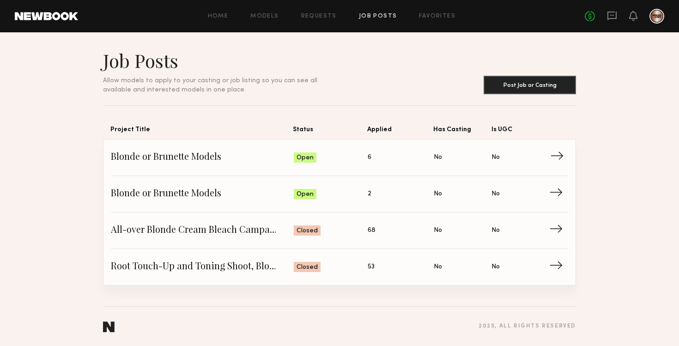
click at [557, 157] on span "→" at bounding box center [559, 158] width 19 height 14
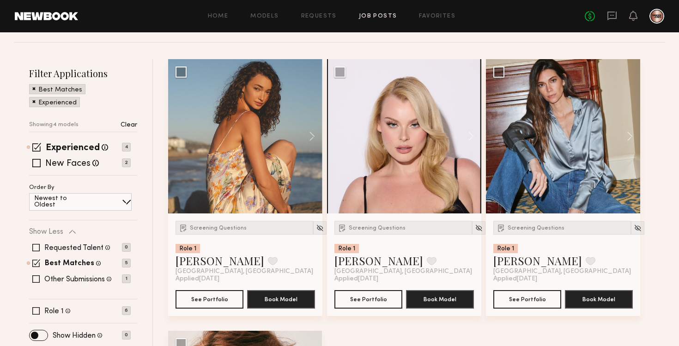
scroll to position [131, 0]
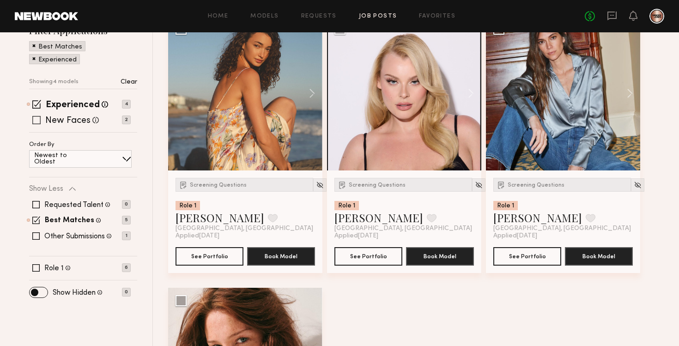
click at [36, 120] on span at bounding box center [36, 120] width 8 height 8
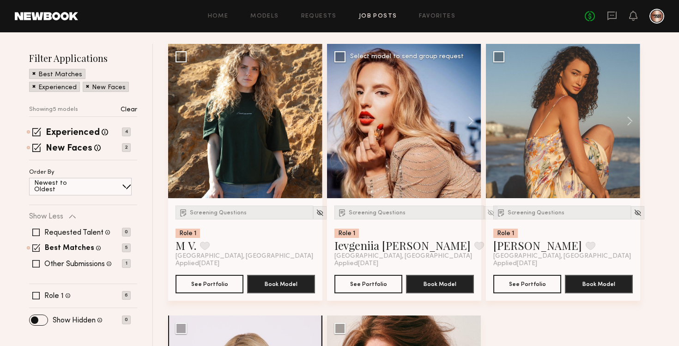
scroll to position [102, 0]
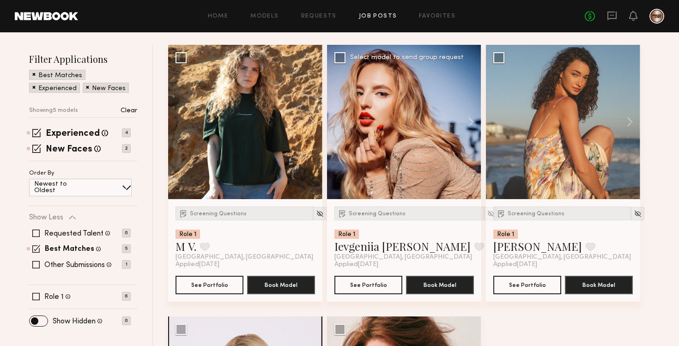
click at [416, 159] on div at bounding box center [404, 122] width 154 height 154
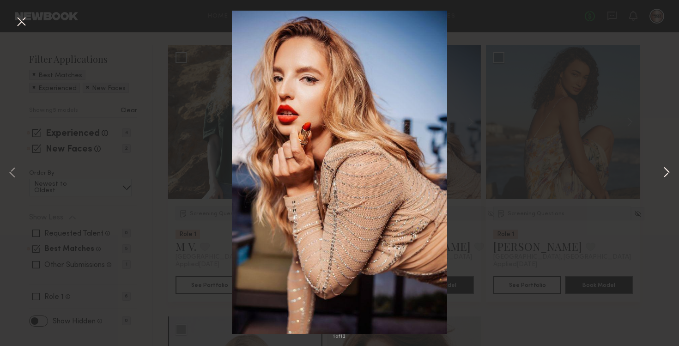
click at [671, 174] on button at bounding box center [666, 173] width 11 height 277
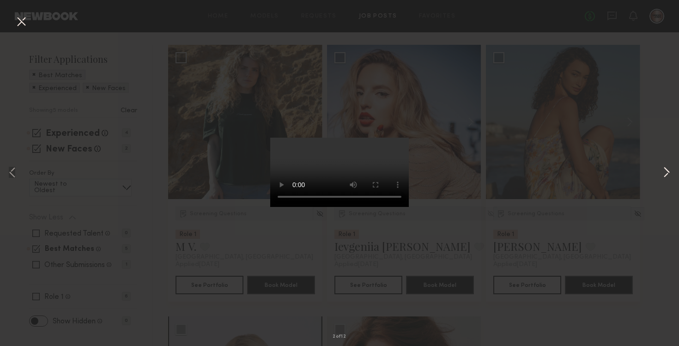
click at [668, 175] on button at bounding box center [666, 173] width 11 height 277
click at [670, 175] on button at bounding box center [666, 173] width 11 height 277
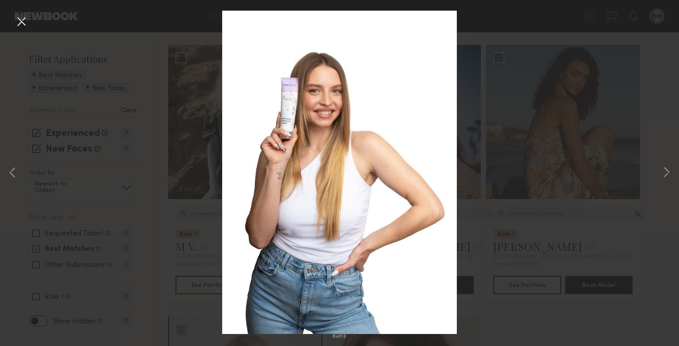
click at [24, 22] on button at bounding box center [21, 22] width 15 height 17
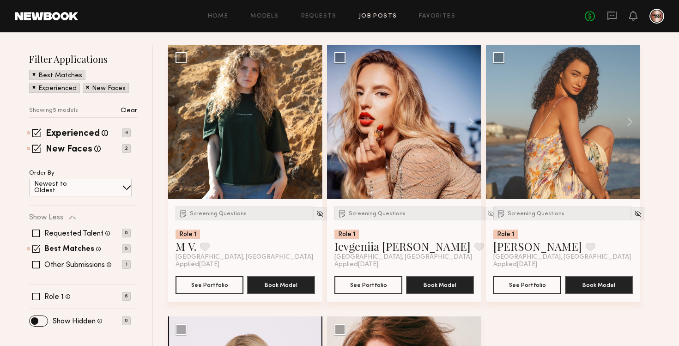
click at [373, 19] on div "Home Models Requests Job Posts Favorites Sign Out No fees up to $5,000" at bounding box center [371, 16] width 586 height 15
click at [607, 13] on icon at bounding box center [611, 16] width 9 height 9
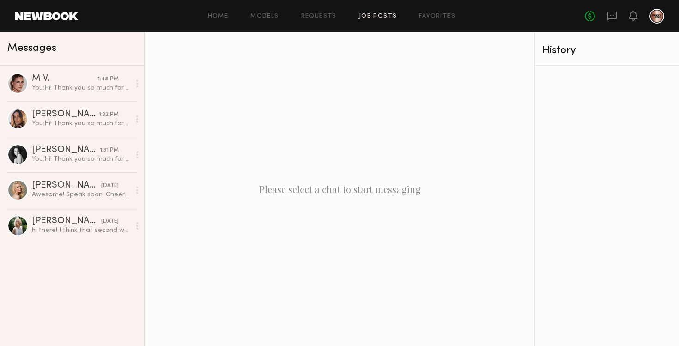
click at [385, 14] on link "Job Posts" at bounding box center [378, 16] width 38 height 6
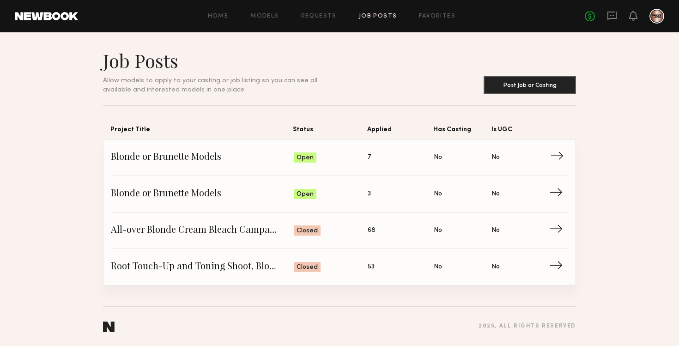
click at [558, 156] on span "→" at bounding box center [559, 158] width 19 height 14
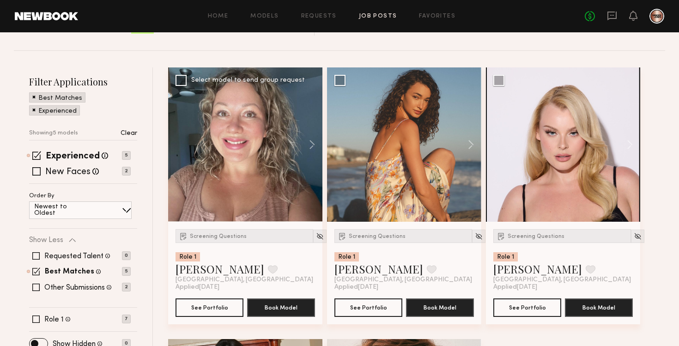
scroll to position [114, 0]
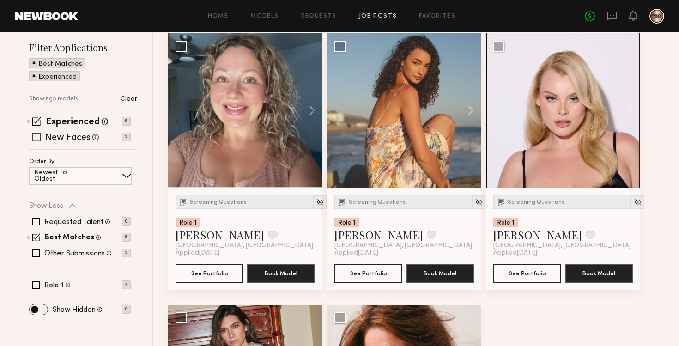
click at [36, 135] on span at bounding box center [36, 137] width 8 height 8
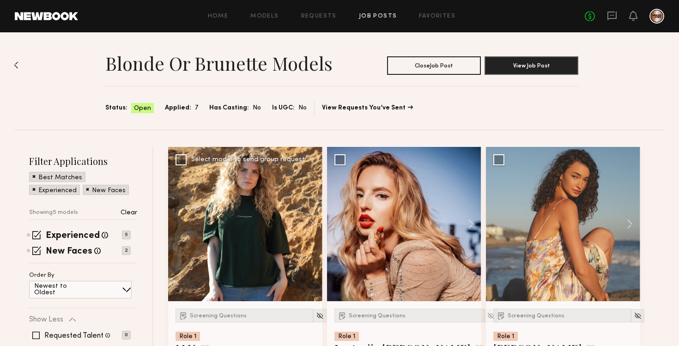
scroll to position [31, 0]
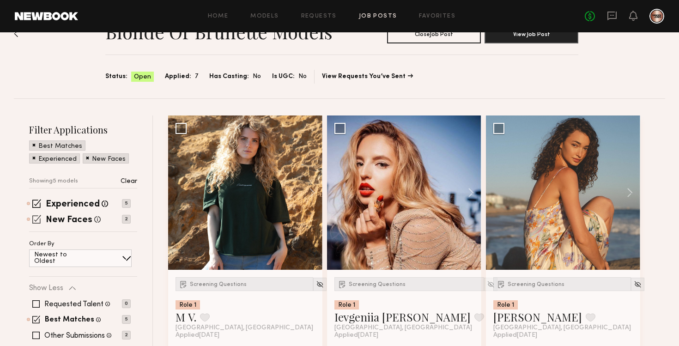
click at [39, 219] on span at bounding box center [36, 219] width 9 height 9
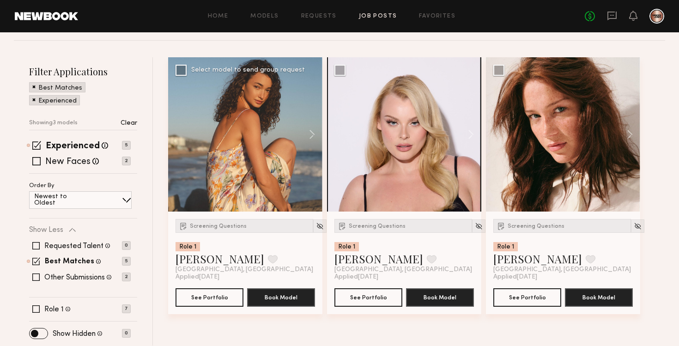
scroll to position [0, 0]
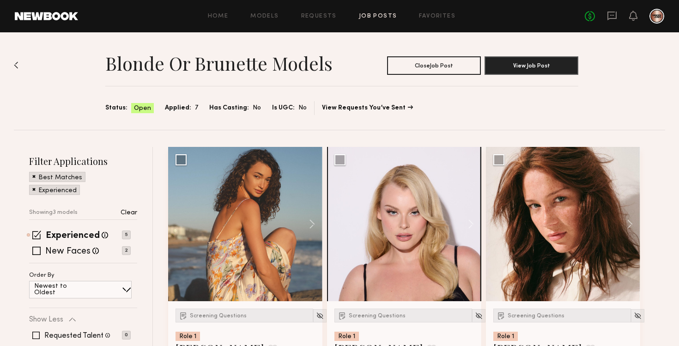
click at [378, 16] on link "Job Posts" at bounding box center [378, 16] width 38 height 6
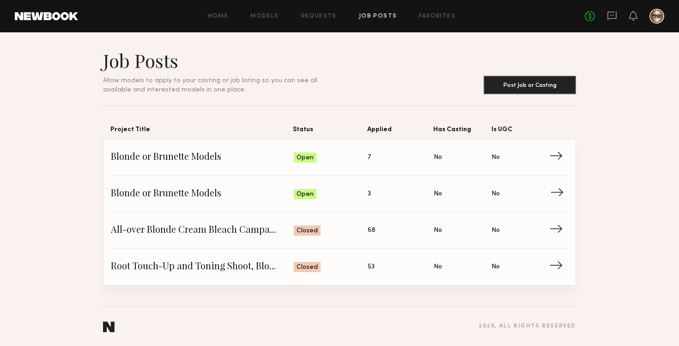
click at [560, 192] on span "→" at bounding box center [559, 194] width 19 height 14
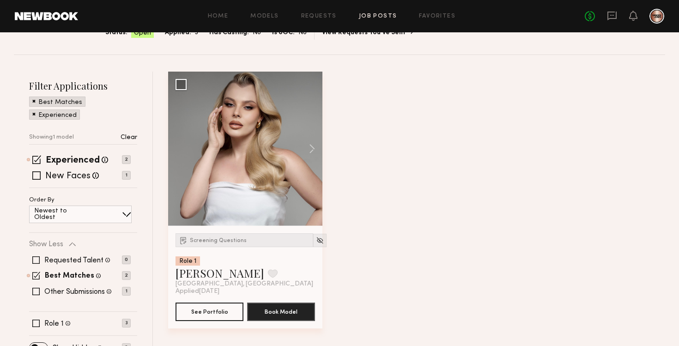
scroll to position [80, 0]
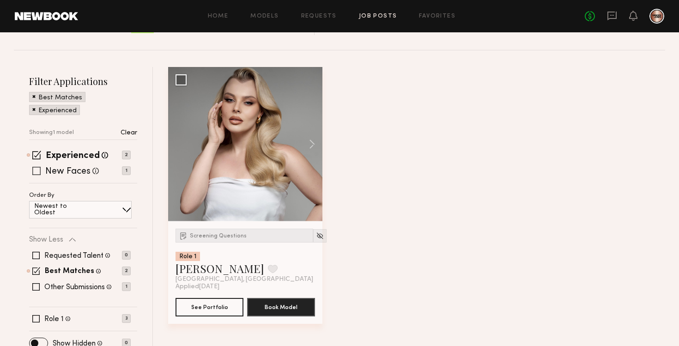
click at [36, 171] on span at bounding box center [36, 171] width 8 height 8
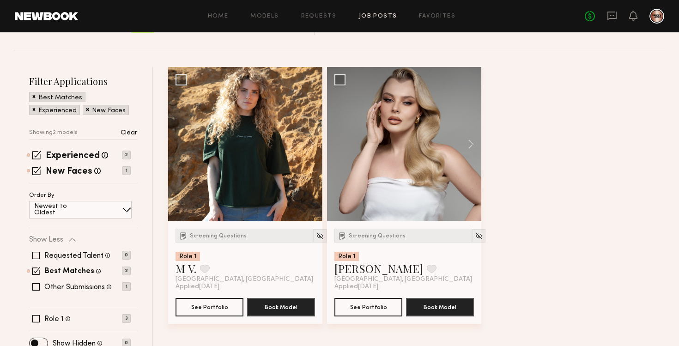
scroll to position [90, 0]
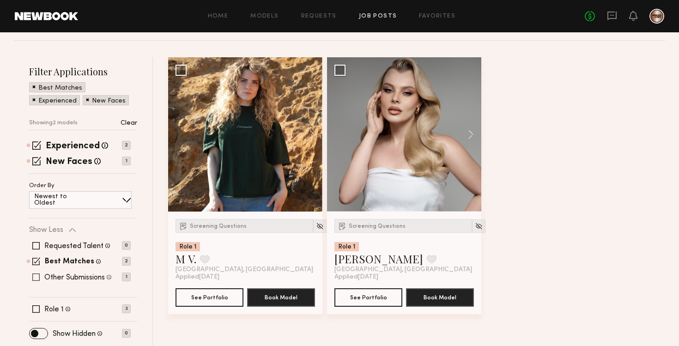
click at [36, 279] on span at bounding box center [35, 276] width 7 height 7
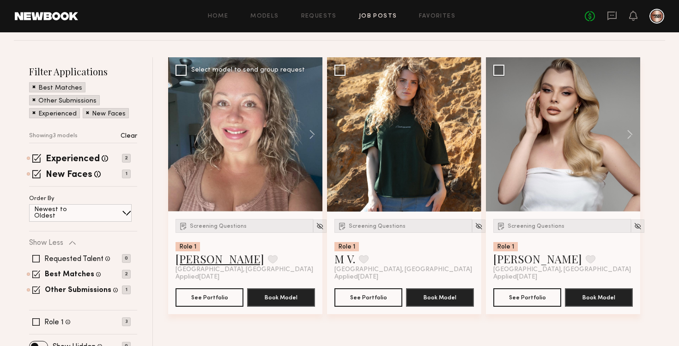
click at [207, 259] on link "[PERSON_NAME]" at bounding box center [220, 258] width 89 height 15
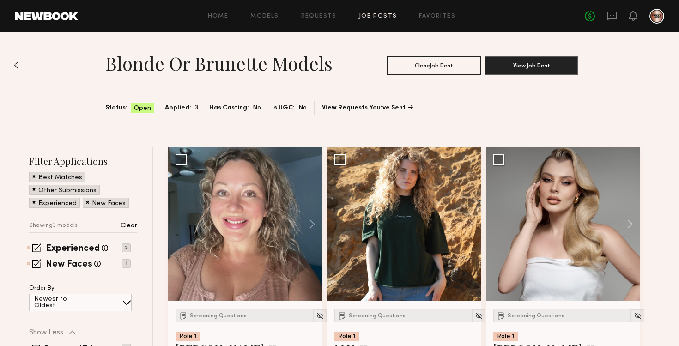
click at [370, 18] on link "Job Posts" at bounding box center [378, 16] width 38 height 6
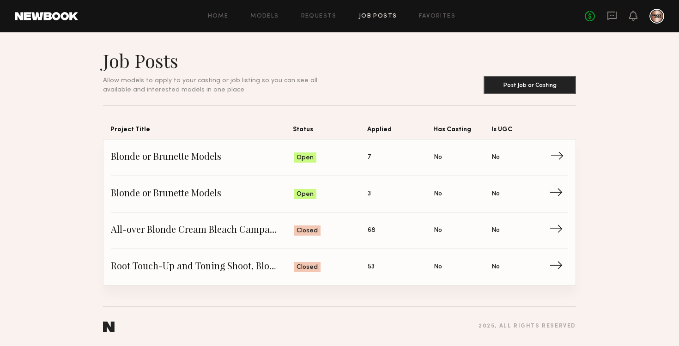
click at [555, 158] on span "→" at bounding box center [559, 158] width 19 height 14
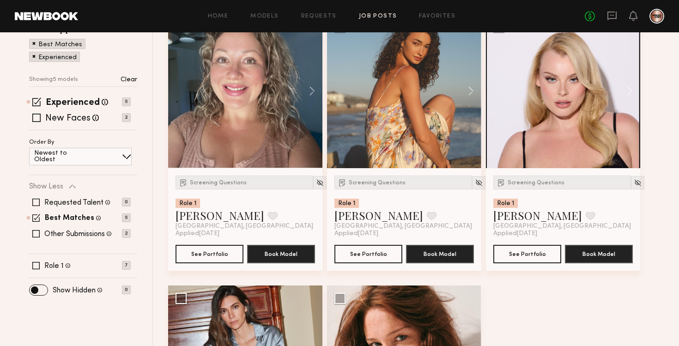
scroll to position [153, 0]
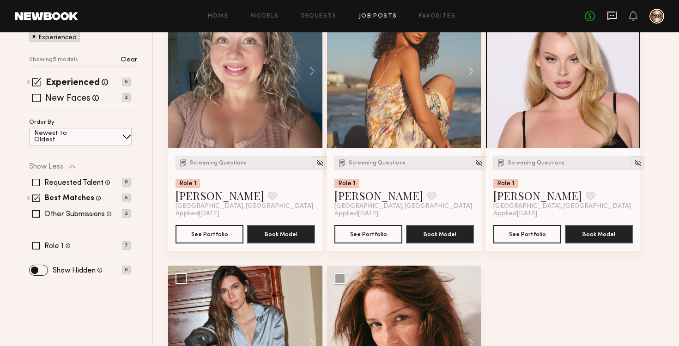
click at [615, 13] on icon at bounding box center [612, 16] width 10 height 10
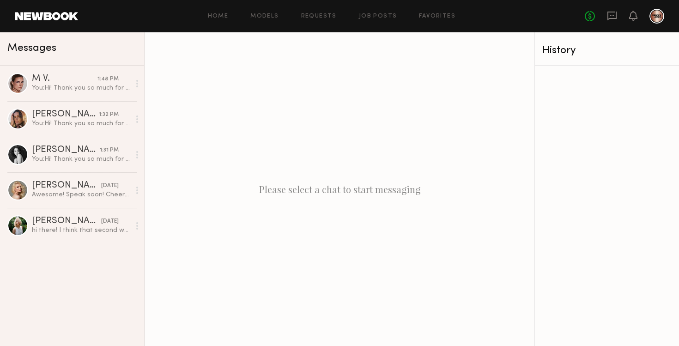
click at [370, 11] on div "Home Models Requests Job Posts Favorites Sign Out No fees up to $5,000" at bounding box center [371, 16] width 586 height 15
click at [376, 17] on link "Job Posts" at bounding box center [378, 16] width 38 height 6
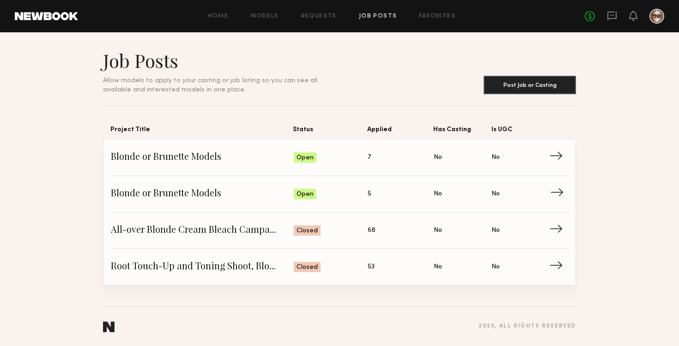
click at [562, 192] on span "→" at bounding box center [559, 194] width 19 height 14
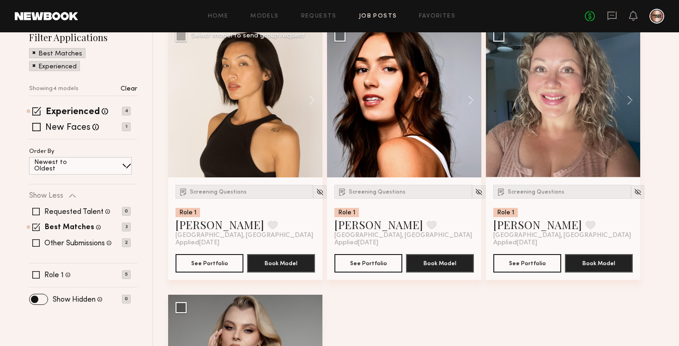
scroll to position [125, 0]
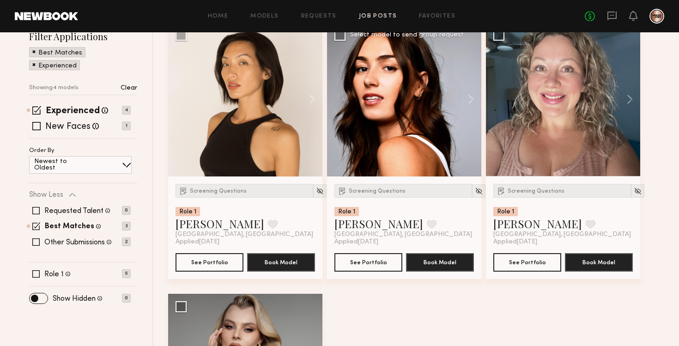
click at [436, 133] on div at bounding box center [404, 99] width 154 height 154
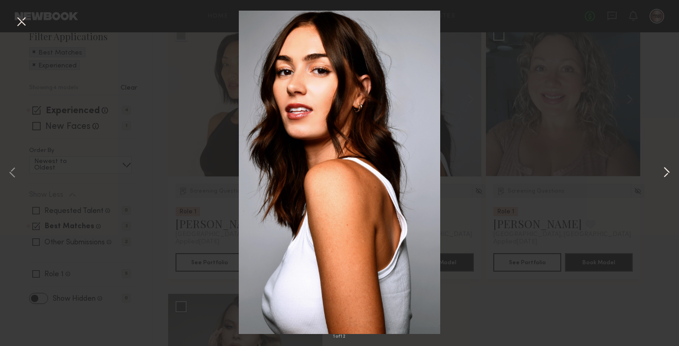
click at [665, 169] on button at bounding box center [666, 173] width 11 height 277
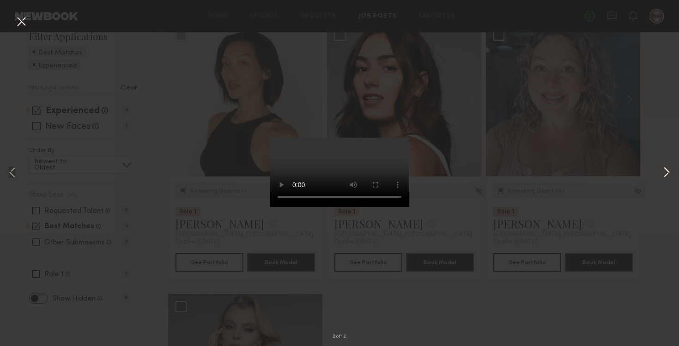
click at [665, 169] on button at bounding box center [666, 173] width 11 height 277
click at [665, 170] on button at bounding box center [666, 173] width 11 height 277
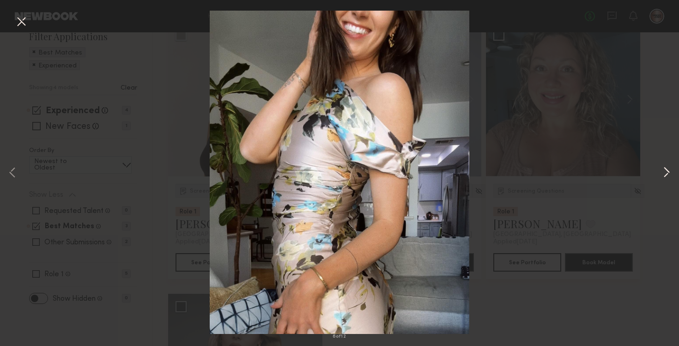
click at [665, 170] on button at bounding box center [666, 173] width 11 height 277
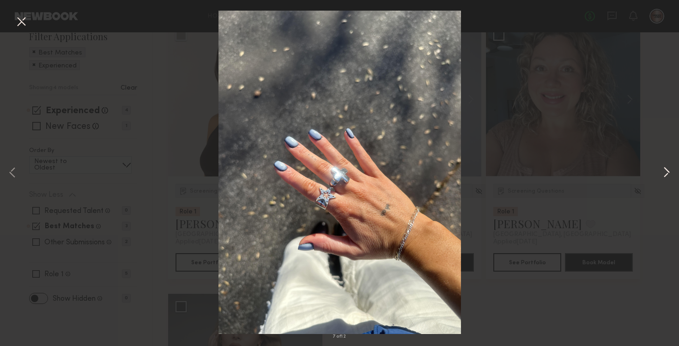
click at [664, 176] on button at bounding box center [666, 173] width 11 height 277
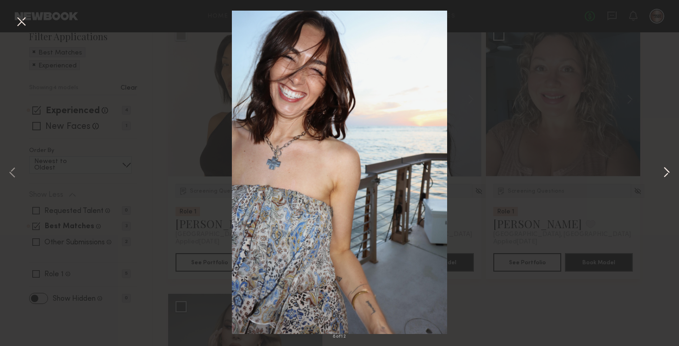
click at [664, 176] on button at bounding box center [666, 173] width 11 height 277
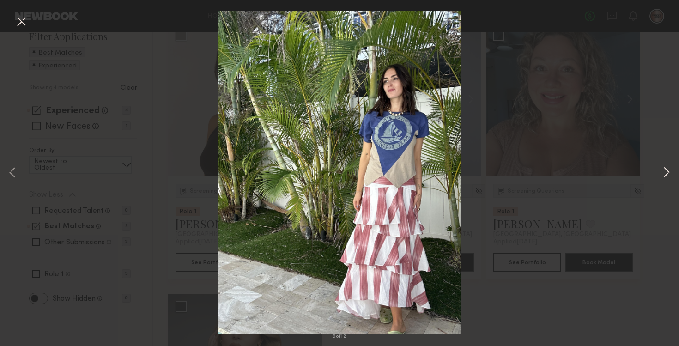
click at [664, 176] on button at bounding box center [666, 173] width 11 height 277
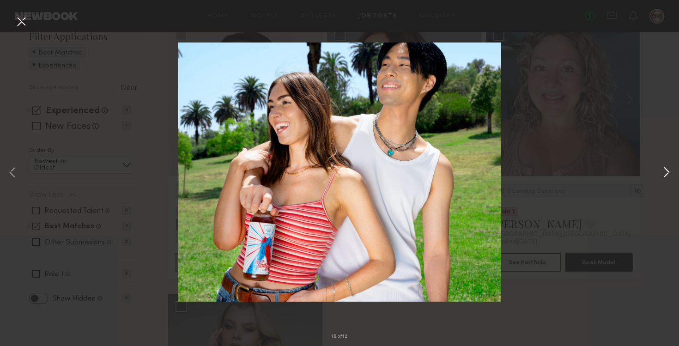
click at [664, 176] on button at bounding box center [666, 173] width 11 height 277
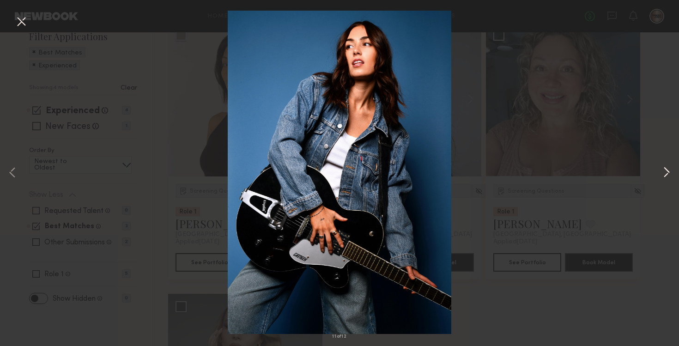
click at [664, 176] on button at bounding box center [666, 173] width 11 height 277
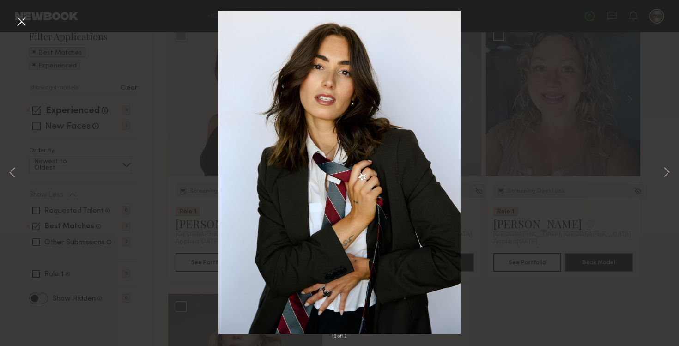
click at [179, 271] on div "12 of 12" at bounding box center [339, 173] width 679 height 346
click at [26, 23] on button at bounding box center [21, 22] width 15 height 17
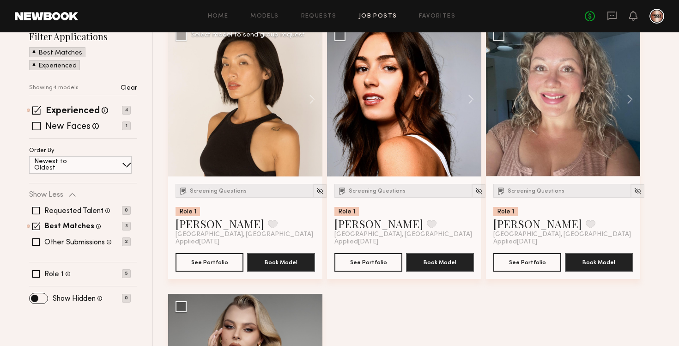
click at [270, 118] on div at bounding box center [245, 99] width 154 height 154
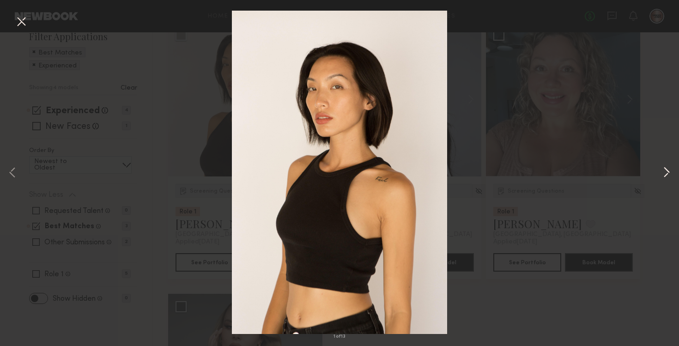
click at [666, 176] on button at bounding box center [666, 173] width 11 height 277
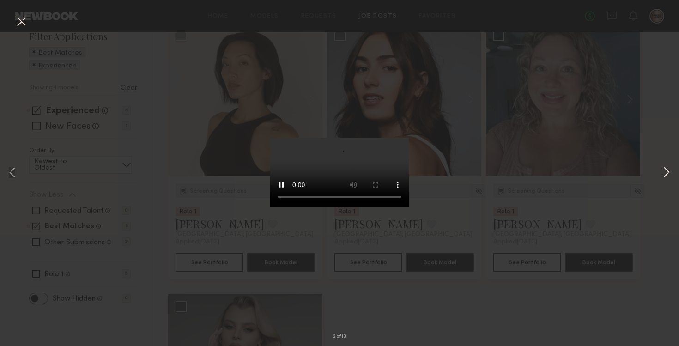
click at [666, 176] on button at bounding box center [666, 173] width 11 height 277
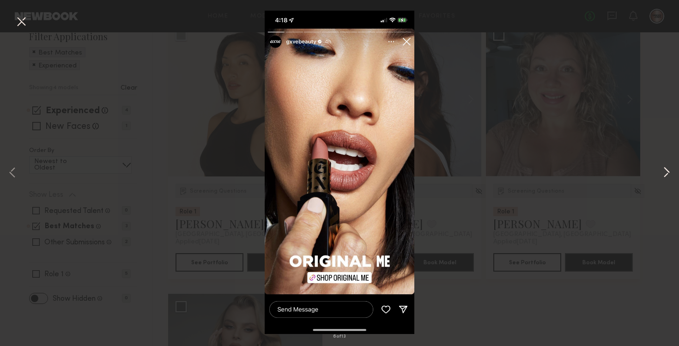
click at [666, 176] on button at bounding box center [666, 173] width 11 height 277
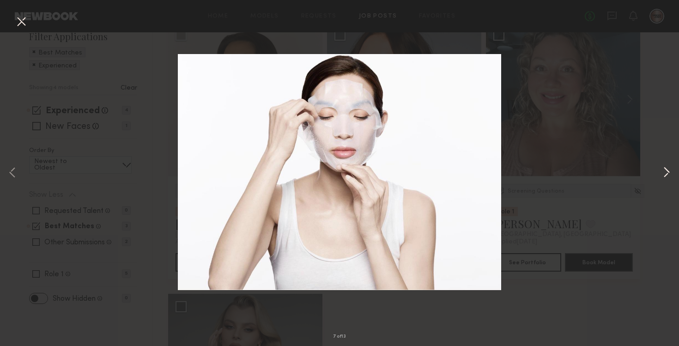
click at [666, 176] on button at bounding box center [666, 173] width 11 height 277
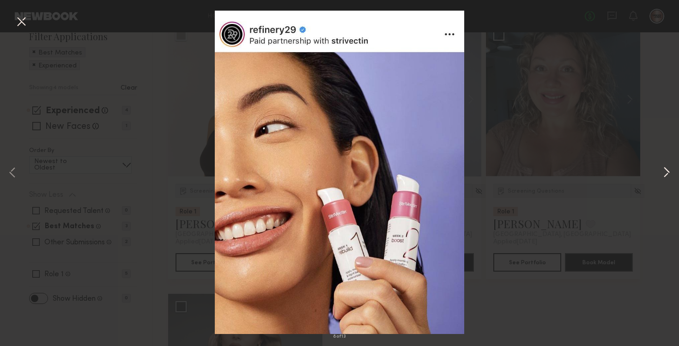
click at [666, 176] on button at bounding box center [666, 173] width 11 height 277
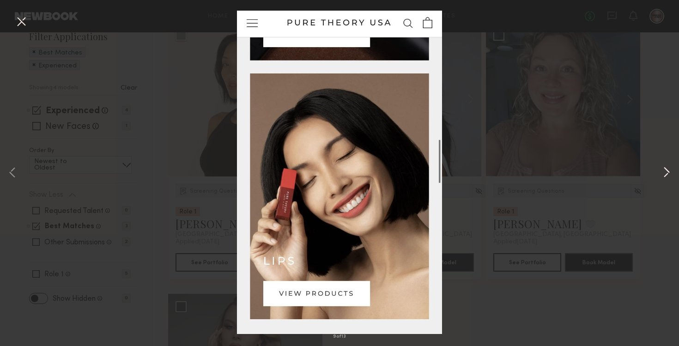
click at [666, 176] on button at bounding box center [666, 173] width 11 height 277
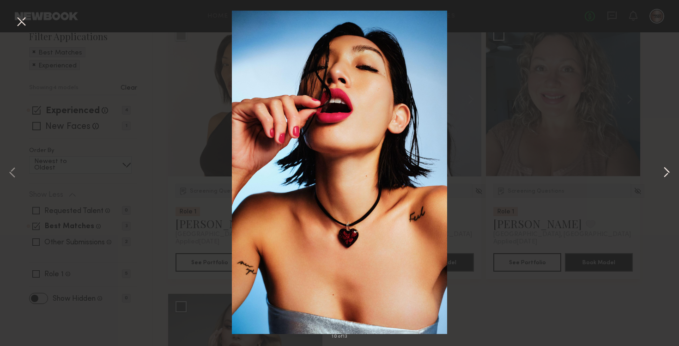
click at [666, 176] on button at bounding box center [666, 173] width 11 height 277
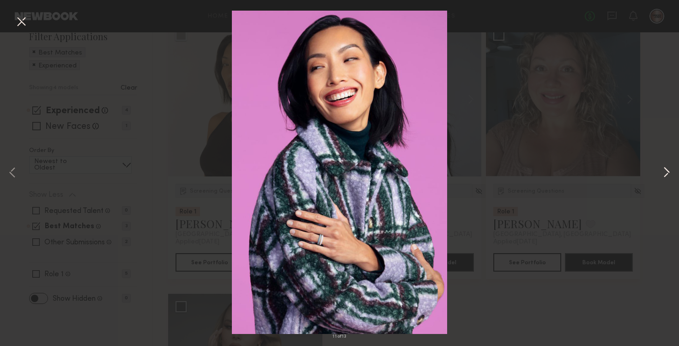
click at [666, 176] on button at bounding box center [666, 173] width 11 height 277
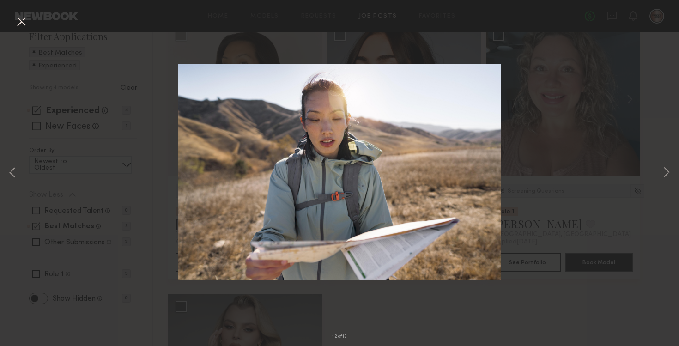
click at [21, 22] on button at bounding box center [21, 22] width 15 height 17
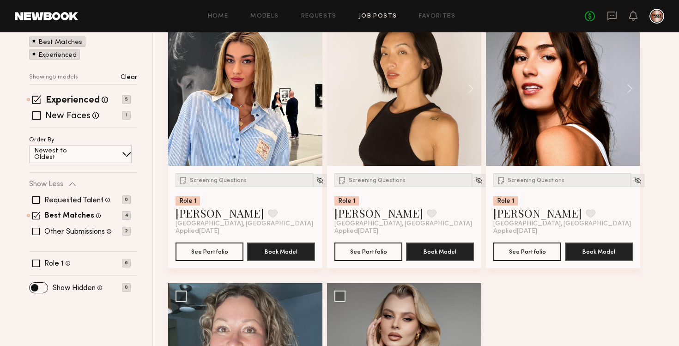
scroll to position [136, 0]
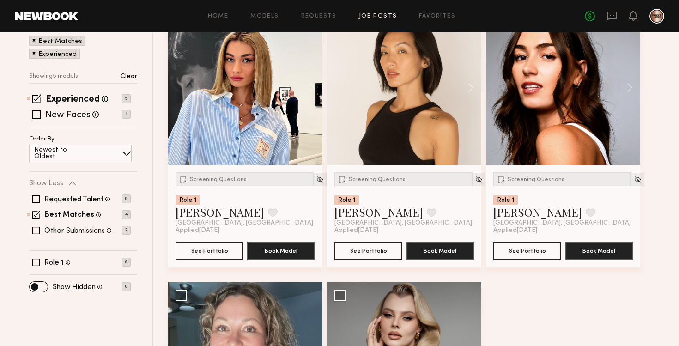
click at [255, 124] on div at bounding box center [245, 88] width 154 height 154
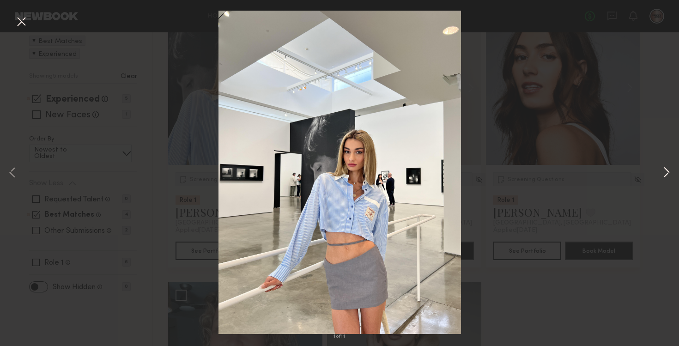
click at [668, 171] on button at bounding box center [666, 173] width 11 height 277
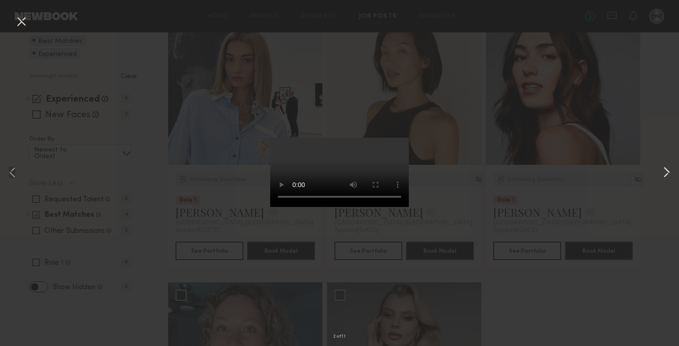
click at [667, 172] on button at bounding box center [666, 173] width 11 height 277
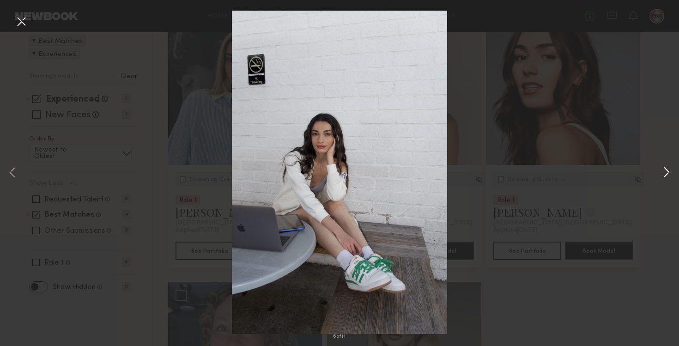
click at [667, 172] on button at bounding box center [666, 173] width 11 height 277
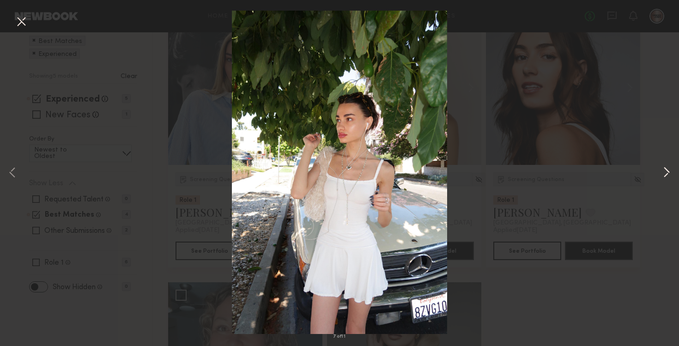
click at [667, 172] on button at bounding box center [666, 173] width 11 height 277
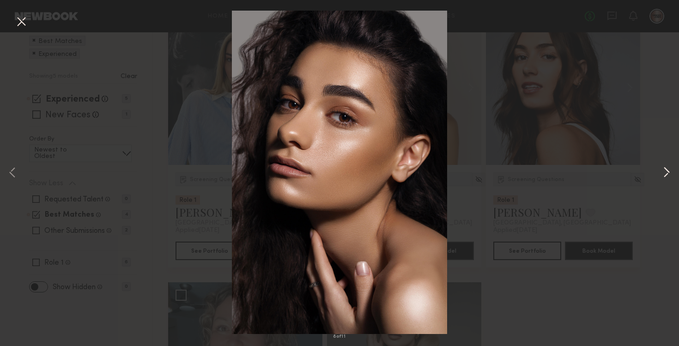
click at [667, 172] on button at bounding box center [666, 173] width 11 height 277
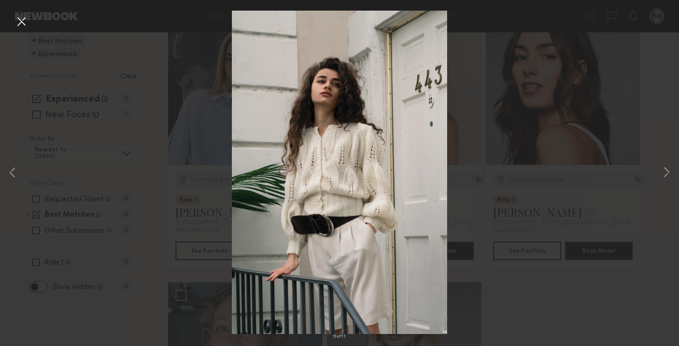
click at [641, 118] on div "9 of 11" at bounding box center [339, 173] width 679 height 346
click at [23, 23] on button at bounding box center [21, 22] width 15 height 17
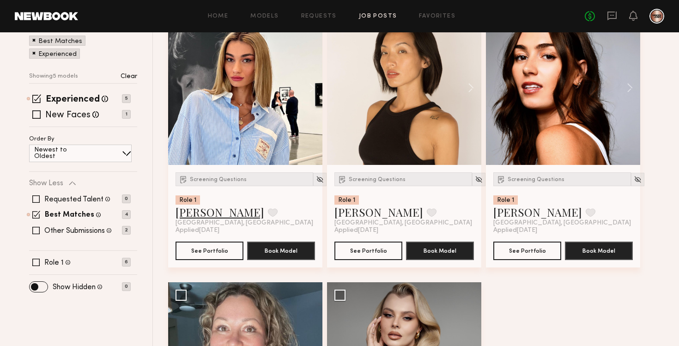
click at [201, 214] on link "[PERSON_NAME]" at bounding box center [220, 212] width 89 height 15
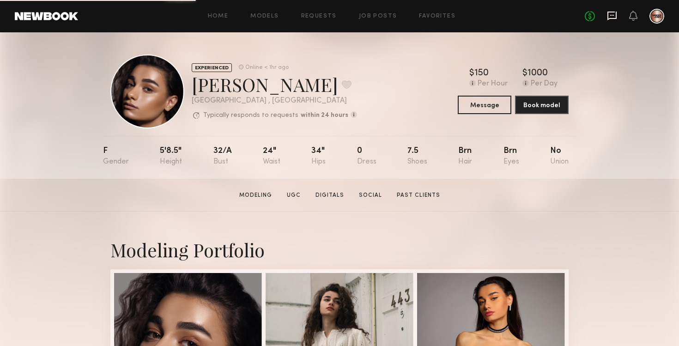
click at [614, 17] on icon at bounding box center [612, 16] width 10 height 10
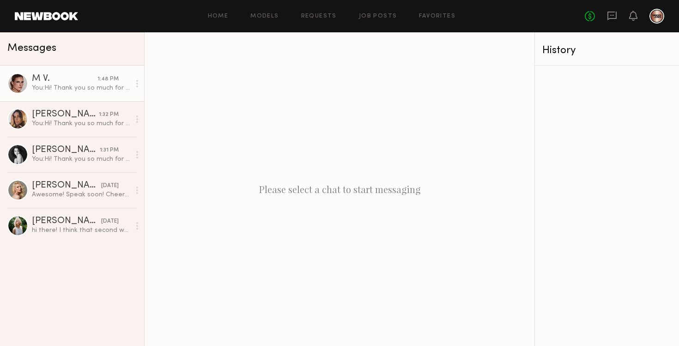
click at [67, 91] on div "You: Hi! Thank you so much for applying. Are you able to share a recent photo o…" at bounding box center [81, 88] width 98 height 9
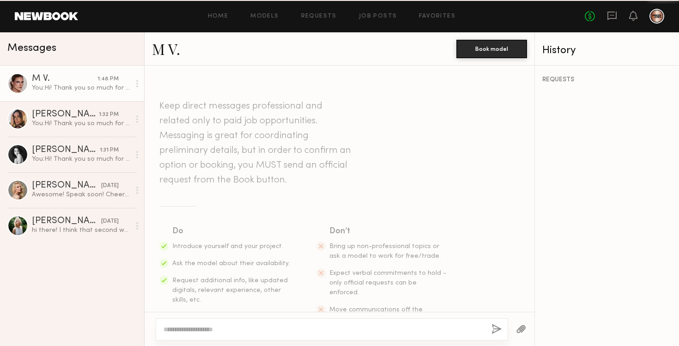
scroll to position [185, 0]
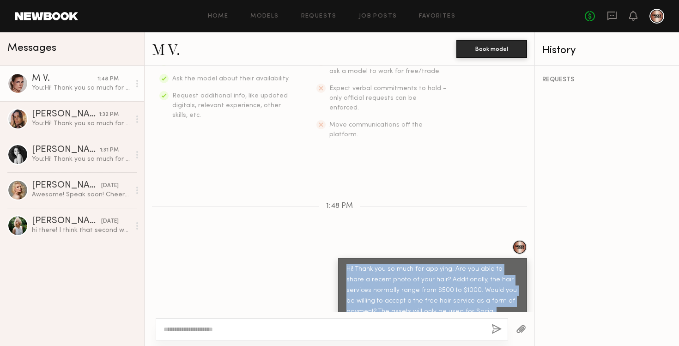
drag, startPoint x: 506, startPoint y: 296, endPoint x: 343, endPoint y: 251, distance: 168.6
click at [343, 258] on div "Hi! Thank you so much for applying. Are you able to share a recent photo of you…" at bounding box center [432, 295] width 189 height 75
copy div "Hi! Thank you so much for applying. Are you able to share a recent photo of you…"
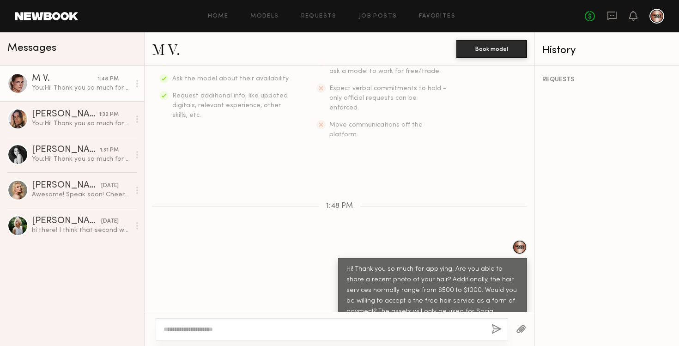
click at [375, 41] on div "M V." at bounding box center [304, 49] width 304 height 20
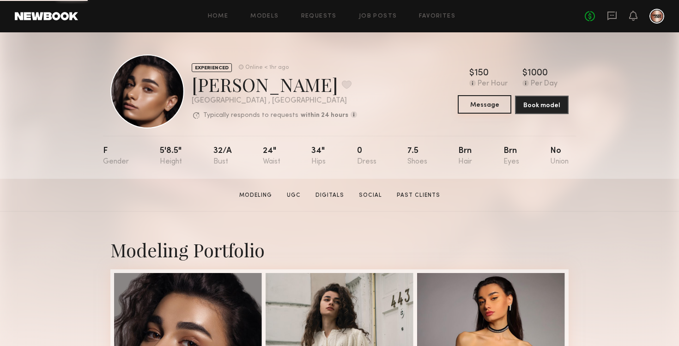
click at [489, 104] on button "Message" at bounding box center [485, 104] width 54 height 18
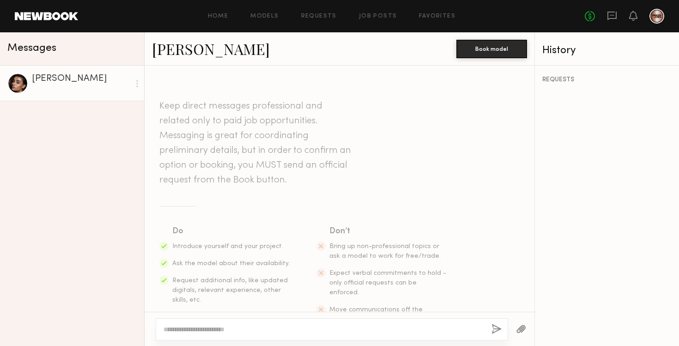
click at [218, 322] on div at bounding box center [332, 329] width 352 height 22
click at [217, 329] on textarea at bounding box center [324, 329] width 321 height 9
paste textarea "**********"
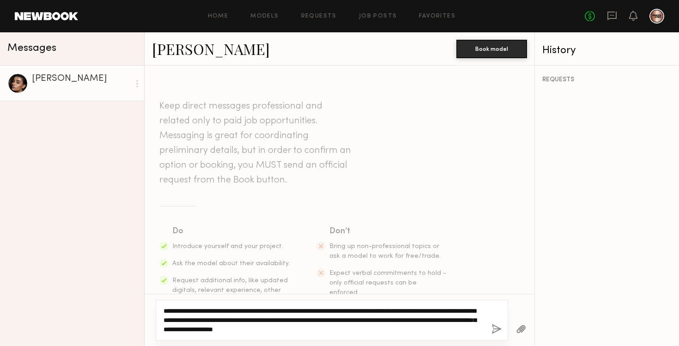
type textarea "**********"
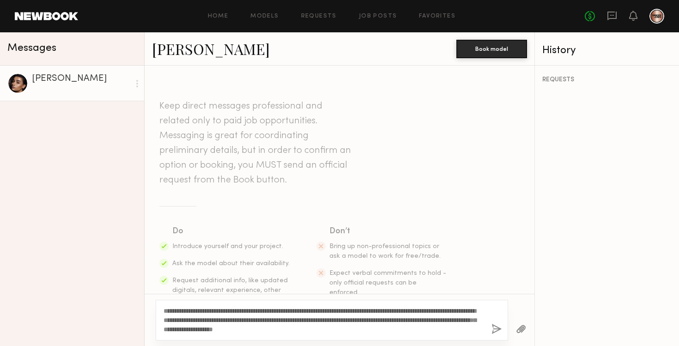
click at [497, 327] on button "button" at bounding box center [496, 330] width 10 height 12
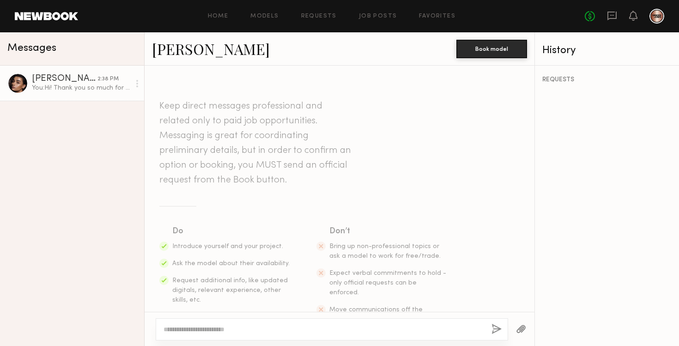
scroll to position [185, 0]
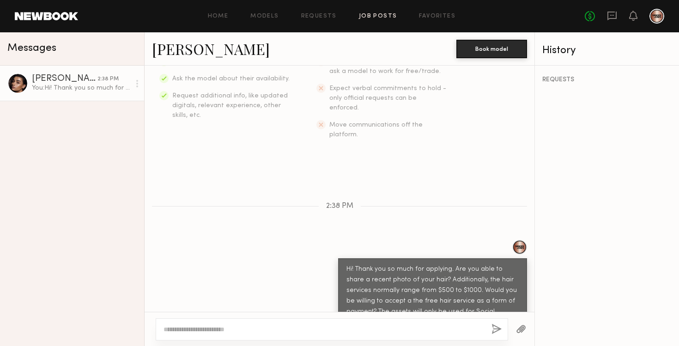
click at [369, 18] on link "Job Posts" at bounding box center [378, 16] width 38 height 6
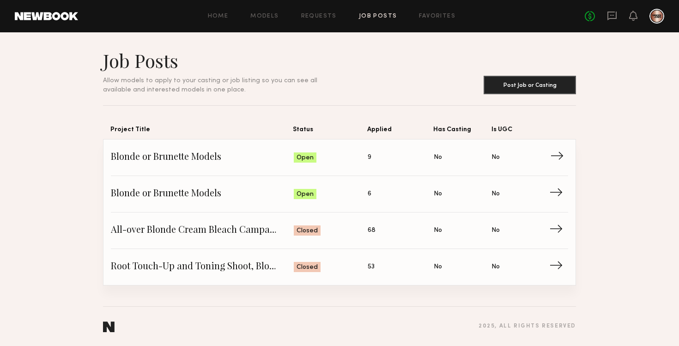
click at [559, 159] on span "→" at bounding box center [559, 158] width 19 height 14
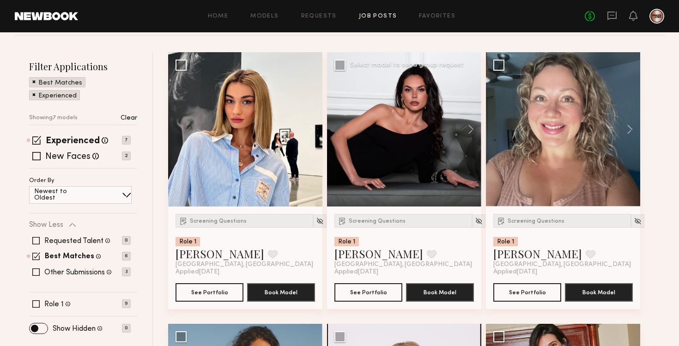
scroll to position [117, 0]
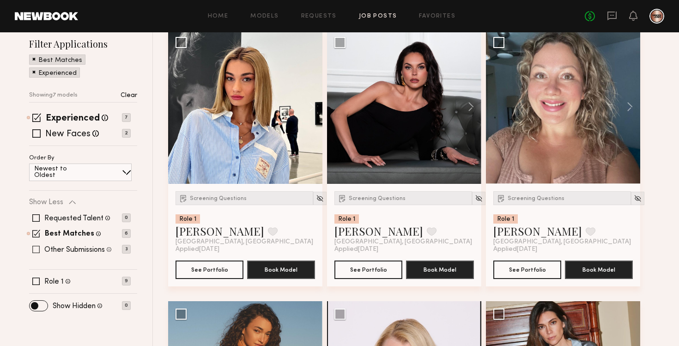
click at [37, 248] on span at bounding box center [35, 249] width 7 height 7
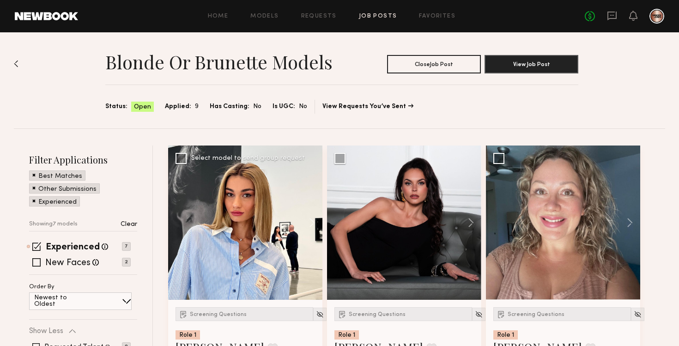
scroll to position [80, 0]
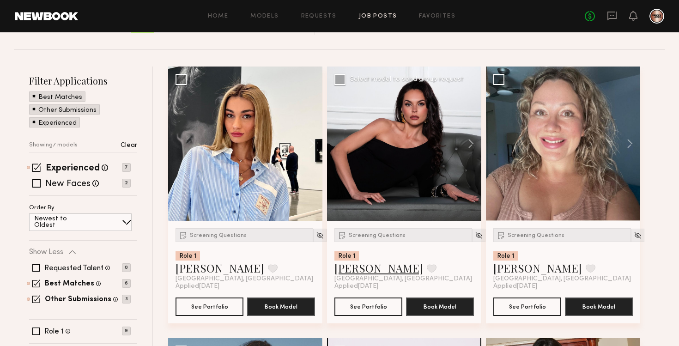
click at [355, 271] on link "Anna O." at bounding box center [378, 267] width 89 height 15
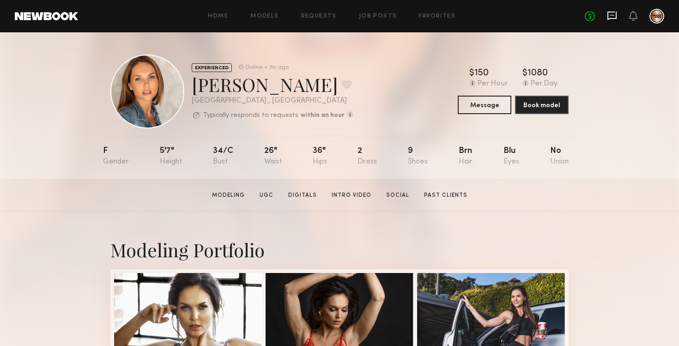
click at [612, 18] on icon at bounding box center [612, 16] width 10 height 10
click at [479, 105] on button "Message" at bounding box center [485, 104] width 54 height 18
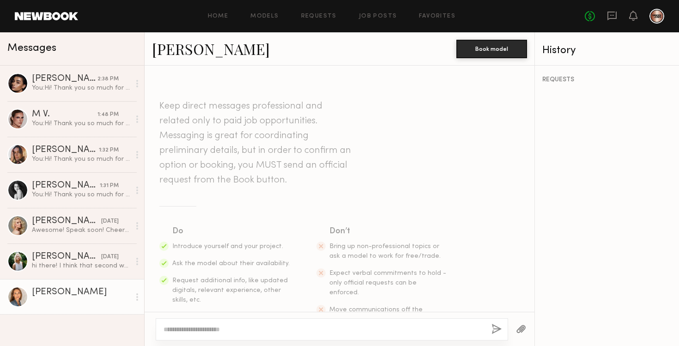
click at [262, 330] on textarea at bounding box center [324, 329] width 321 height 9
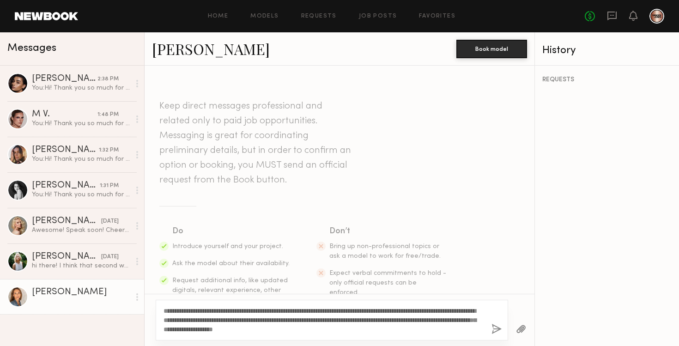
type textarea "**********"
click at [492, 332] on button "button" at bounding box center [496, 330] width 10 height 12
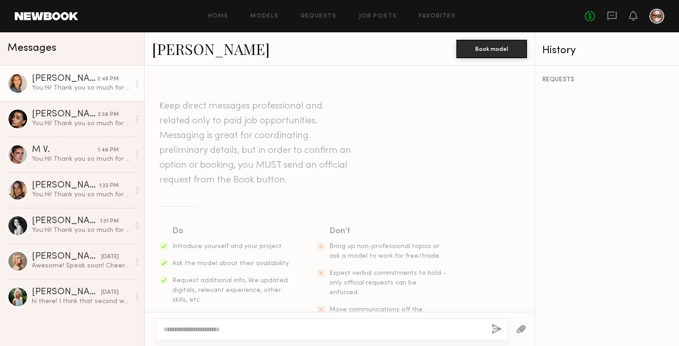
scroll to position [185, 0]
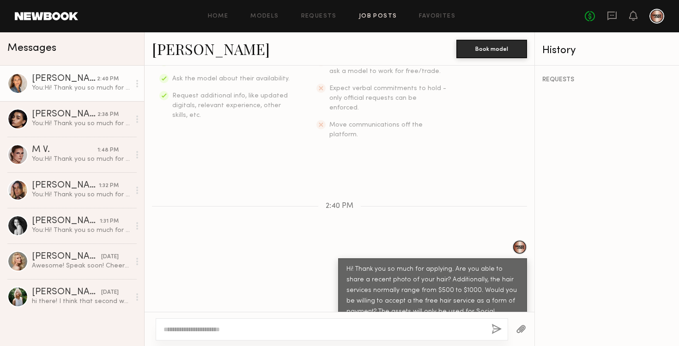
click at [379, 17] on link "Job Posts" at bounding box center [378, 16] width 38 height 6
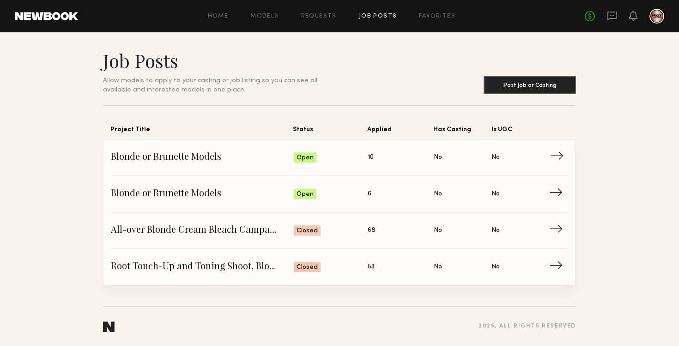
click at [558, 159] on span "→" at bounding box center [559, 158] width 19 height 14
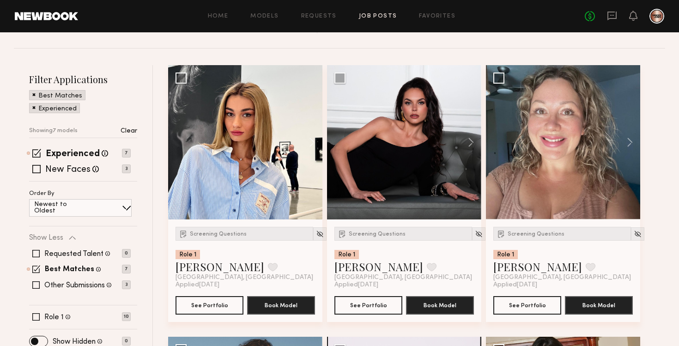
scroll to position [87, 0]
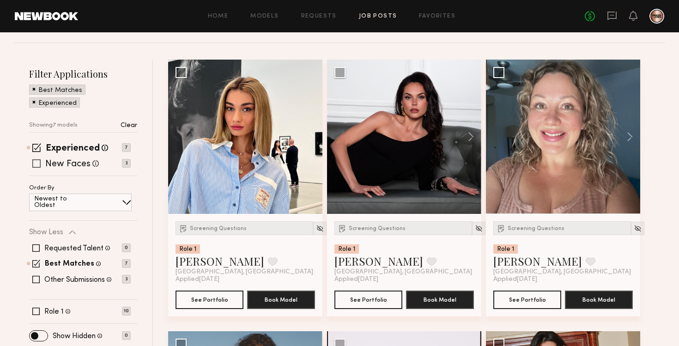
click at [36, 164] on span at bounding box center [36, 163] width 8 height 8
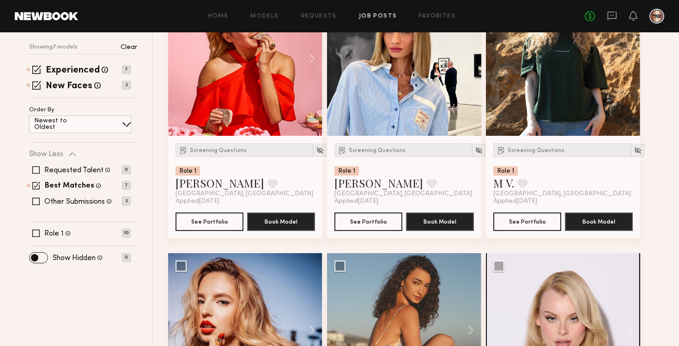
scroll to position [163, 0]
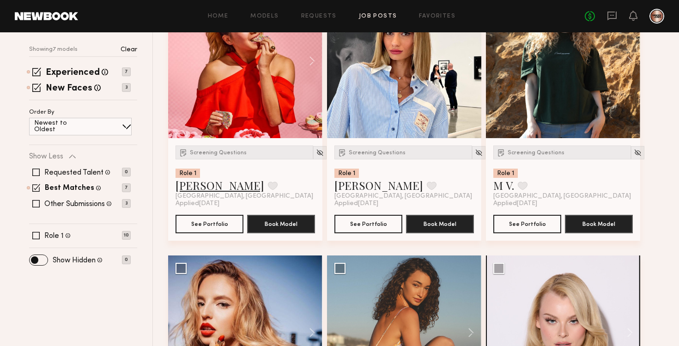
click at [200, 185] on link "Lillian C." at bounding box center [220, 185] width 89 height 15
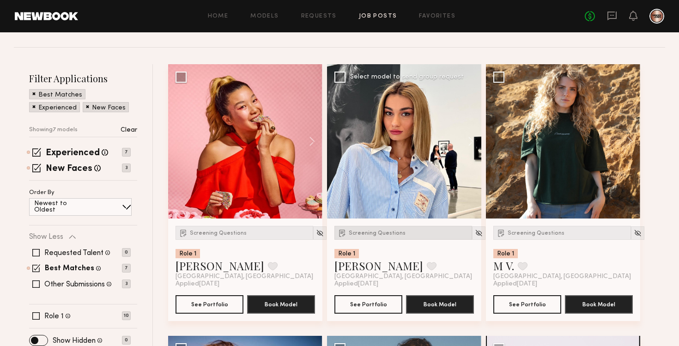
scroll to position [0, 0]
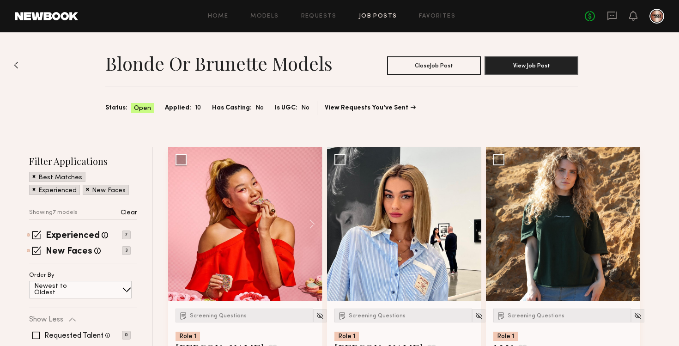
click at [372, 12] on div "Home Models Requests Job Posts Favorites Sign Out No fees up to $5,000" at bounding box center [371, 16] width 586 height 15
click at [374, 17] on link "Job Posts" at bounding box center [378, 16] width 38 height 6
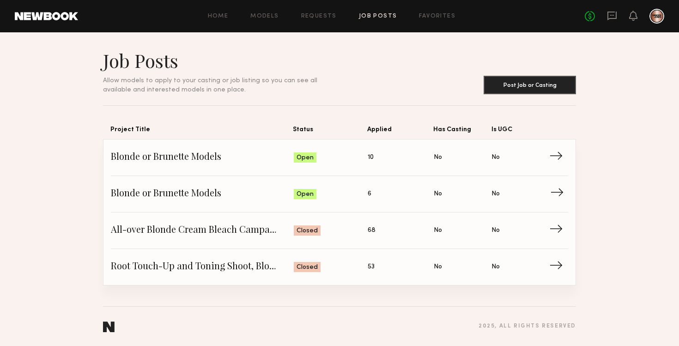
click at [562, 195] on span "→" at bounding box center [559, 194] width 19 height 14
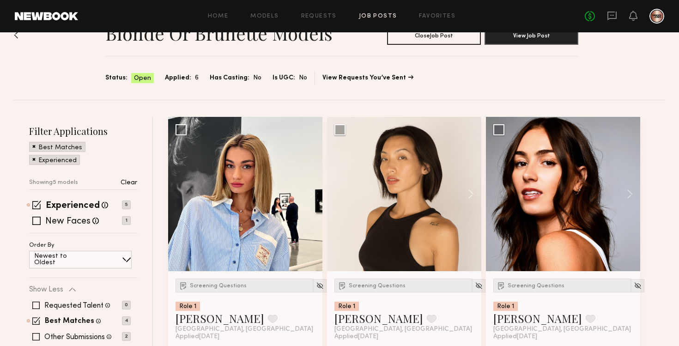
scroll to position [49, 0]
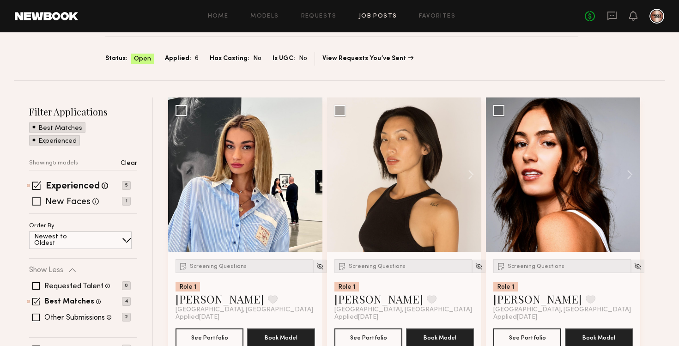
click at [38, 199] on span at bounding box center [36, 201] width 8 height 8
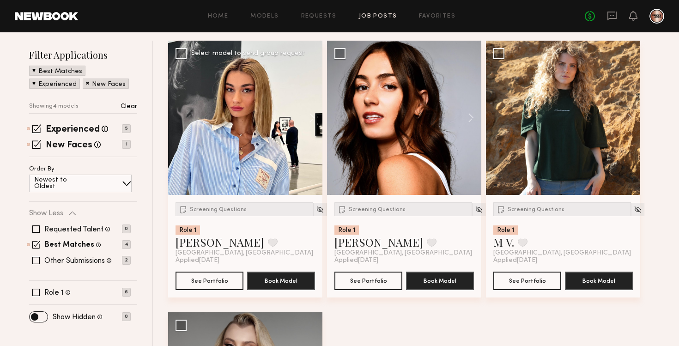
scroll to position [103, 0]
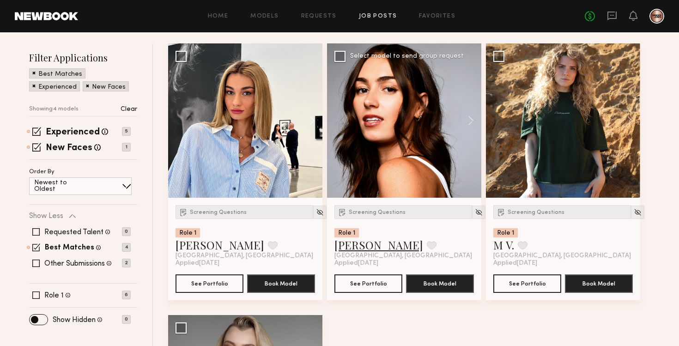
click at [358, 246] on link "Lauren G." at bounding box center [378, 244] width 89 height 15
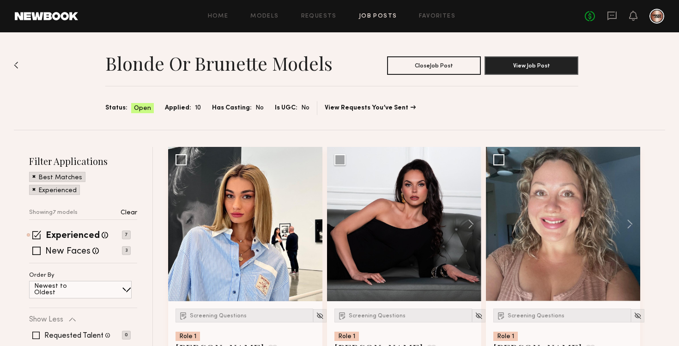
click at [377, 16] on link "Job Posts" at bounding box center [378, 16] width 38 height 6
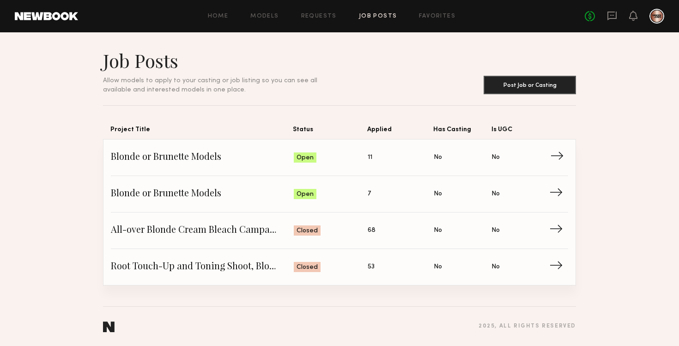
click at [558, 158] on span "→" at bounding box center [559, 158] width 19 height 14
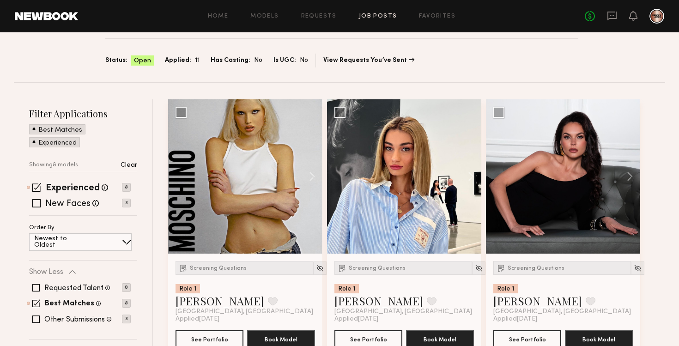
scroll to position [49, 0]
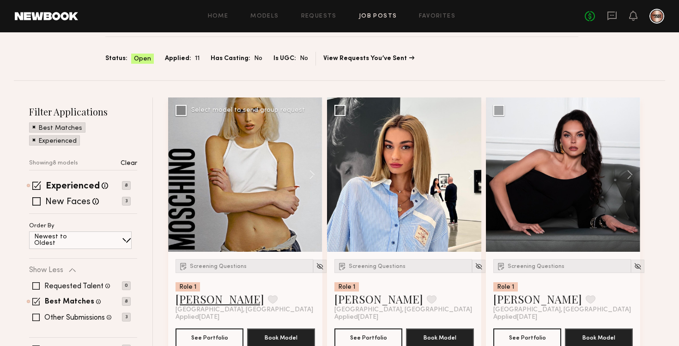
click at [195, 304] on link "[PERSON_NAME]" at bounding box center [220, 298] width 89 height 15
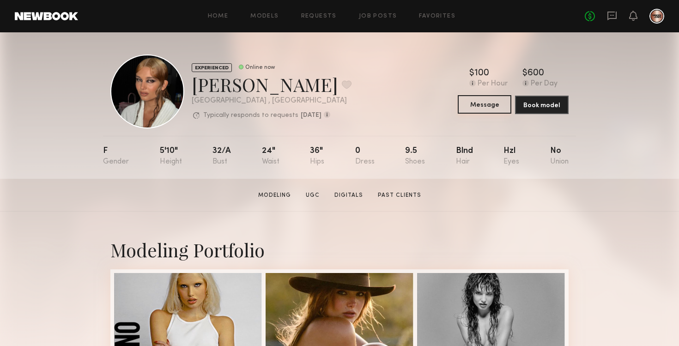
click at [475, 104] on button "Message" at bounding box center [485, 104] width 54 height 18
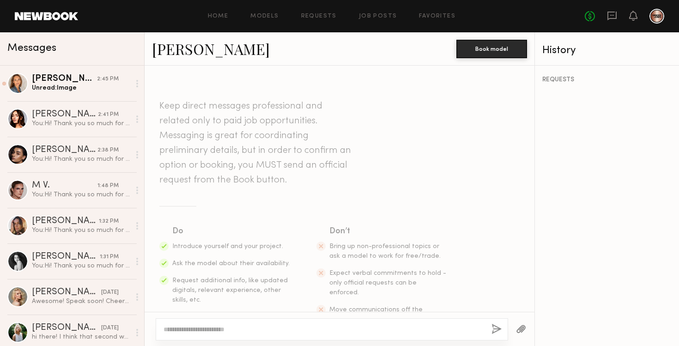
scroll to position [28, 0]
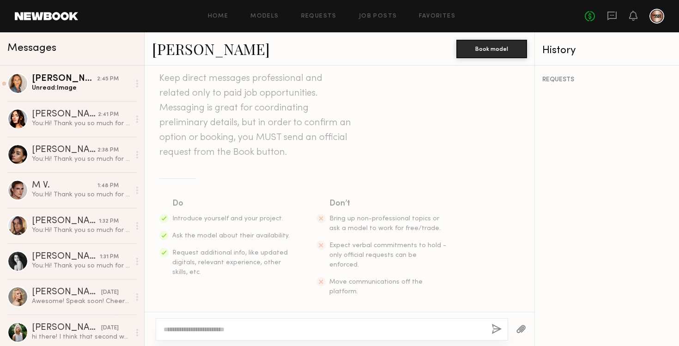
click at [206, 331] on textarea at bounding box center [324, 329] width 321 height 9
type textarea "**********"
drag, startPoint x: 337, startPoint y: 327, endPoint x: 162, endPoint y: 328, distance: 175.5
click at [162, 328] on div "**********" at bounding box center [332, 329] width 352 height 22
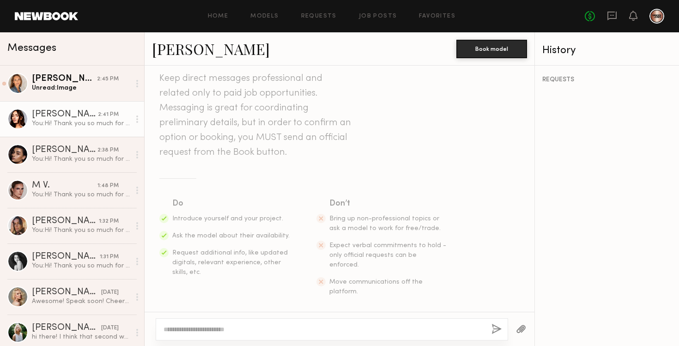
click at [68, 131] on link "Lauren G. 2:41 PM You: Hi! Thank you so much for applying. Are you able to shar…" at bounding box center [72, 119] width 144 height 36
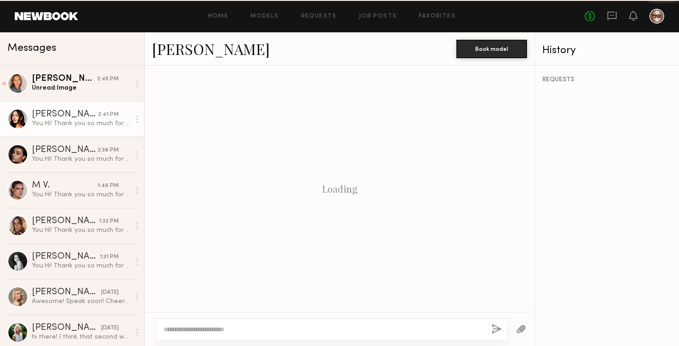
scroll to position [185, 0]
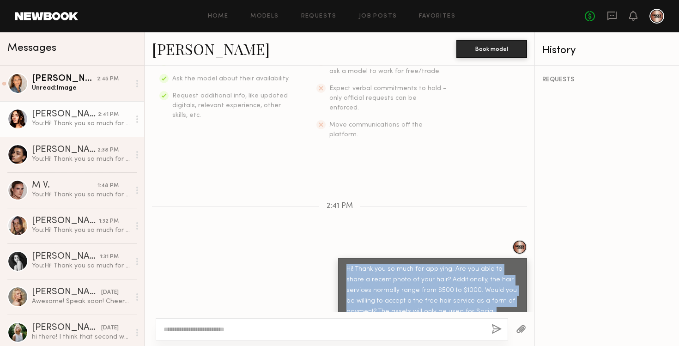
drag, startPoint x: 503, startPoint y: 293, endPoint x: 338, endPoint y: 253, distance: 170.7
click at [338, 258] on div "Hi! Thank you so much for applying. Are you able to share a recent photo of you…" at bounding box center [432, 295] width 189 height 75
copy div "Hi! Thank you so much for applying. Are you able to share a recent photo of you…"
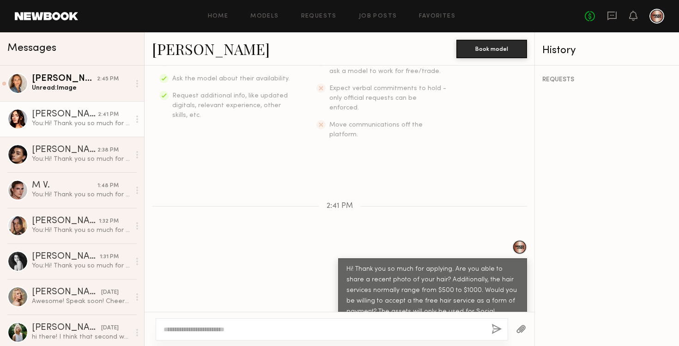
click at [182, 270] on div "Hi! Thank you so much for applying. Are you able to share a recent photo of you…" at bounding box center [340, 287] width 390 height 94
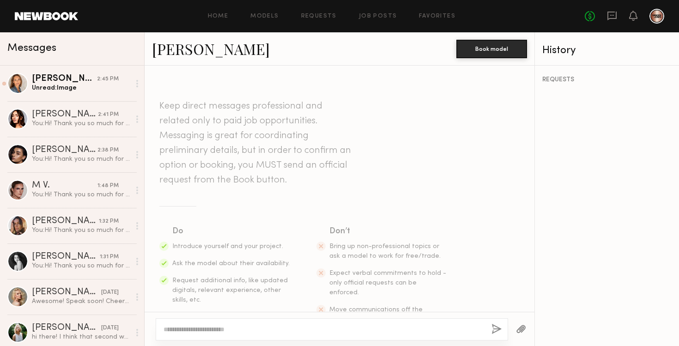
click at [193, 327] on textarea at bounding box center [324, 329] width 321 height 9
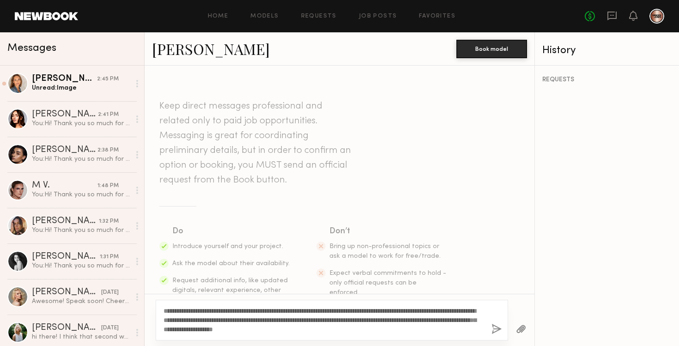
type textarea "**********"
click at [496, 330] on button "button" at bounding box center [496, 330] width 10 height 12
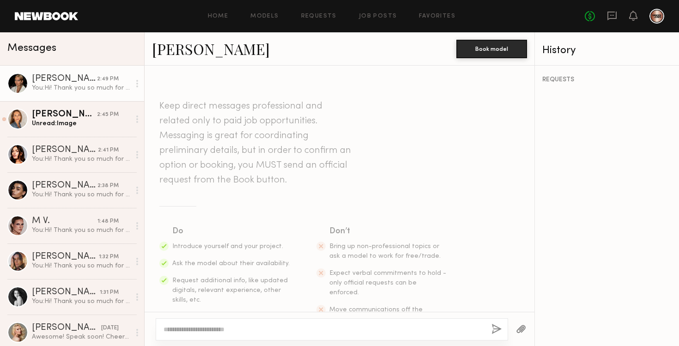
scroll to position [185, 0]
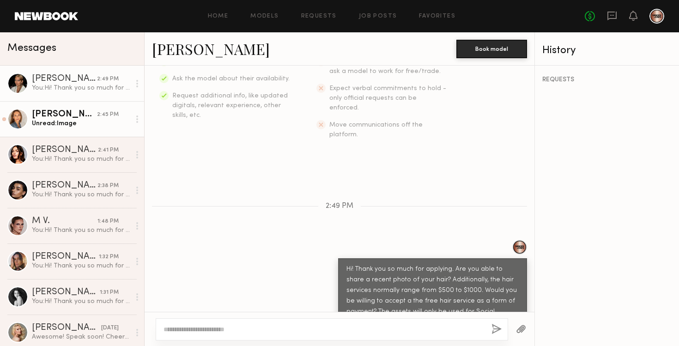
click at [80, 115] on div "[PERSON_NAME]" at bounding box center [64, 114] width 65 height 9
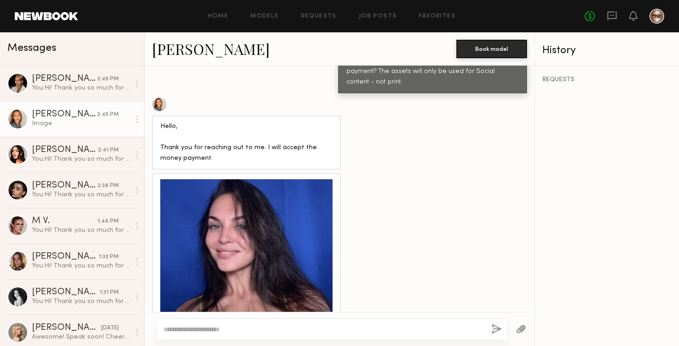
scroll to position [435, 0]
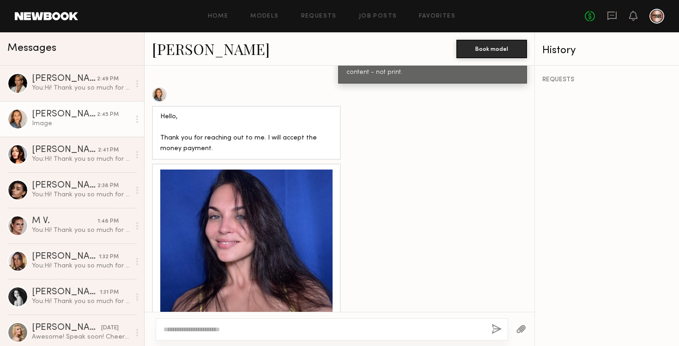
click at [175, 50] on link "[PERSON_NAME]" at bounding box center [211, 49] width 118 height 20
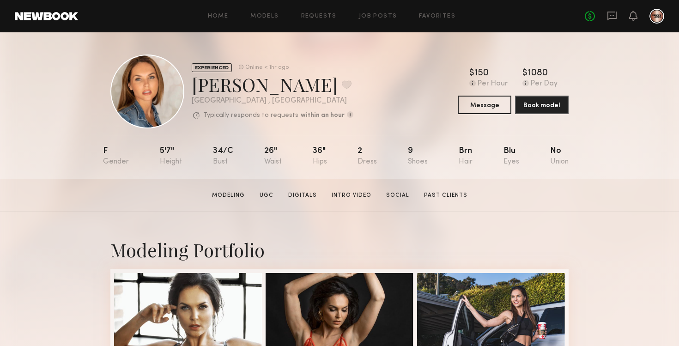
click at [613, 21] on link at bounding box center [612, 17] width 10 height 12
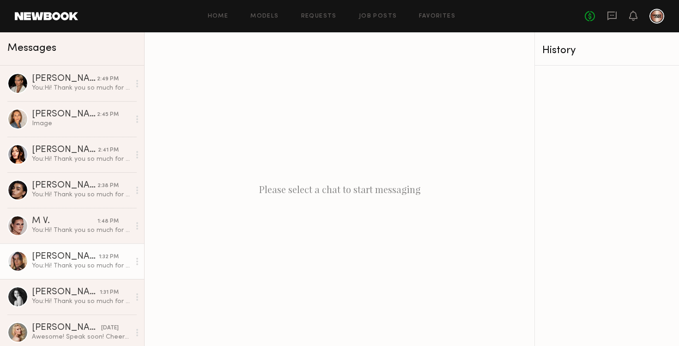
scroll to position [40, 0]
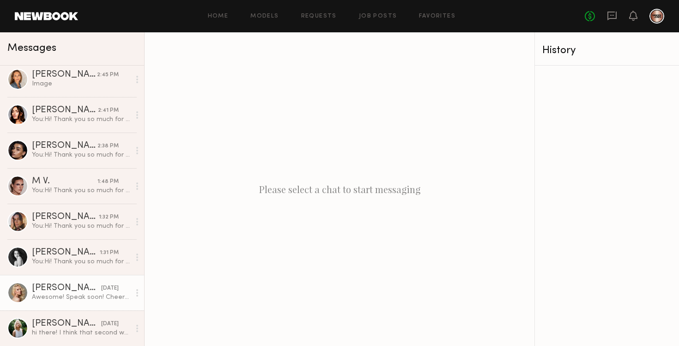
click at [59, 288] on div "[PERSON_NAME]" at bounding box center [66, 288] width 69 height 9
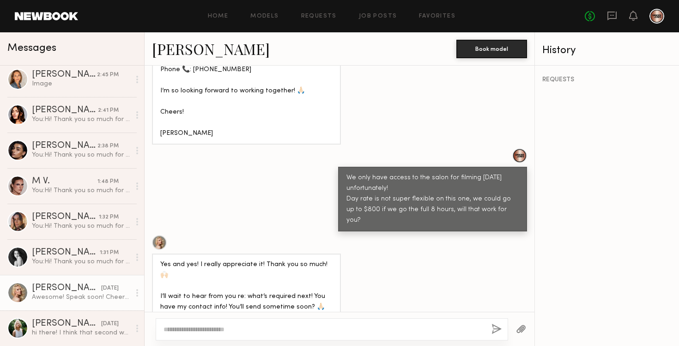
scroll to position [2849, 0]
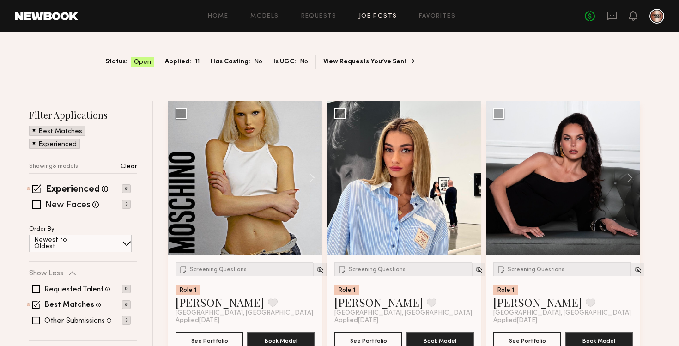
scroll to position [56, 0]
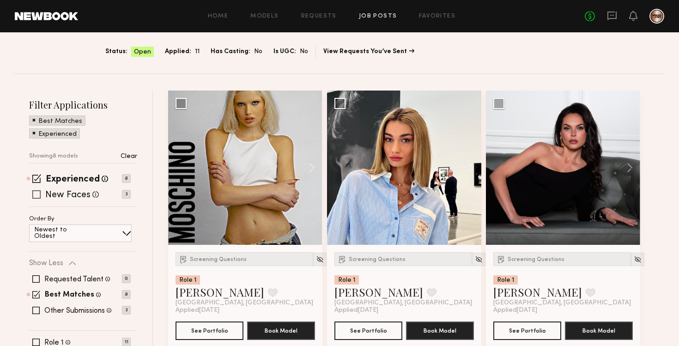
click at [35, 196] on span at bounding box center [36, 194] width 8 height 8
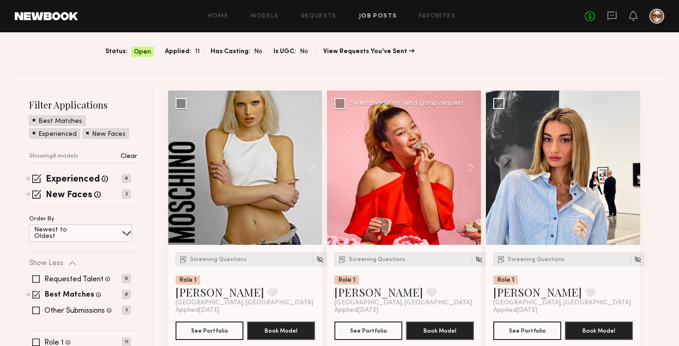
scroll to position [0, 0]
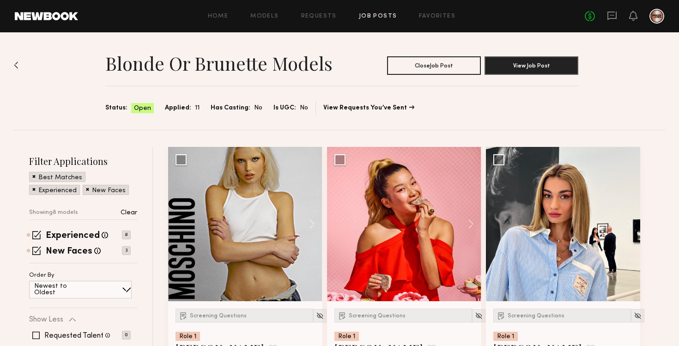
click at [381, 18] on link "Job Posts" at bounding box center [378, 16] width 38 height 6
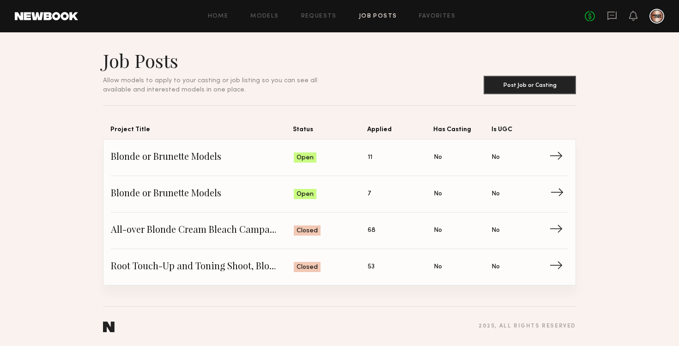
click at [563, 193] on span "→" at bounding box center [559, 194] width 19 height 14
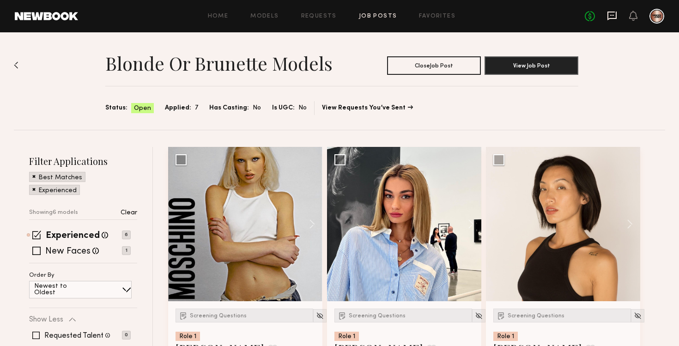
click at [612, 18] on icon at bounding box center [611, 16] width 9 height 9
